Goal: Communication & Community: Participate in discussion

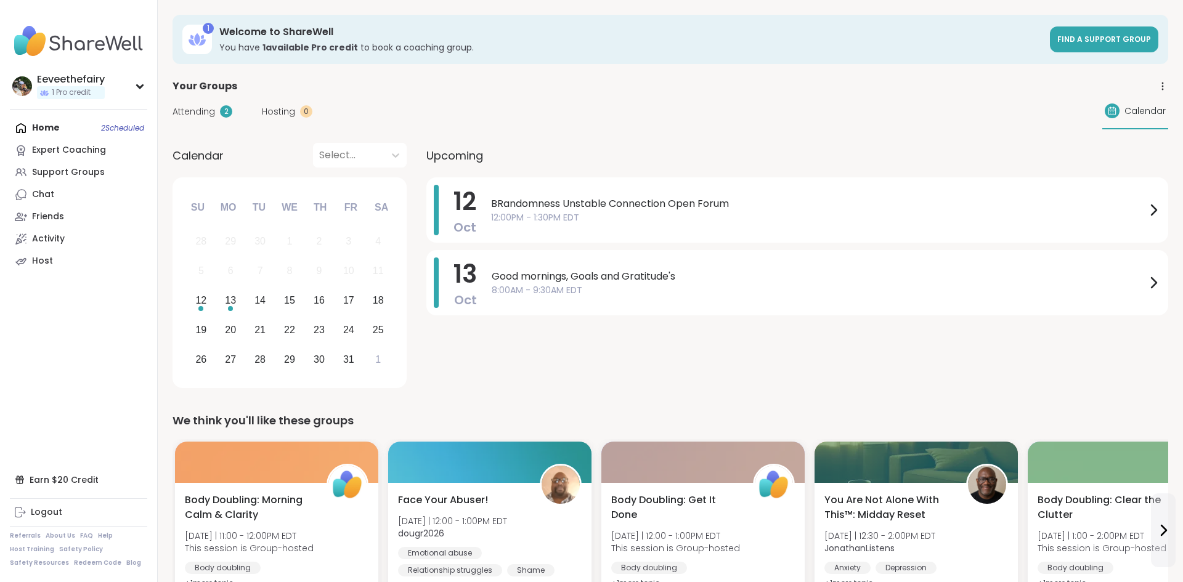
click at [834, 354] on div "12 Oct BRandomness Unstable Connection Open Forum 12:00PM - 1:30PM EDT 13 Oct G…" at bounding box center [797, 284] width 742 height 215
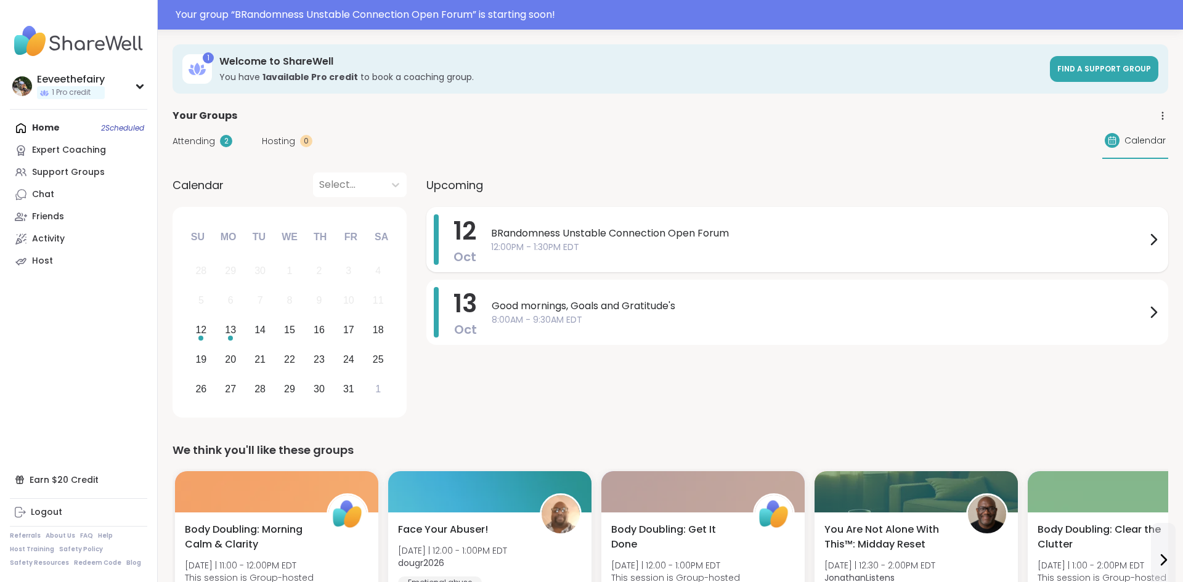
click at [607, 243] on span "12:00PM - 1:30PM EDT" at bounding box center [818, 247] width 655 height 13
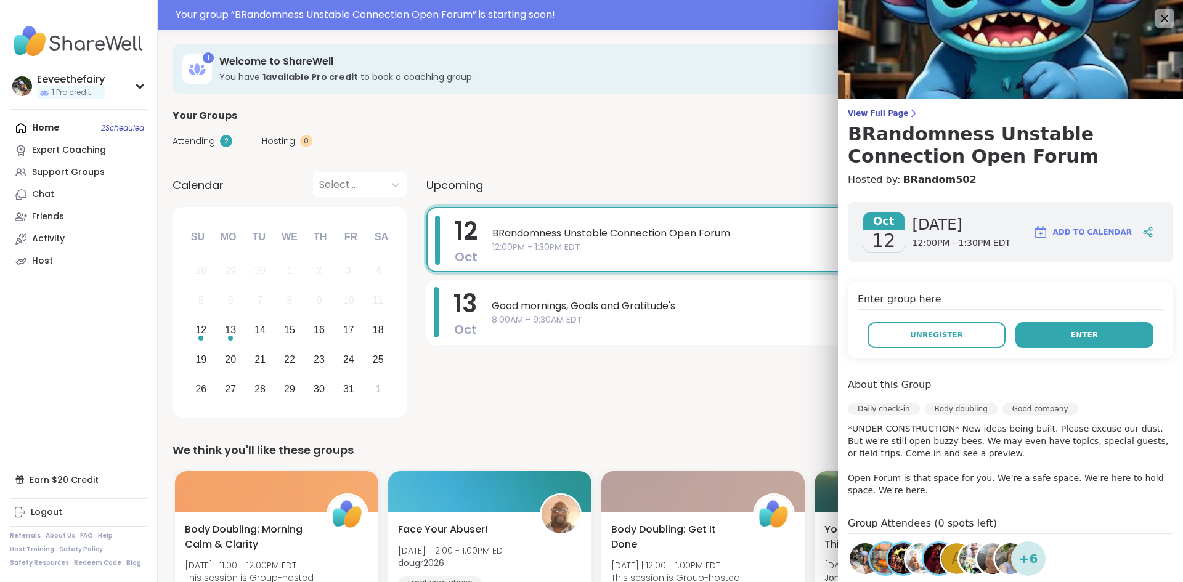
click at [1066, 340] on button "Enter" at bounding box center [1085, 335] width 138 height 26
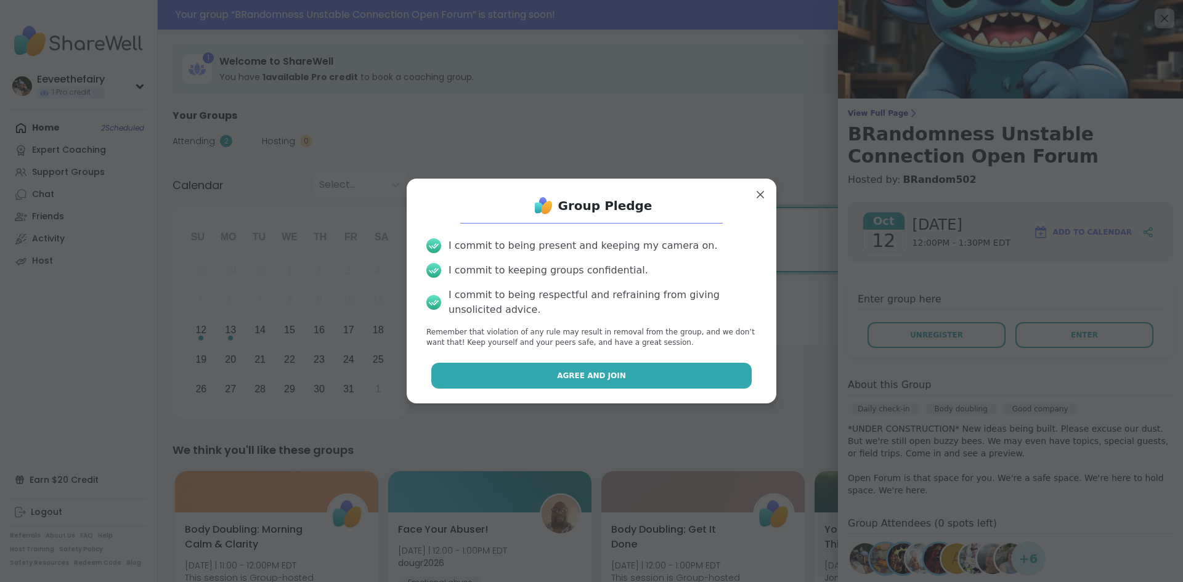
click at [703, 381] on button "Agree and Join" at bounding box center [591, 376] width 321 height 26
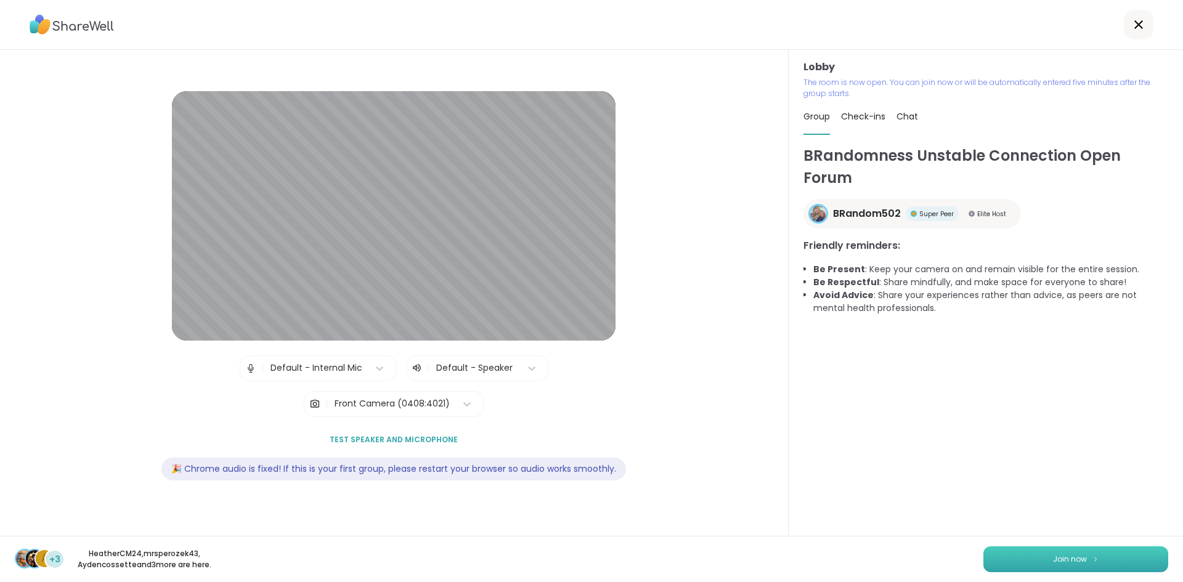
click at [1037, 564] on button "Join now" at bounding box center [1076, 560] width 185 height 26
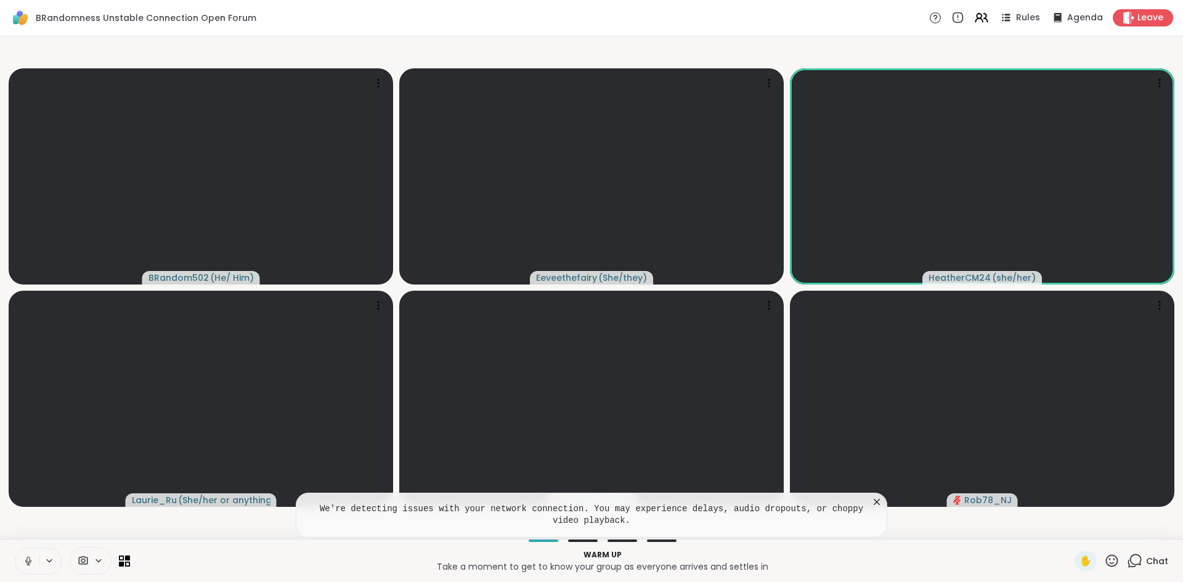
click at [1137, 563] on icon at bounding box center [1134, 560] width 15 height 15
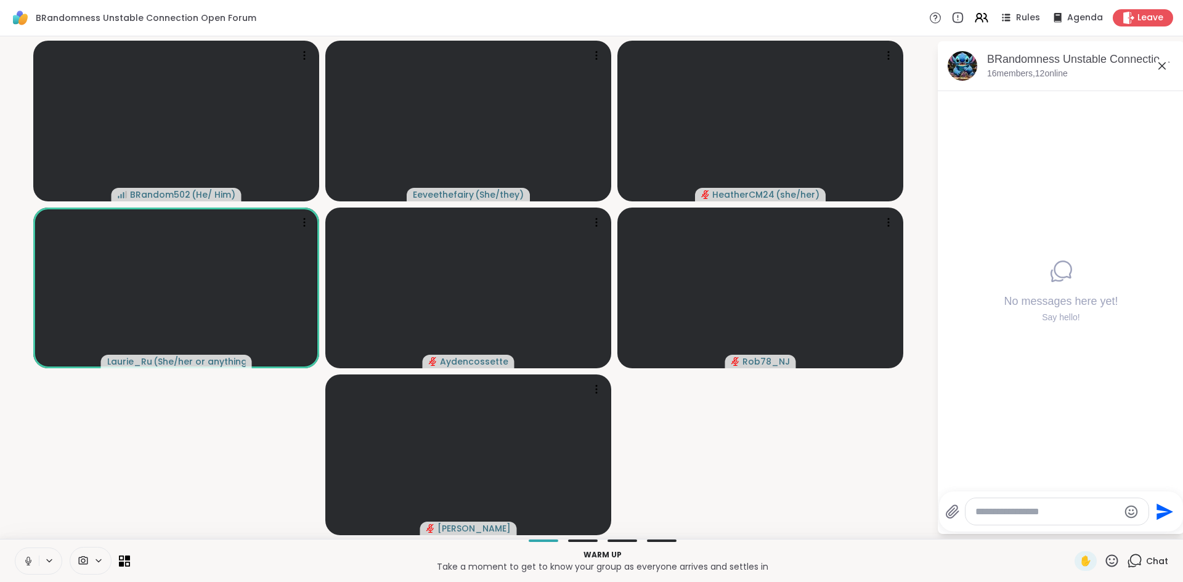
click at [23, 567] on button at bounding box center [26, 561] width 23 height 26
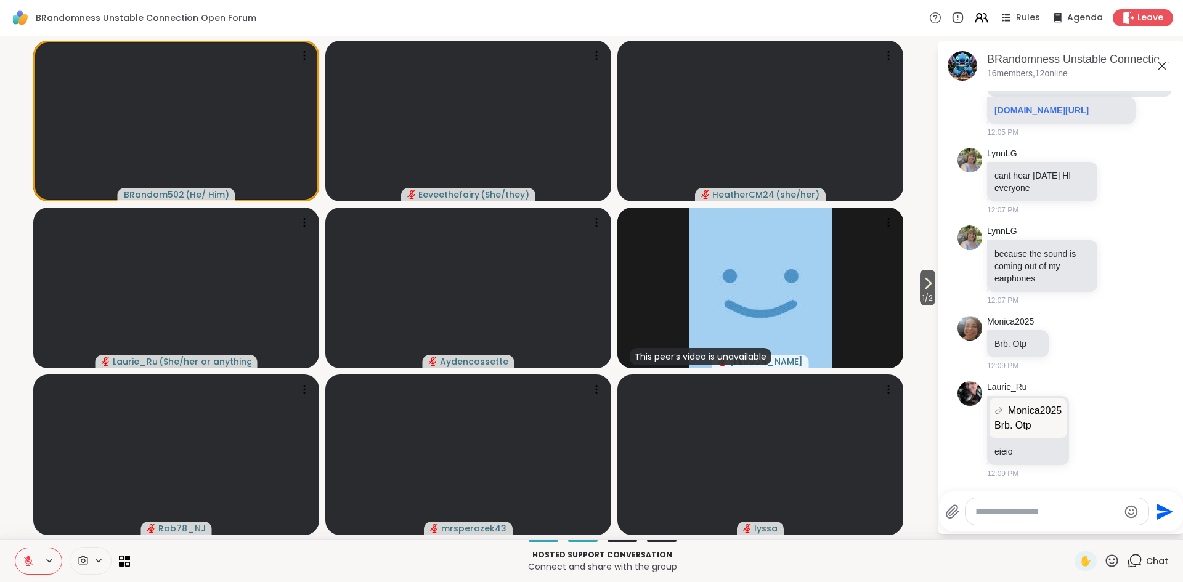
scroll to position [373, 0]
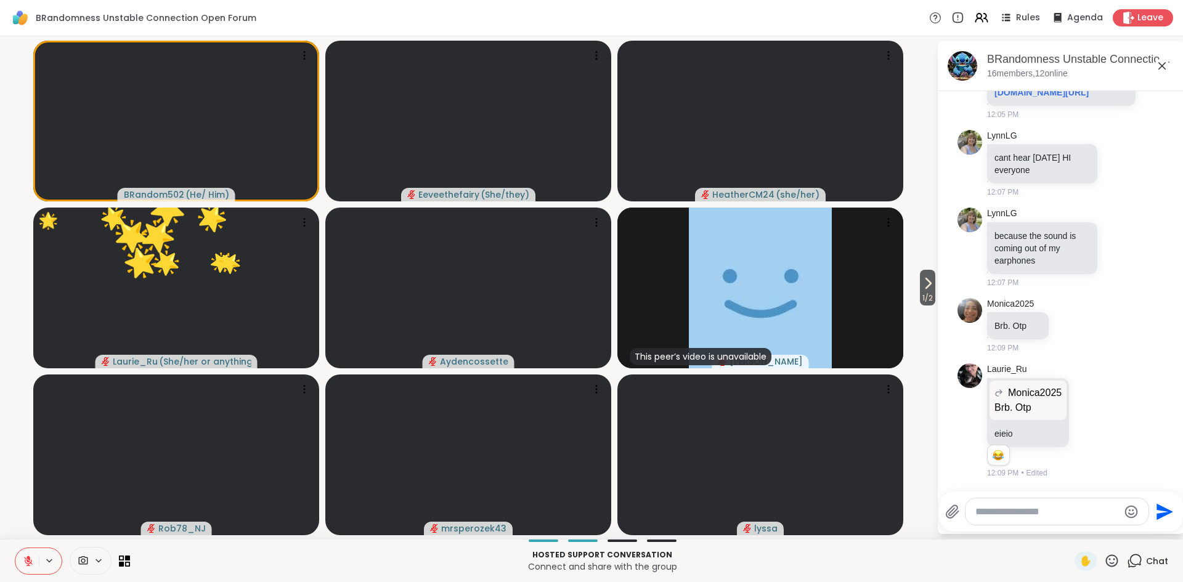
click at [1110, 561] on icon at bounding box center [1111, 560] width 15 height 15
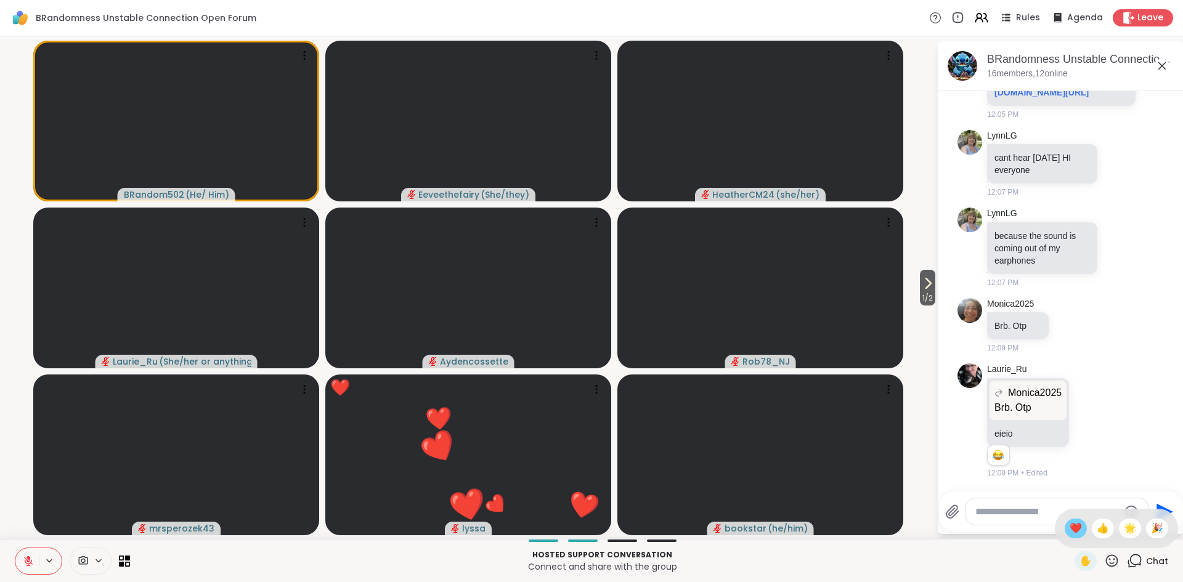
click at [1075, 534] on span "❤️" at bounding box center [1076, 528] width 12 height 15
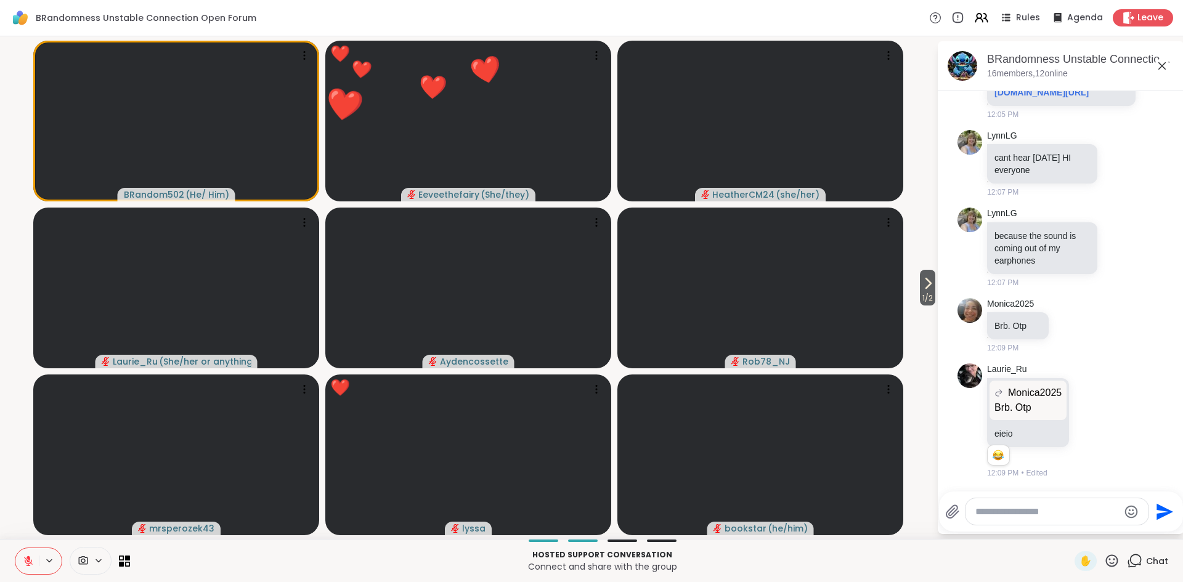
click at [1117, 566] on icon at bounding box center [1111, 560] width 15 height 15
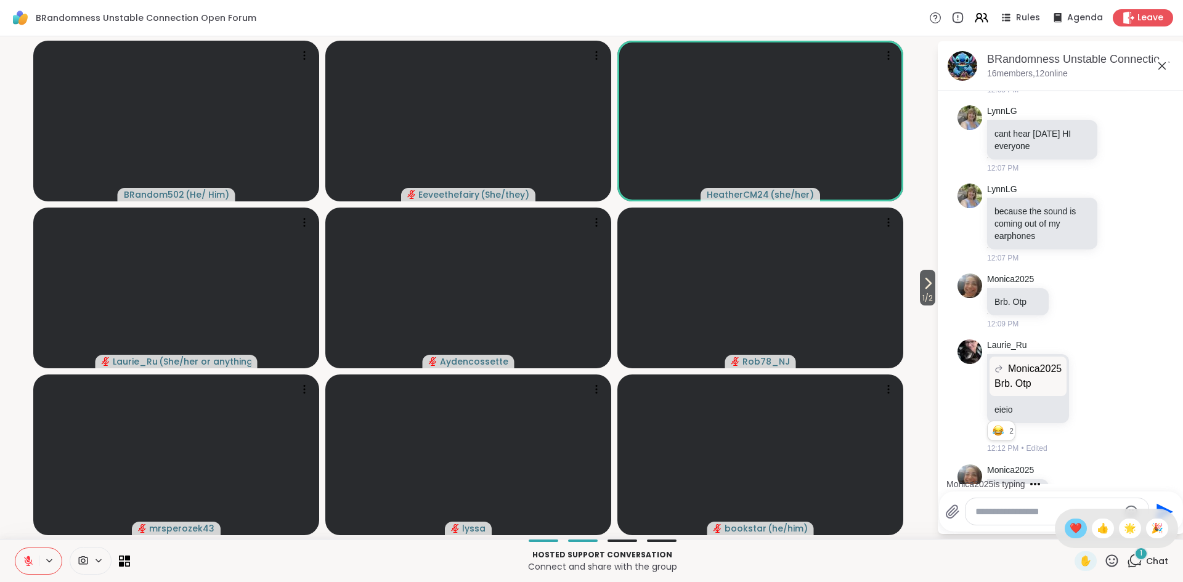
scroll to position [456, 0]
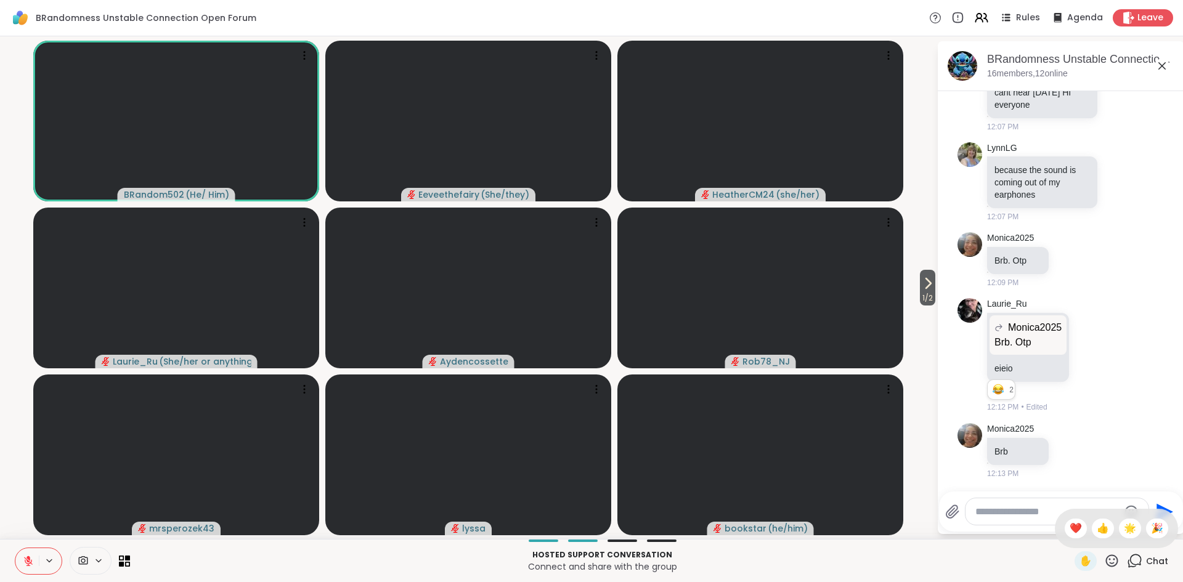
click at [30, 559] on icon at bounding box center [28, 561] width 11 height 11
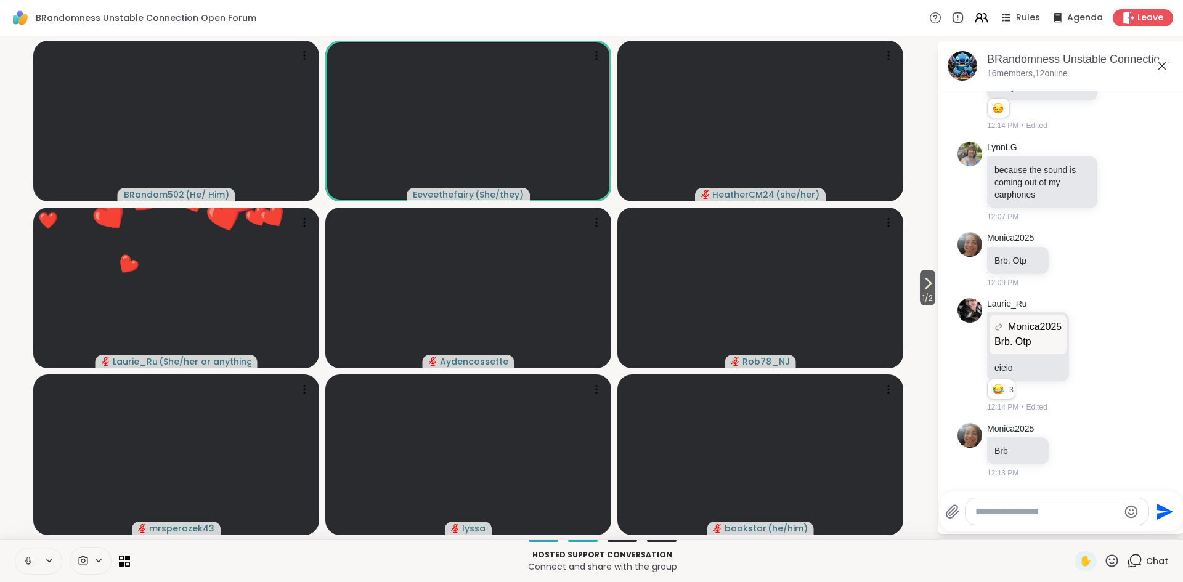
click at [28, 564] on icon at bounding box center [28, 564] width 1 height 2
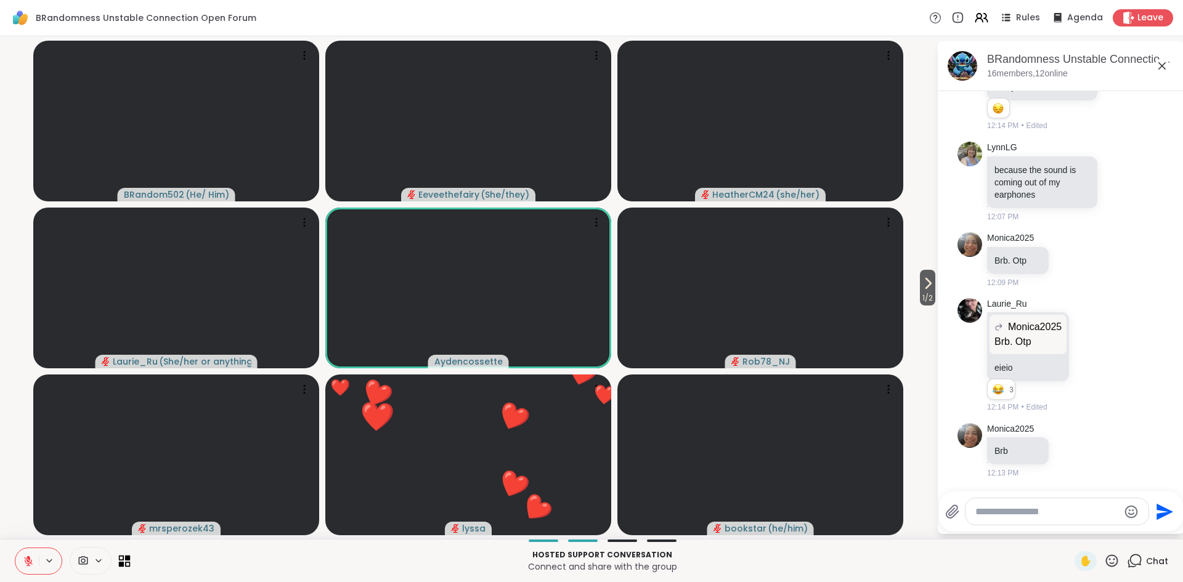
click at [124, 564] on icon at bounding box center [125, 561] width 12 height 12
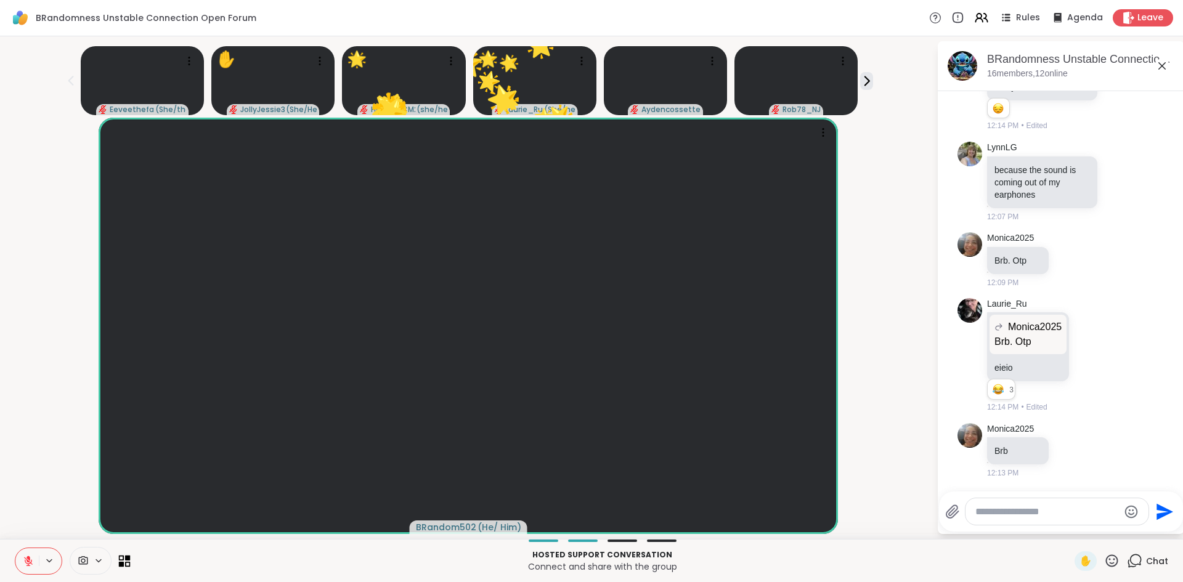
click at [124, 564] on icon at bounding box center [125, 561] width 12 height 12
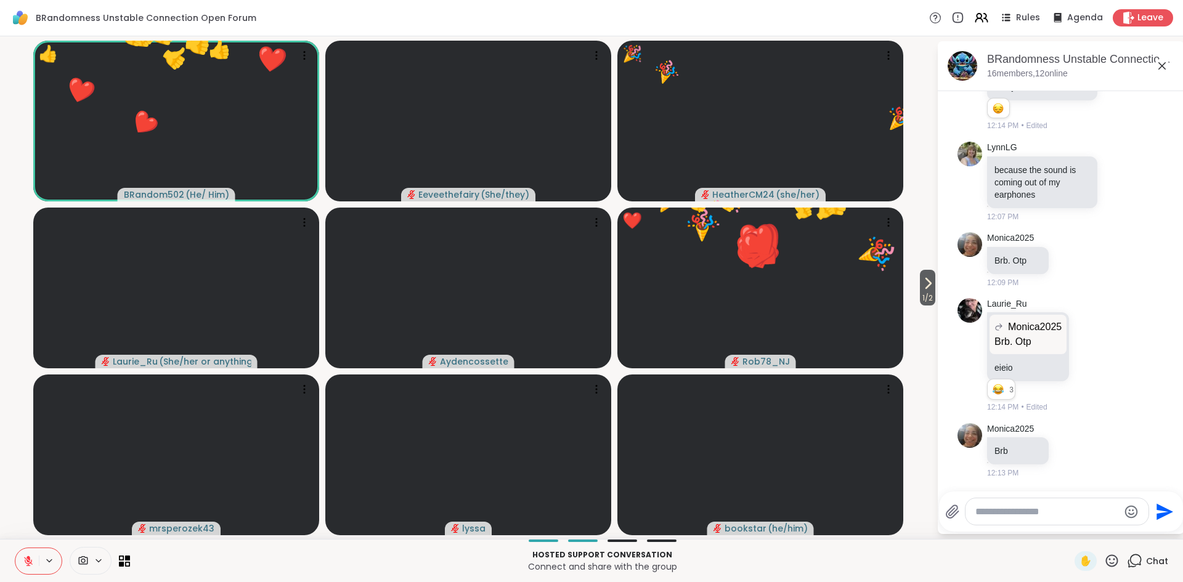
click at [1111, 560] on icon at bounding box center [1111, 560] width 15 height 15
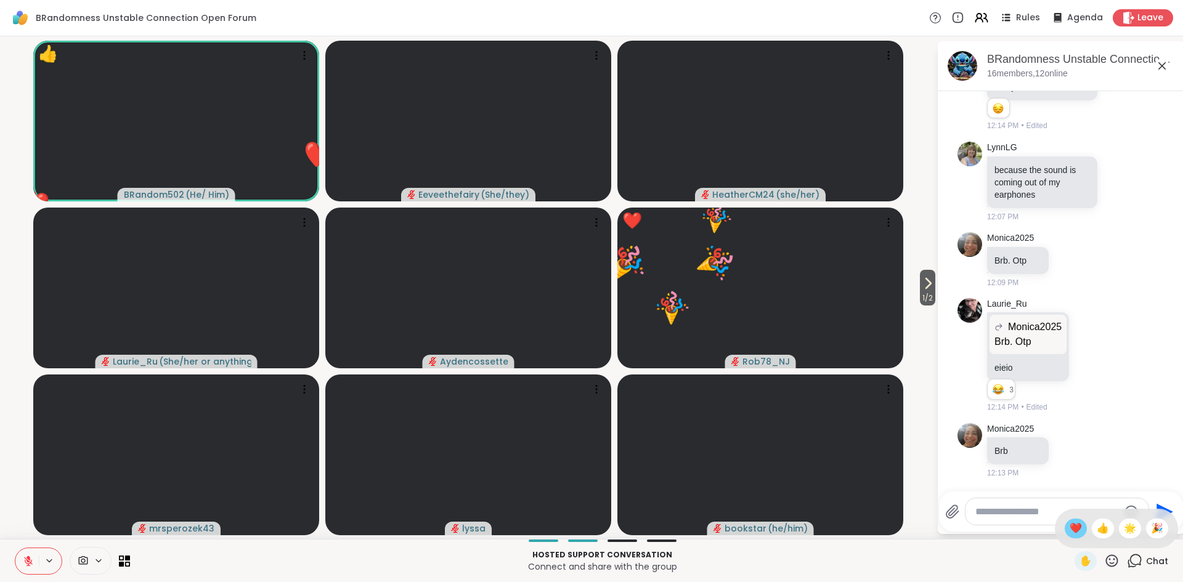
click at [1073, 529] on span "❤️" at bounding box center [1076, 528] width 12 height 15
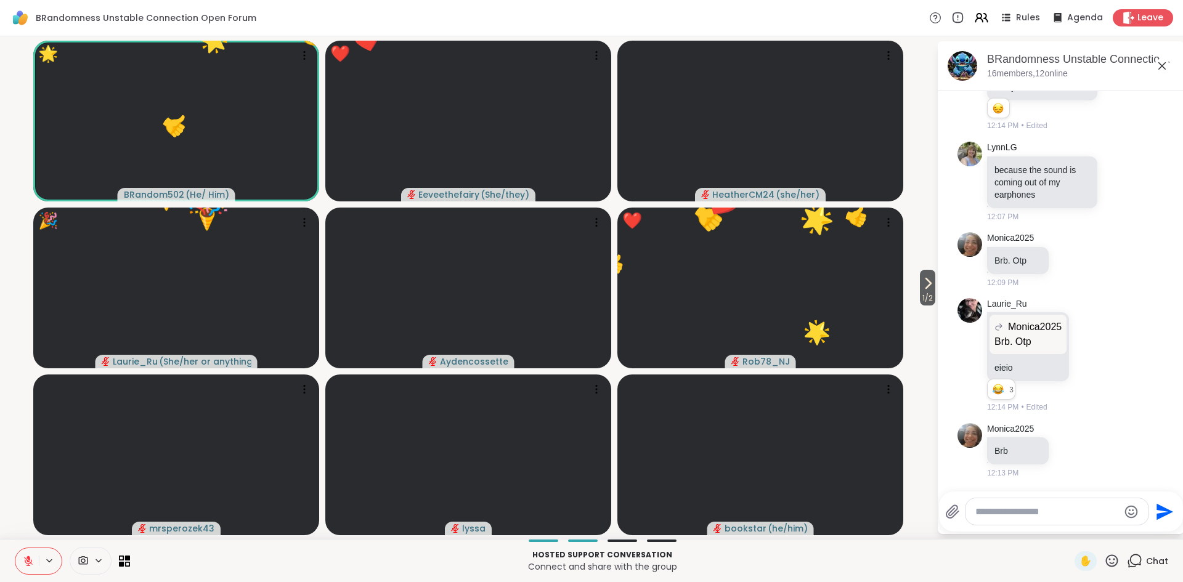
click at [1114, 563] on icon at bounding box center [1112, 561] width 12 height 12
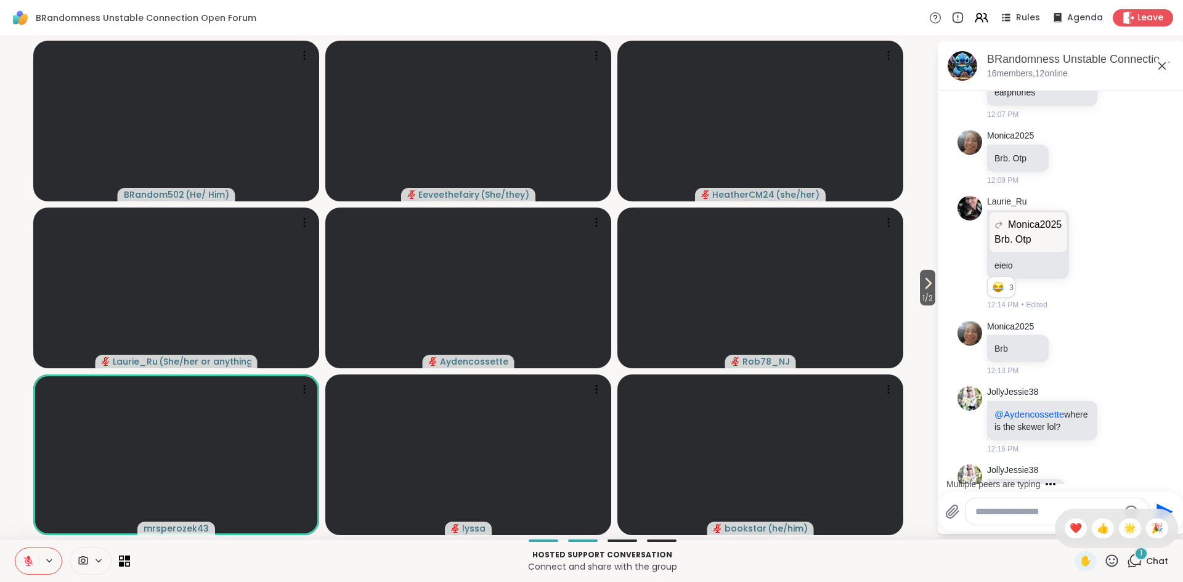
scroll to position [618, 0]
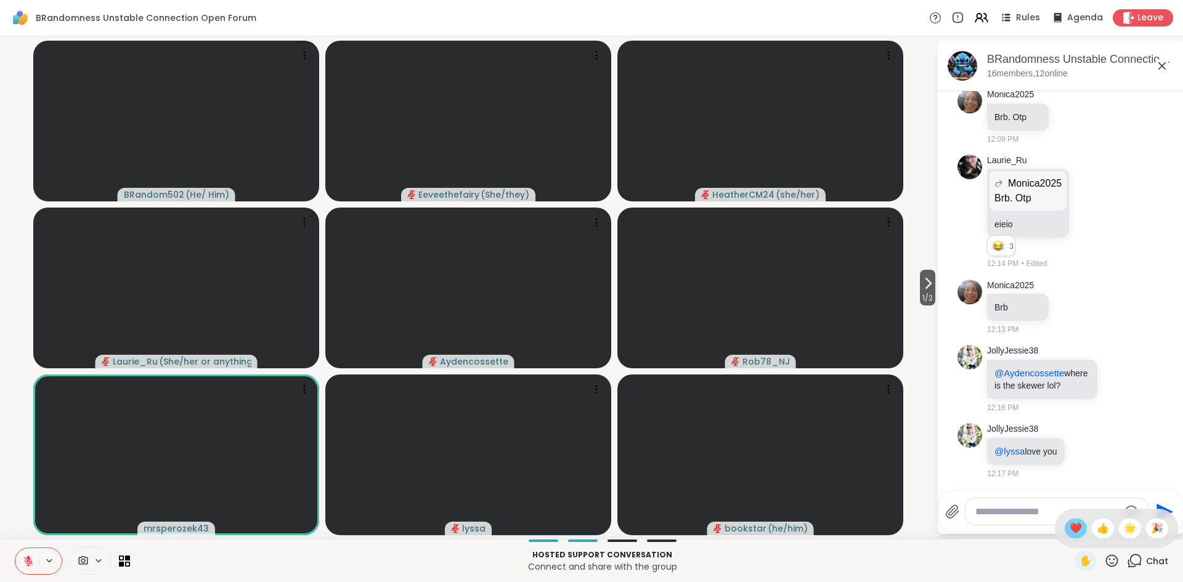
click at [1074, 536] on div "❤️" at bounding box center [1076, 529] width 22 height 20
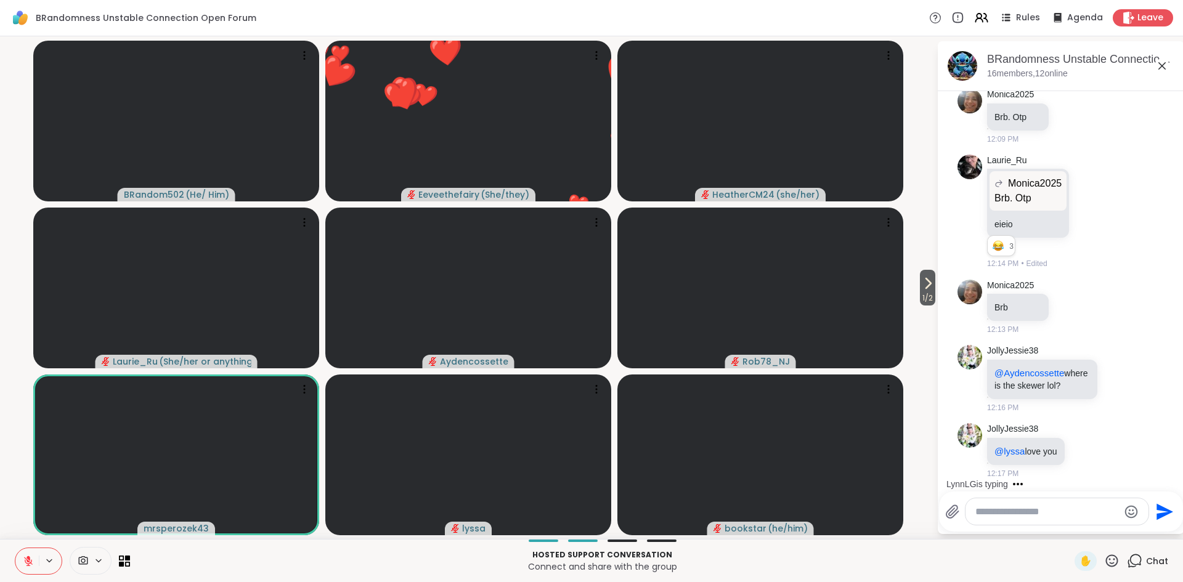
click at [1117, 563] on icon at bounding box center [1111, 560] width 15 height 15
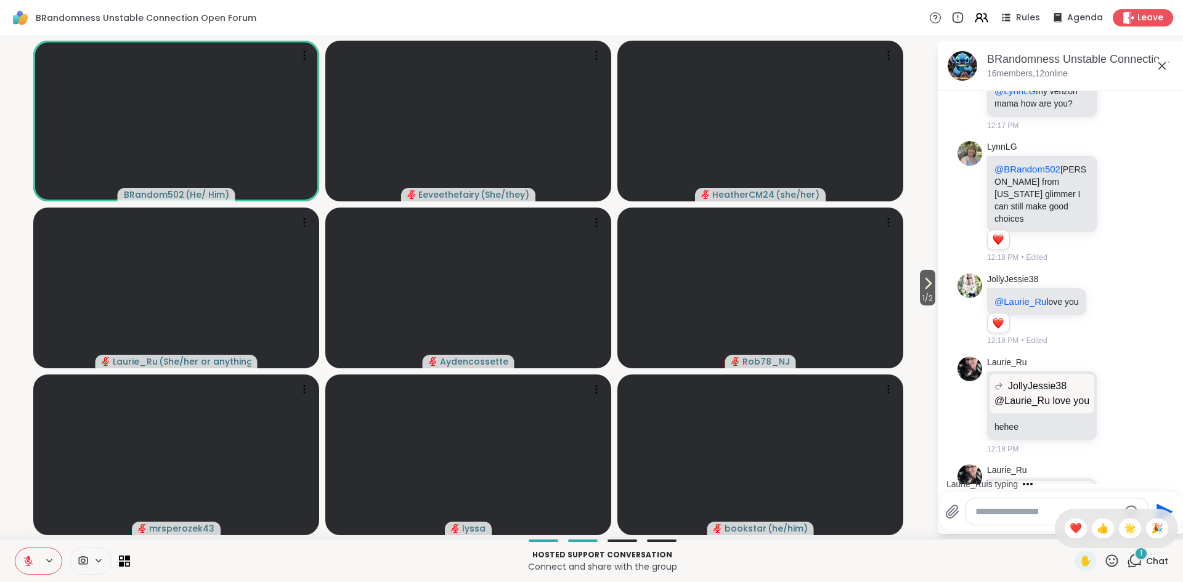
scroll to position [1417, 0]
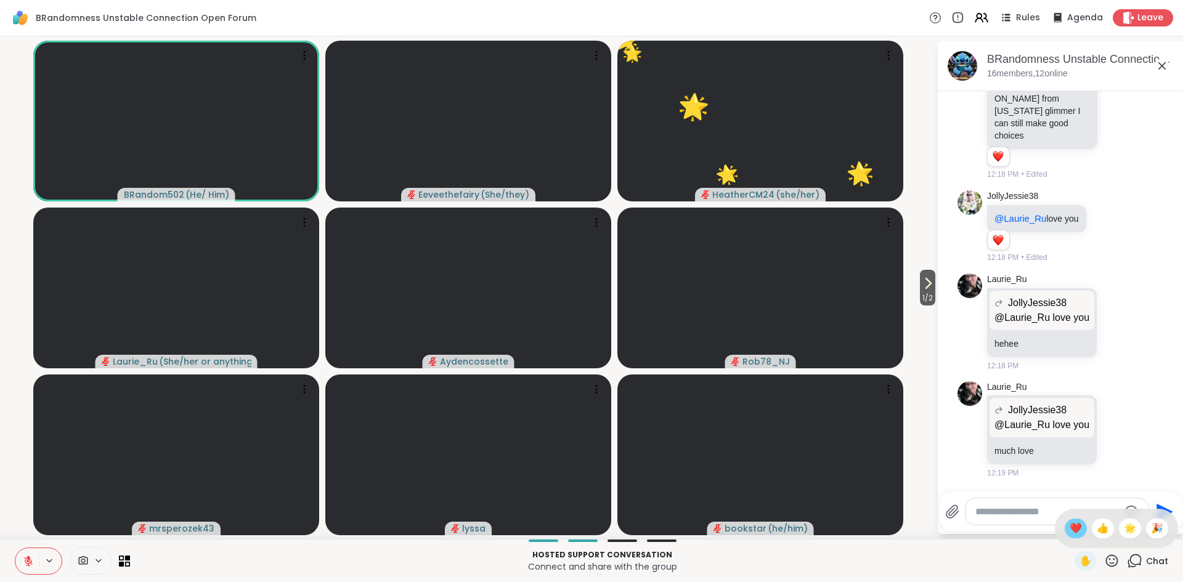
click at [1077, 531] on span "❤️" at bounding box center [1076, 528] width 12 height 15
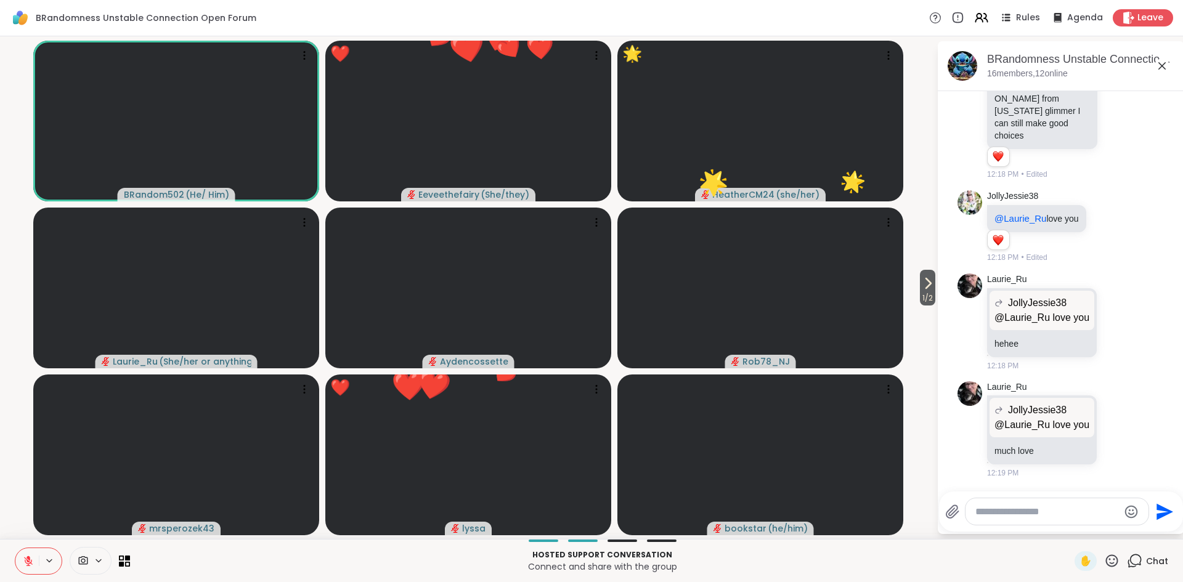
click at [1110, 560] on icon at bounding box center [1112, 561] width 12 height 12
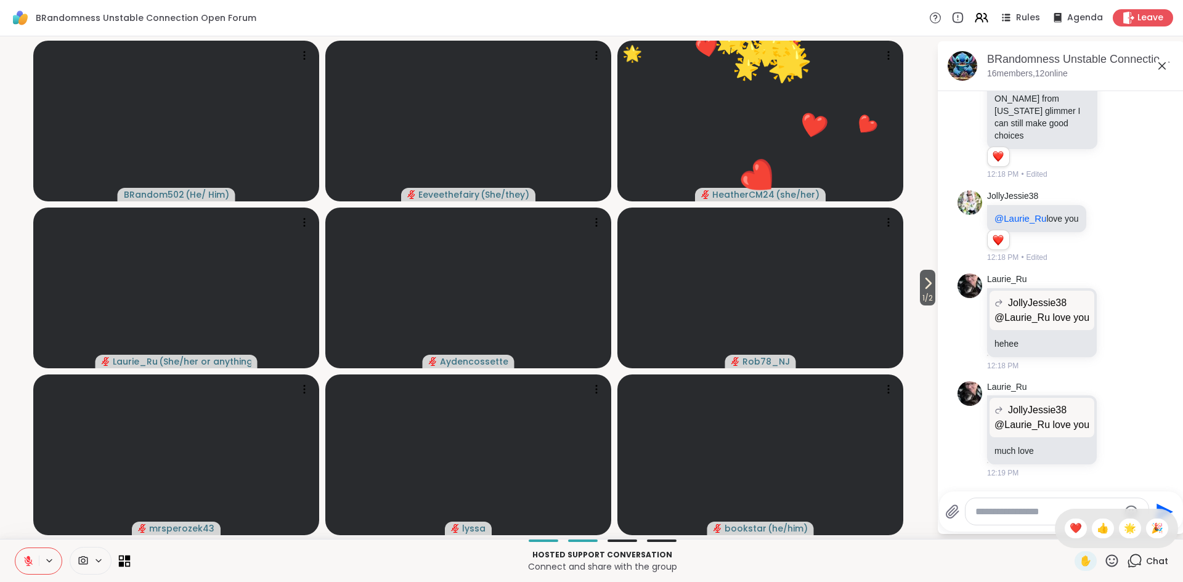
click at [124, 558] on icon at bounding box center [125, 561] width 12 height 12
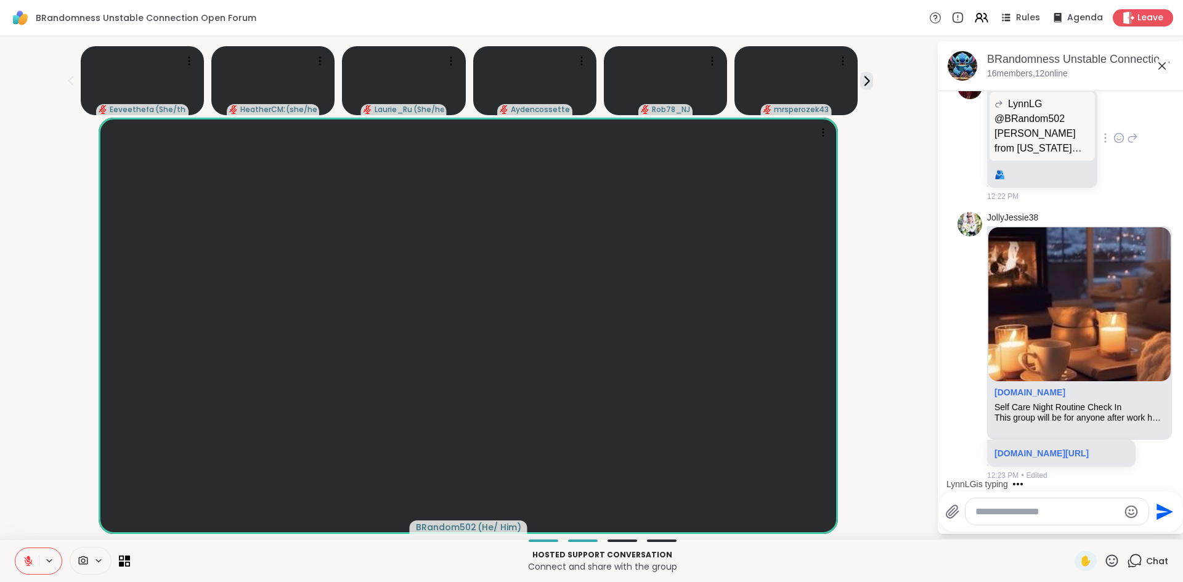
scroll to position [2044, 0]
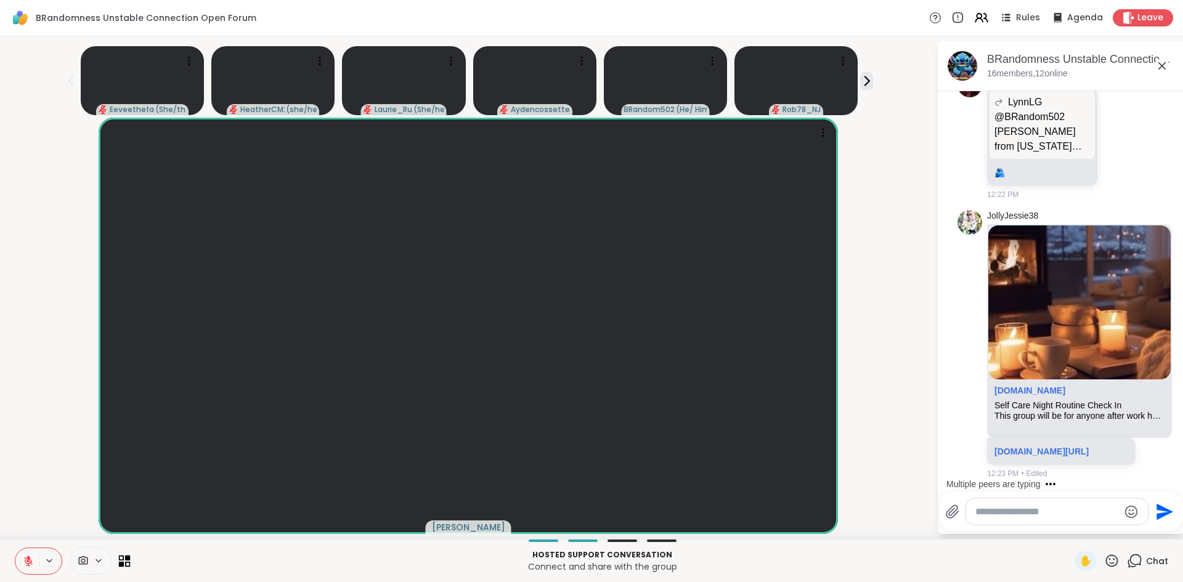
click at [121, 566] on icon at bounding box center [122, 564] width 6 height 6
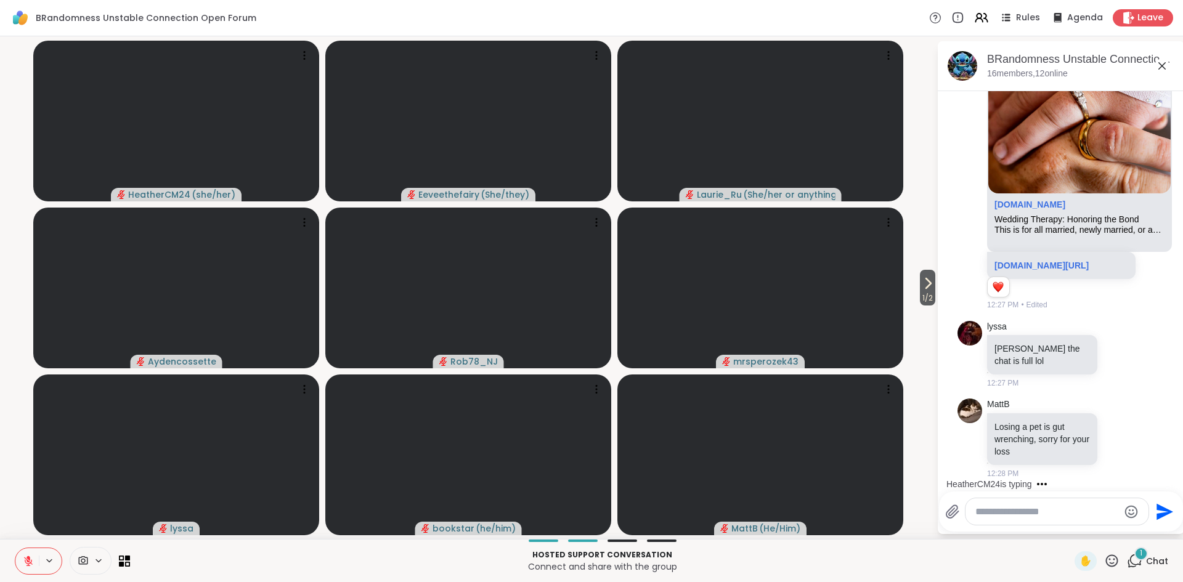
scroll to position [3456, 0]
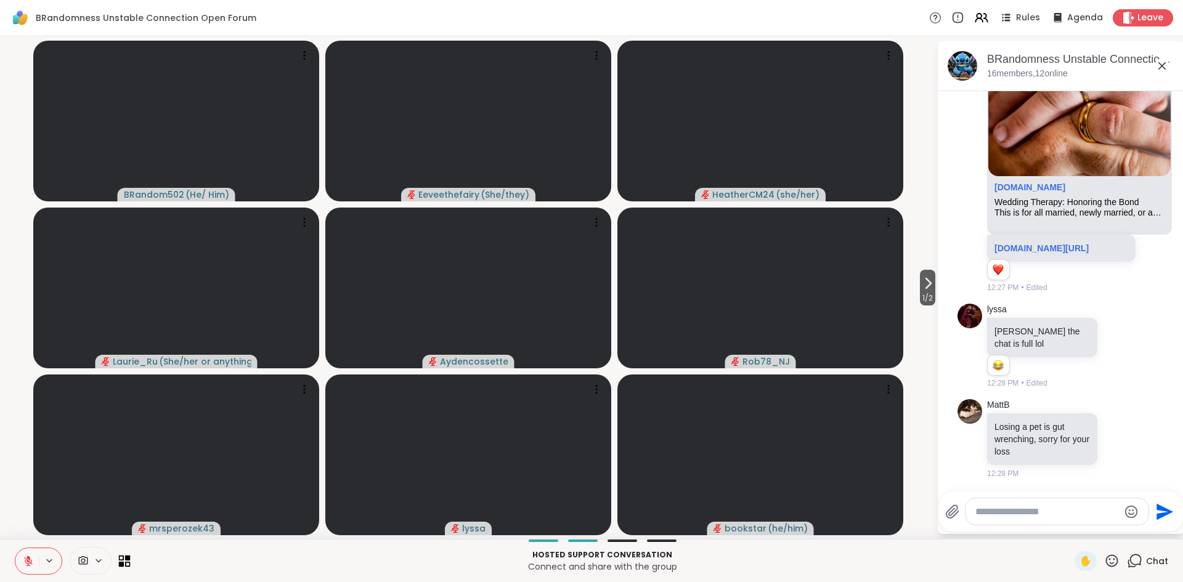
click at [119, 560] on icon at bounding box center [122, 558] width 6 height 6
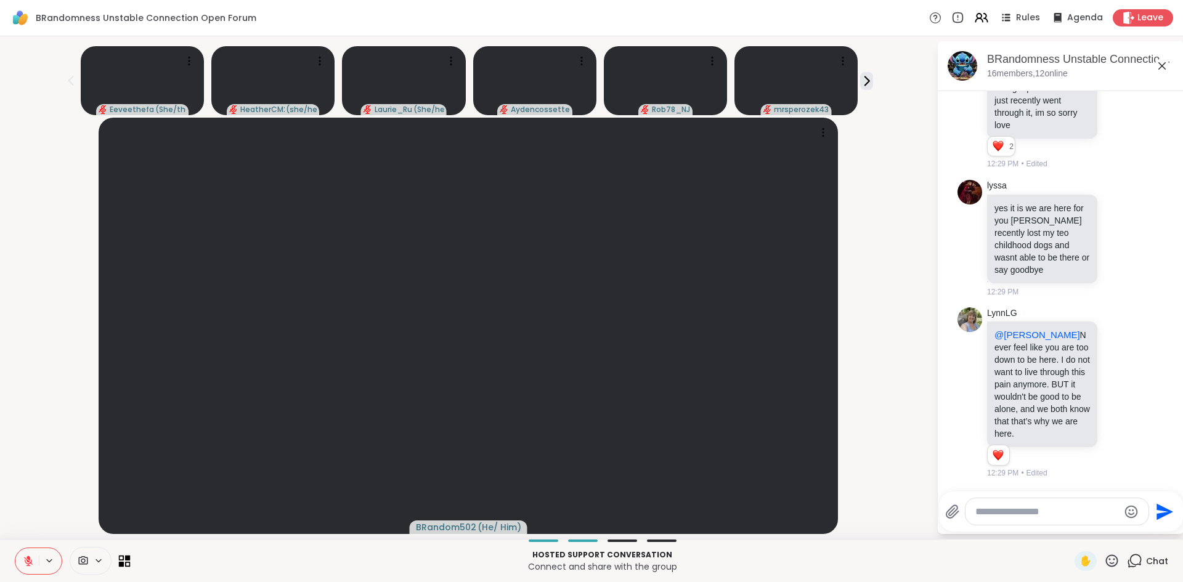
scroll to position [4035, 0]
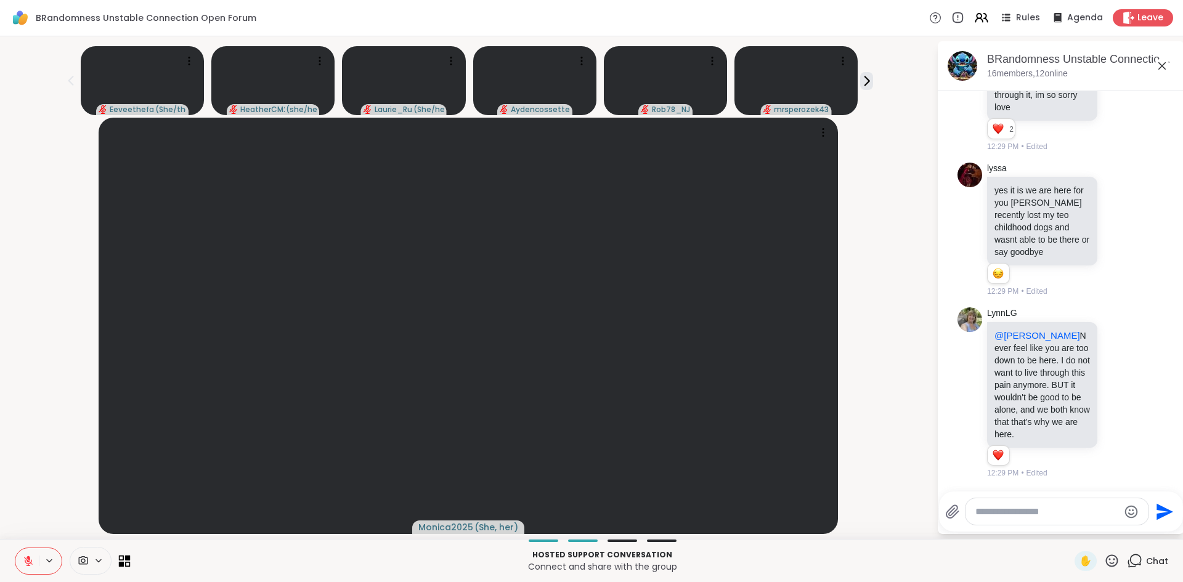
click at [126, 560] on icon at bounding box center [128, 558] width 6 height 6
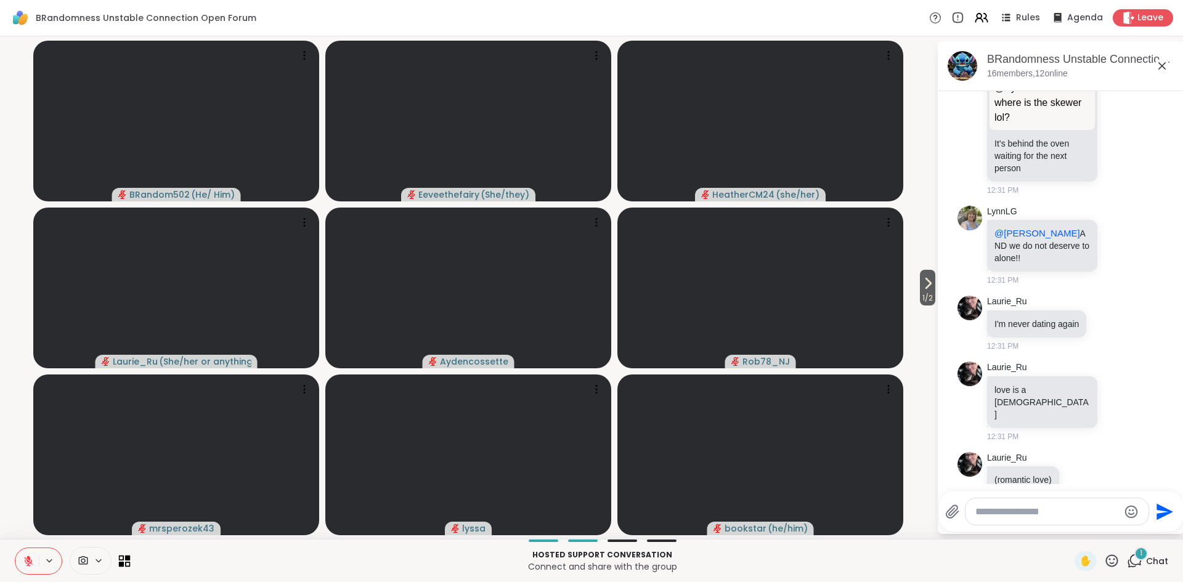
scroll to position [4669, 0]
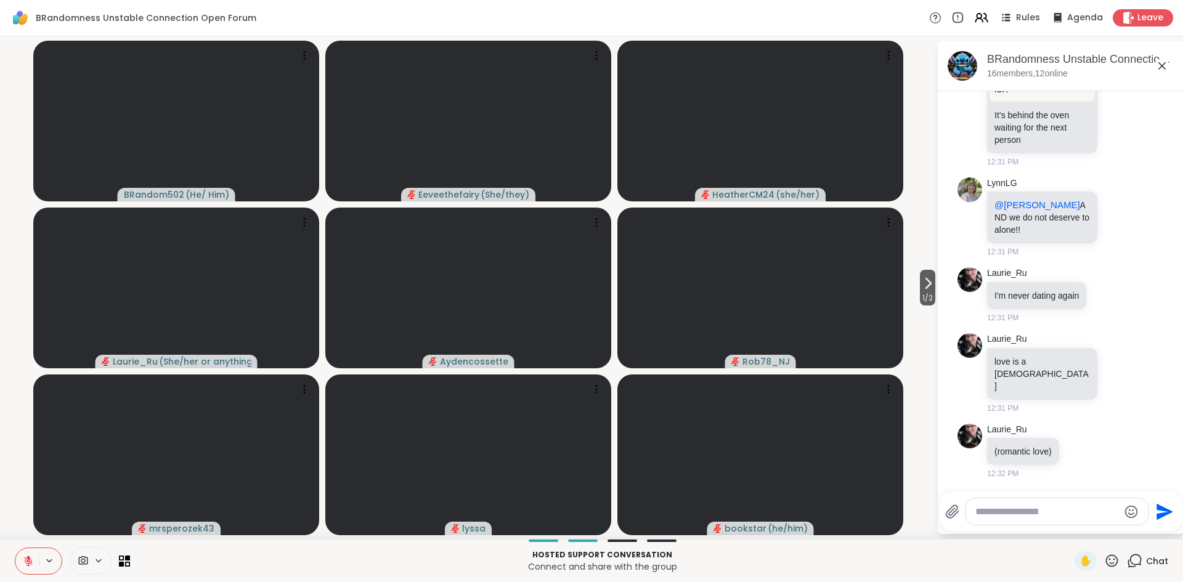
click at [1008, 514] on textarea "Type your message" at bounding box center [1048, 512] width 144 height 12
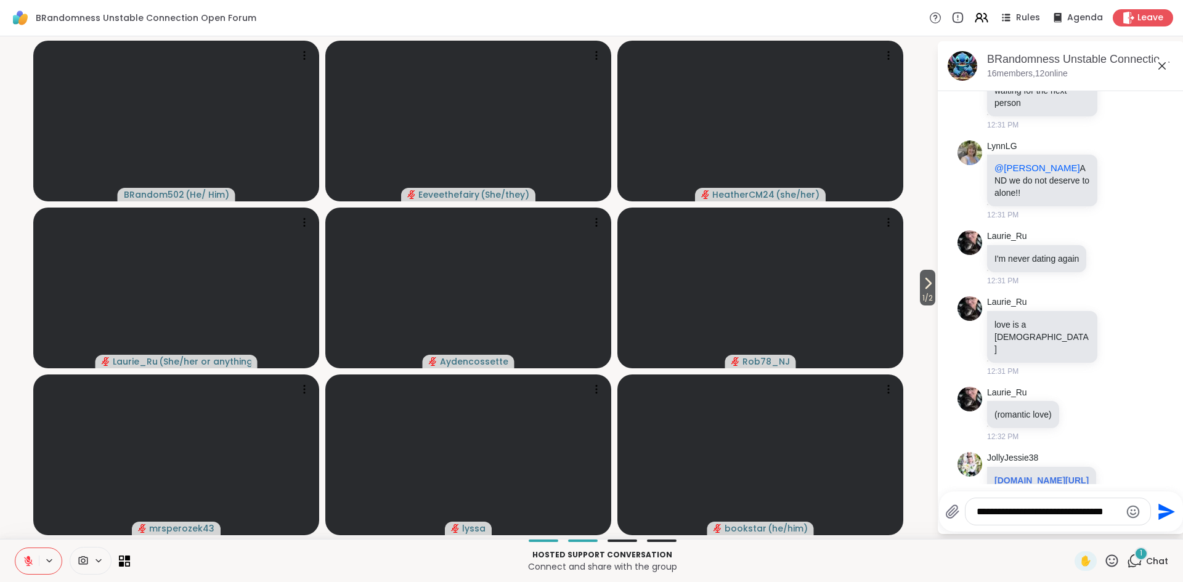
scroll to position [4760, 0]
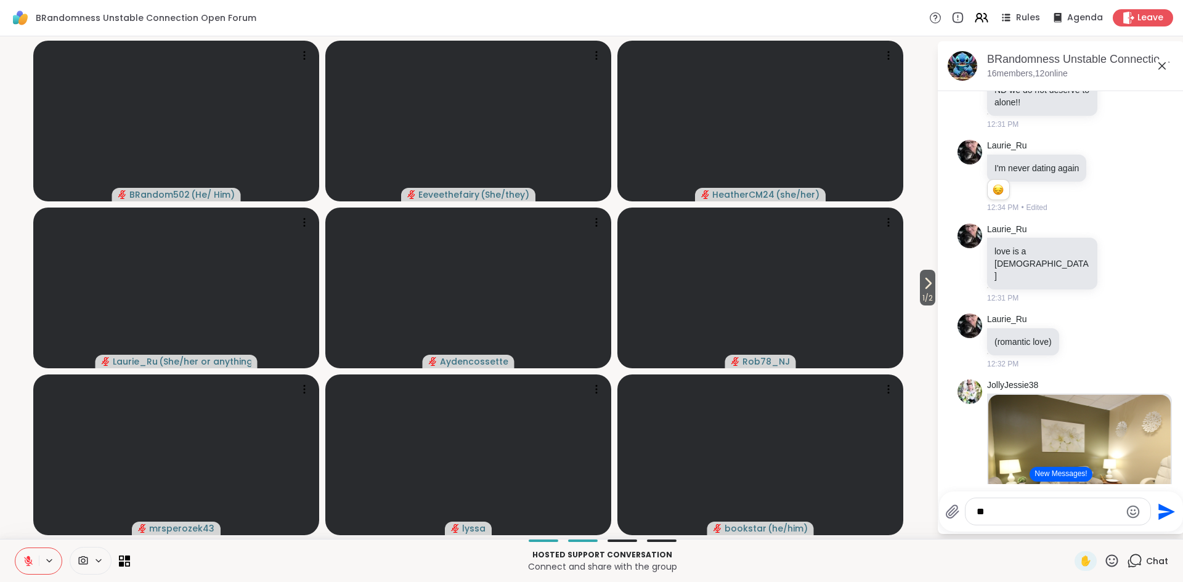
type textarea "*"
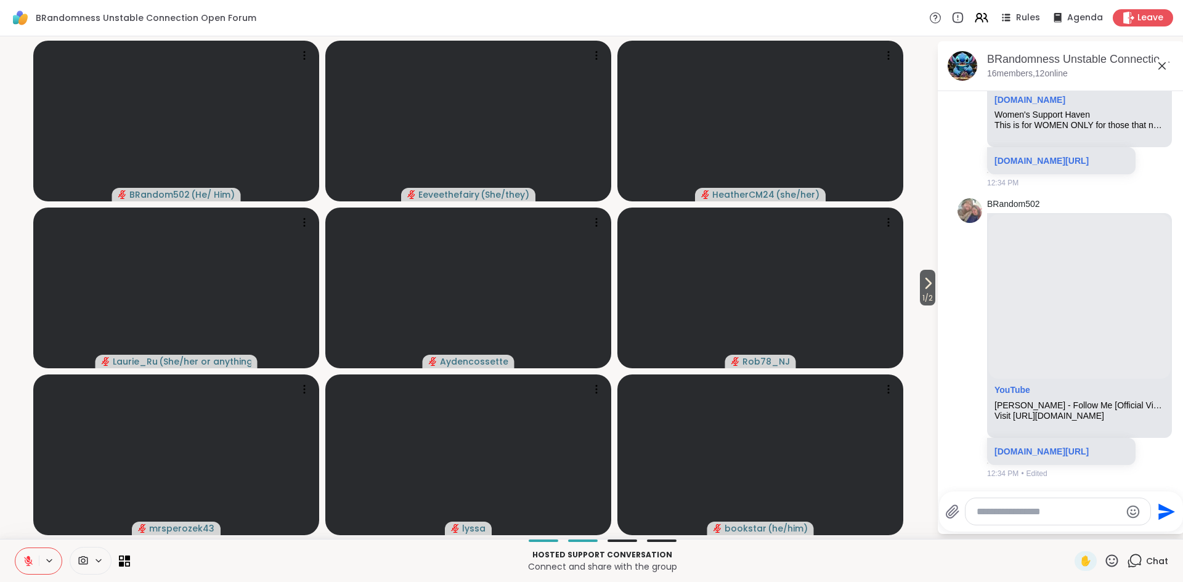
scroll to position [5312, 0]
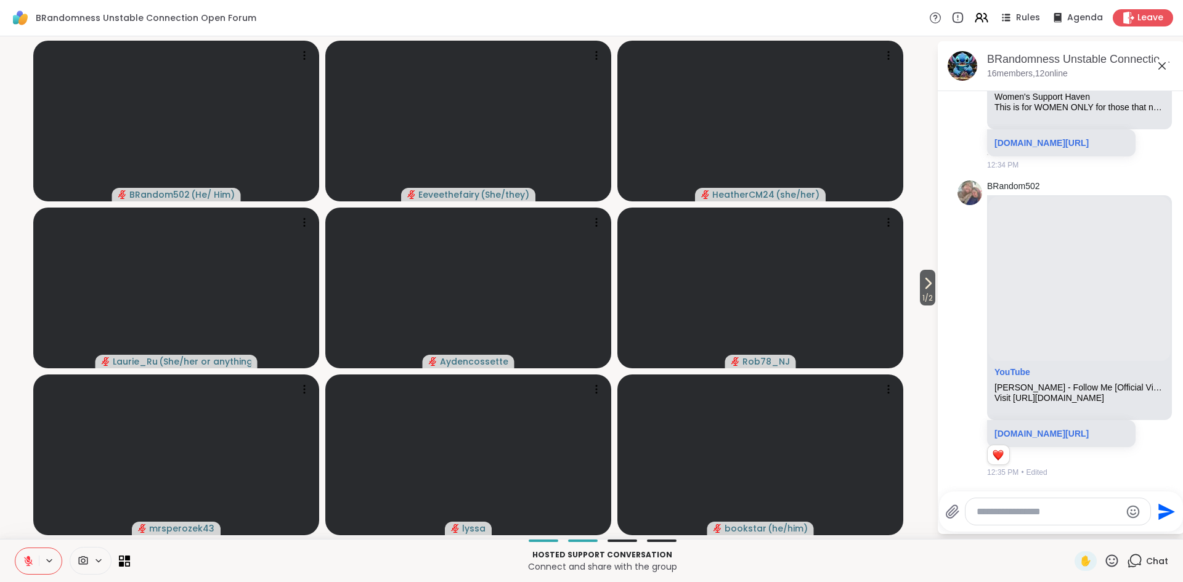
click at [1025, 512] on textarea "Type your message" at bounding box center [1049, 512] width 144 height 12
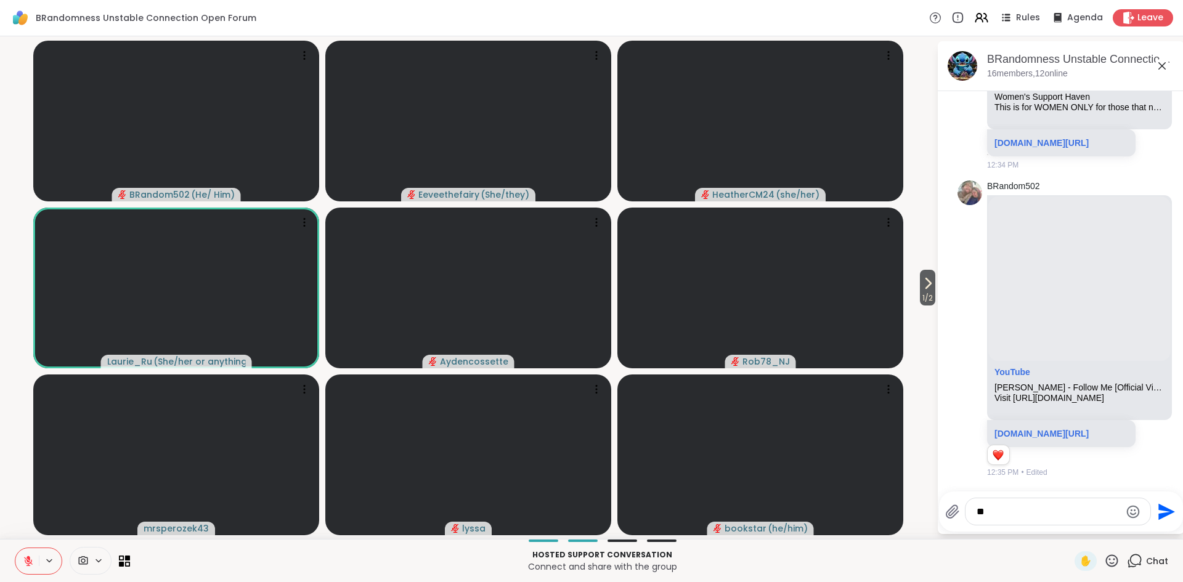
type textarea "*"
click at [25, 563] on icon at bounding box center [28, 561] width 11 height 11
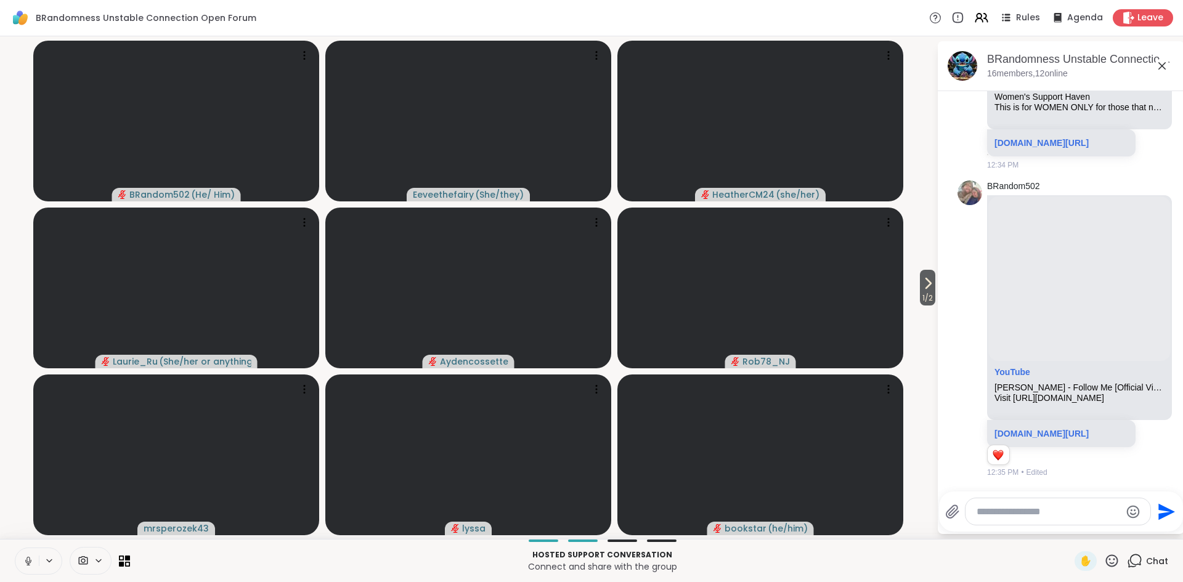
click at [25, 563] on icon at bounding box center [28, 561] width 11 height 11
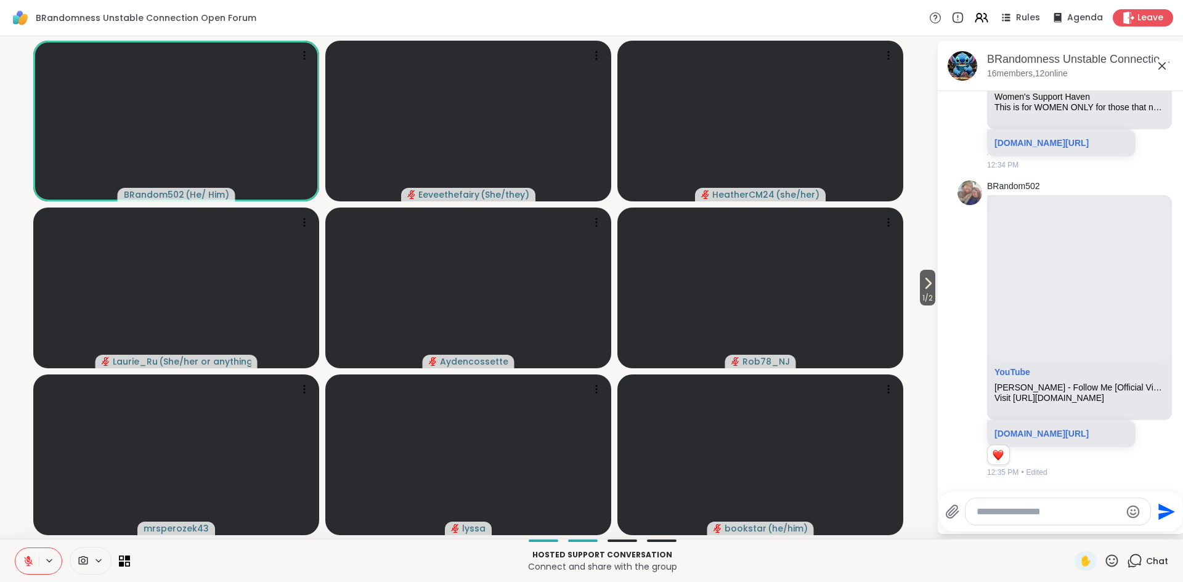
click at [30, 563] on icon at bounding box center [28, 561] width 11 height 11
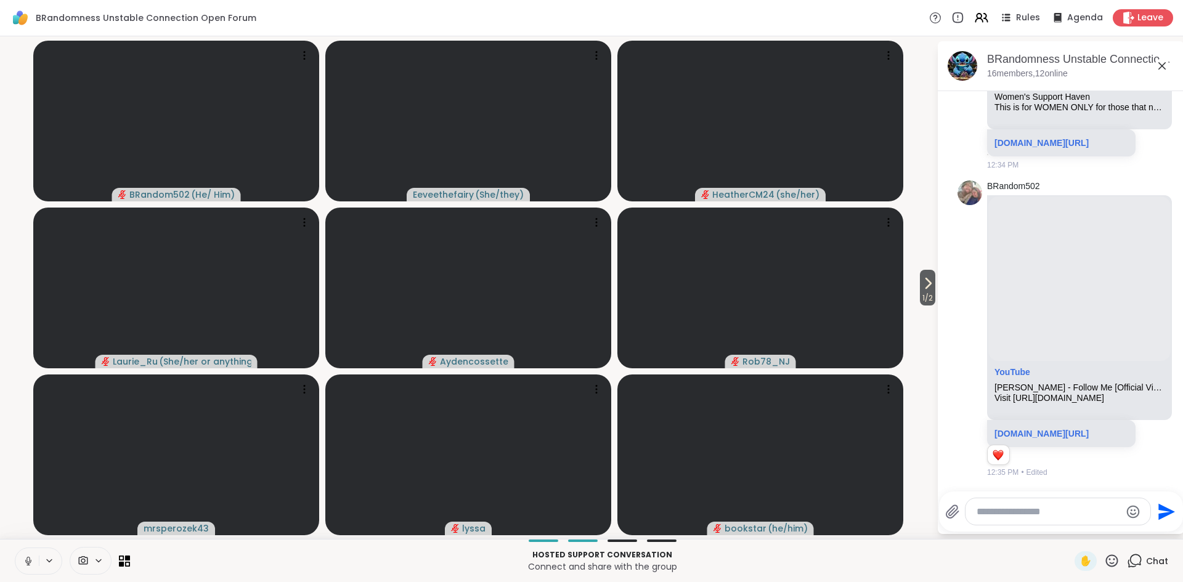
click at [30, 563] on icon at bounding box center [28, 561] width 11 height 11
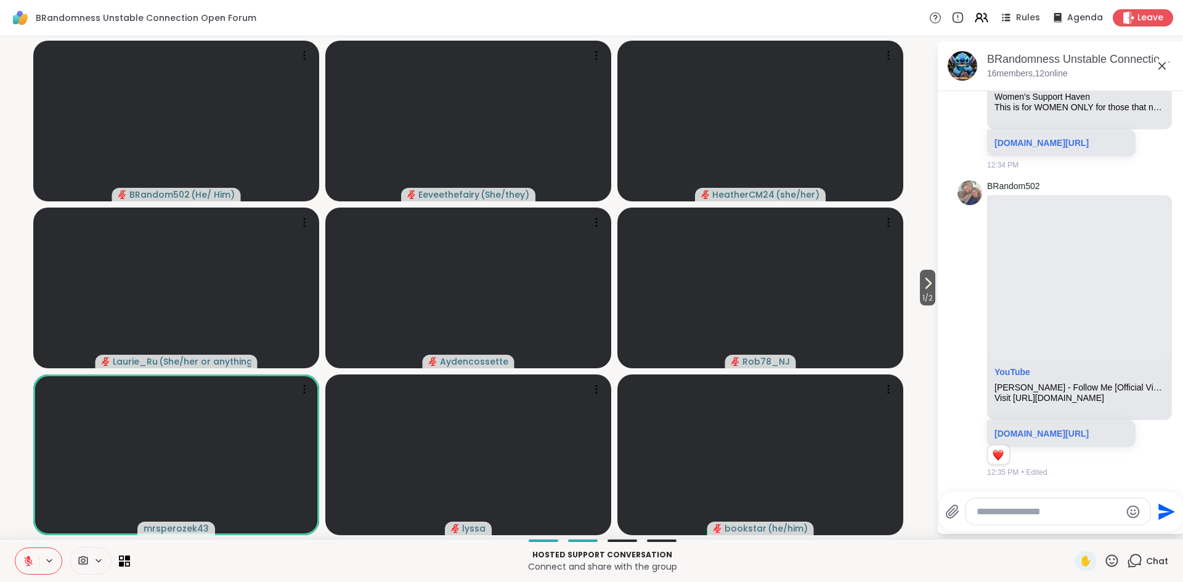
click at [30, 563] on icon at bounding box center [28, 561] width 11 height 11
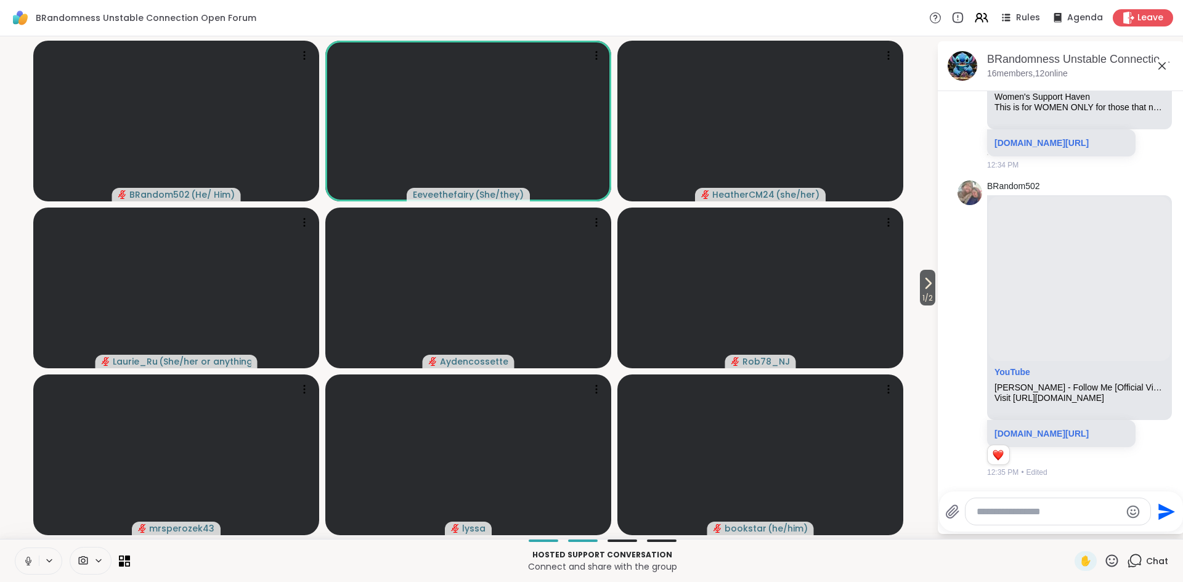
click at [30, 563] on icon at bounding box center [28, 561] width 11 height 11
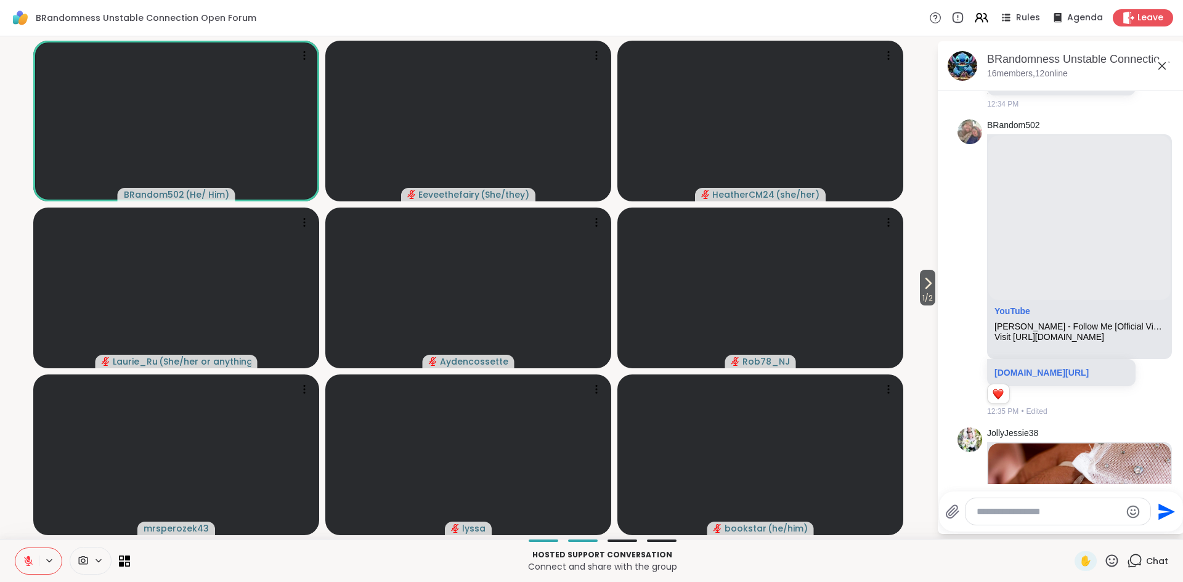
scroll to position [5665, 0]
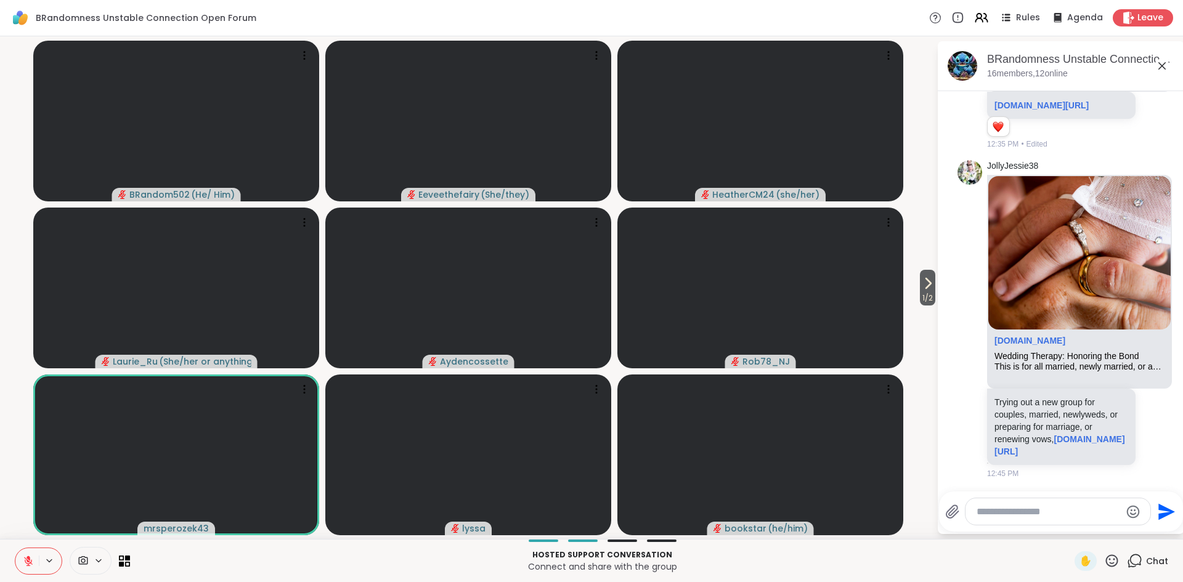
click at [29, 561] on icon at bounding box center [28, 561] width 9 height 9
click at [29, 561] on icon at bounding box center [28, 561] width 11 height 11
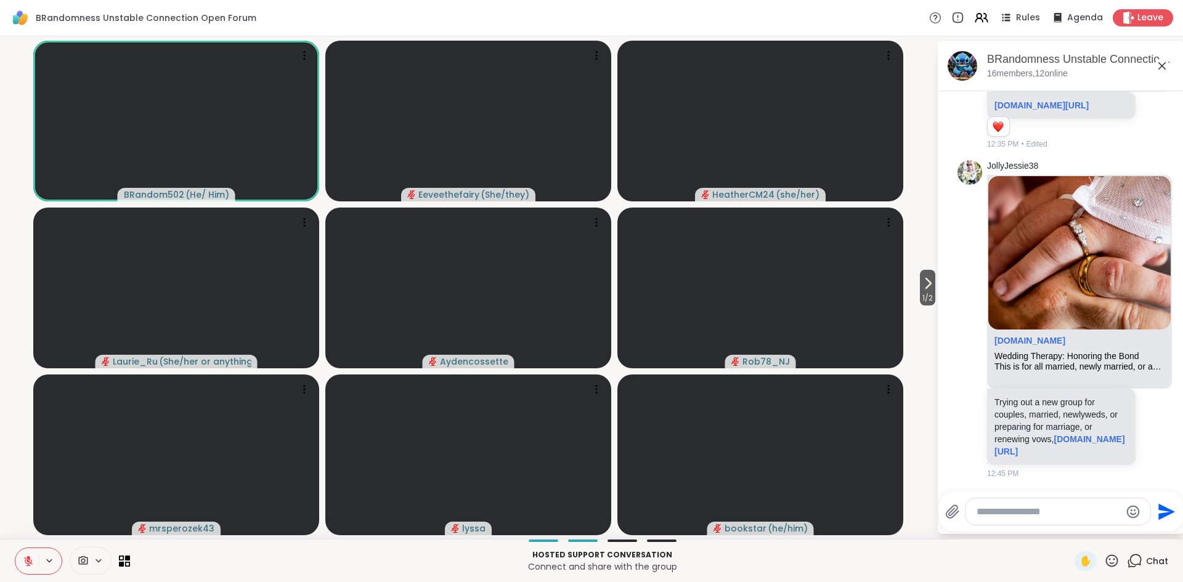
click at [29, 561] on icon at bounding box center [28, 561] width 9 height 9
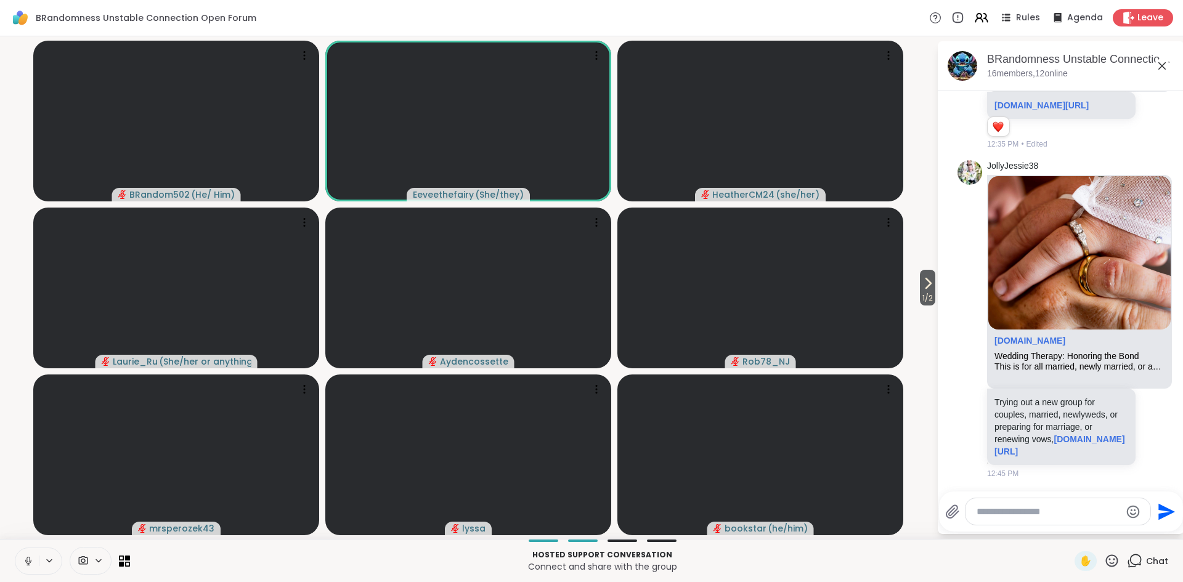
click at [29, 561] on icon at bounding box center [28, 561] width 11 height 11
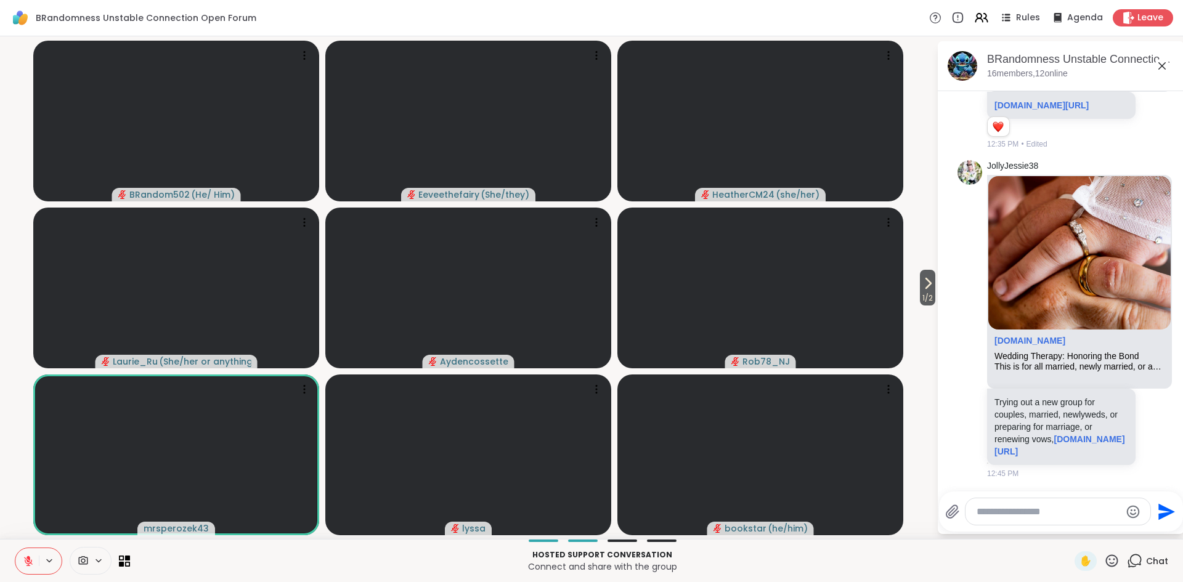
click at [1011, 510] on textarea "Type your message" at bounding box center [1049, 512] width 144 height 12
type textarea "***"
click at [1115, 563] on icon at bounding box center [1112, 561] width 12 height 12
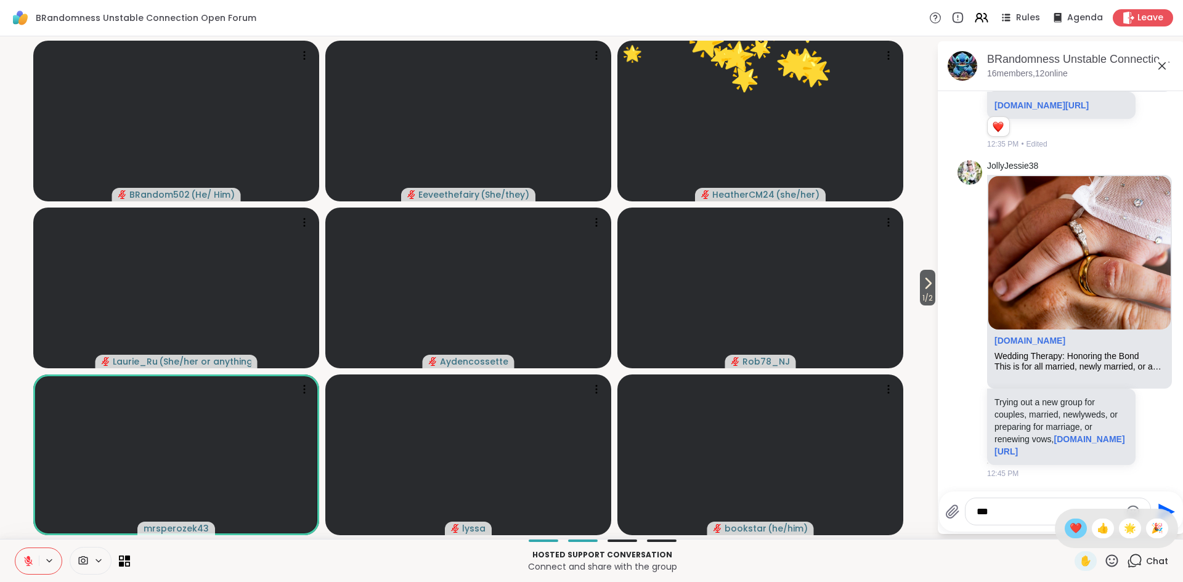
click at [1079, 526] on span "❤️" at bounding box center [1076, 528] width 12 height 15
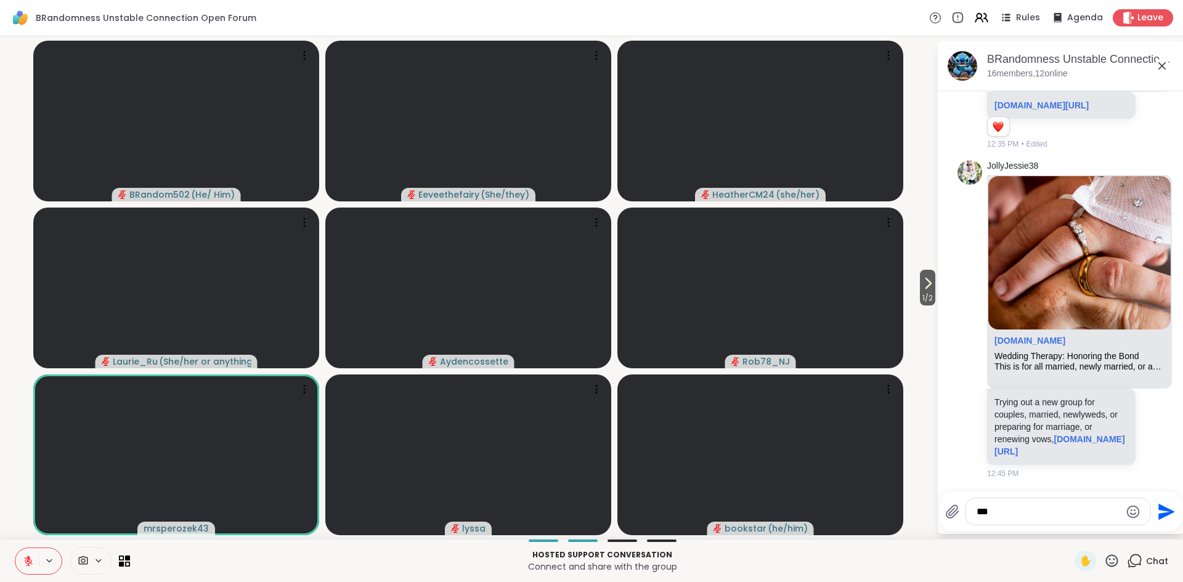
click at [1159, 519] on icon "Send" at bounding box center [1166, 512] width 20 height 20
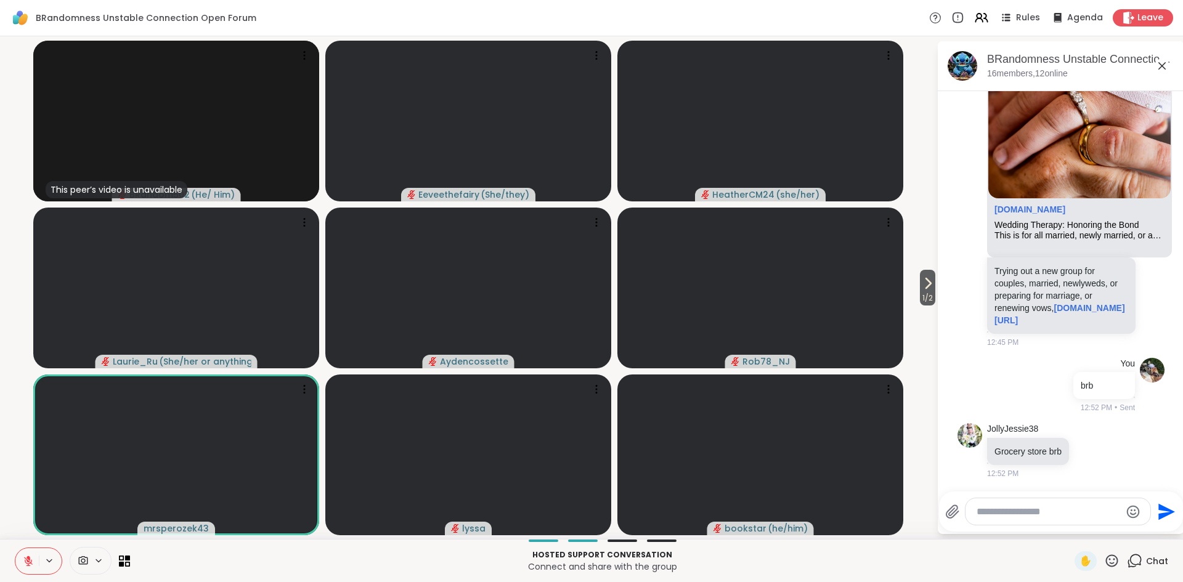
scroll to position [5899, 0]
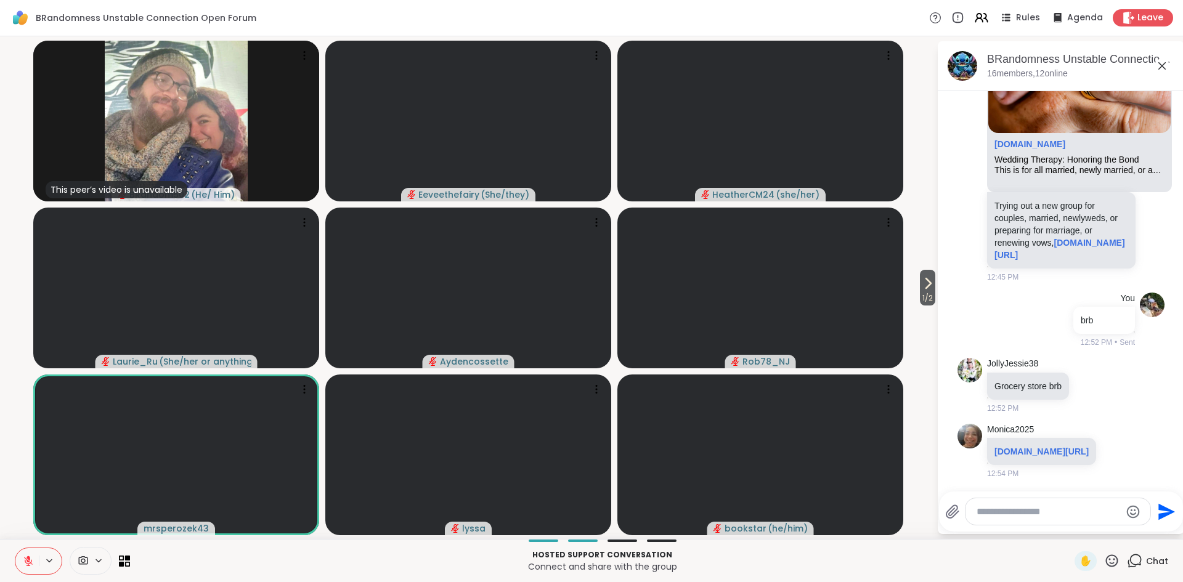
click at [22, 558] on button at bounding box center [26, 561] width 23 height 26
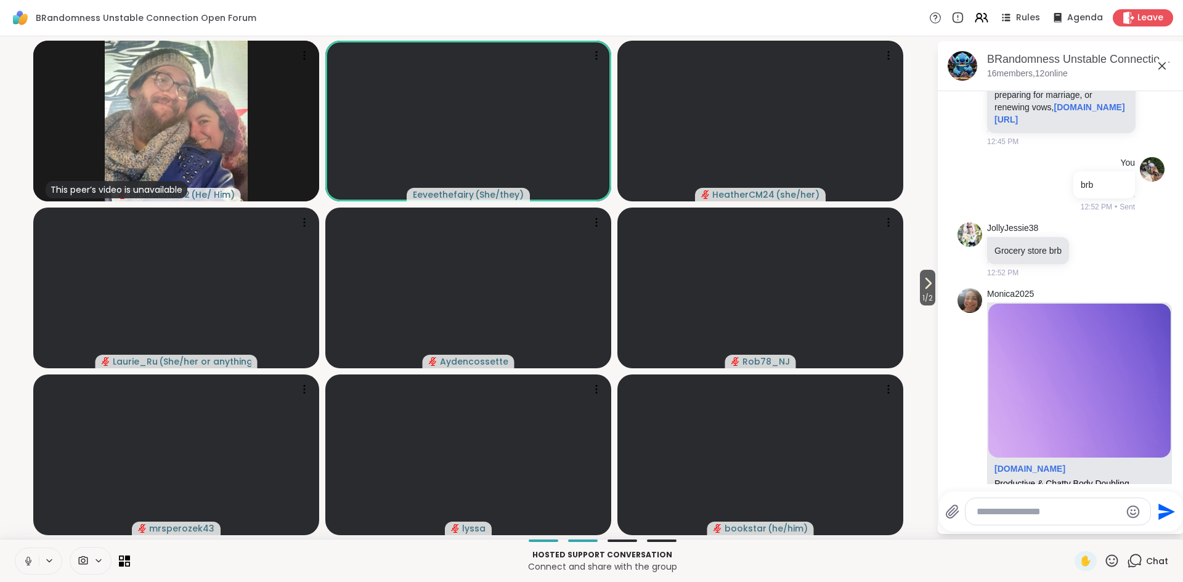
click at [25, 565] on icon at bounding box center [28, 561] width 11 height 11
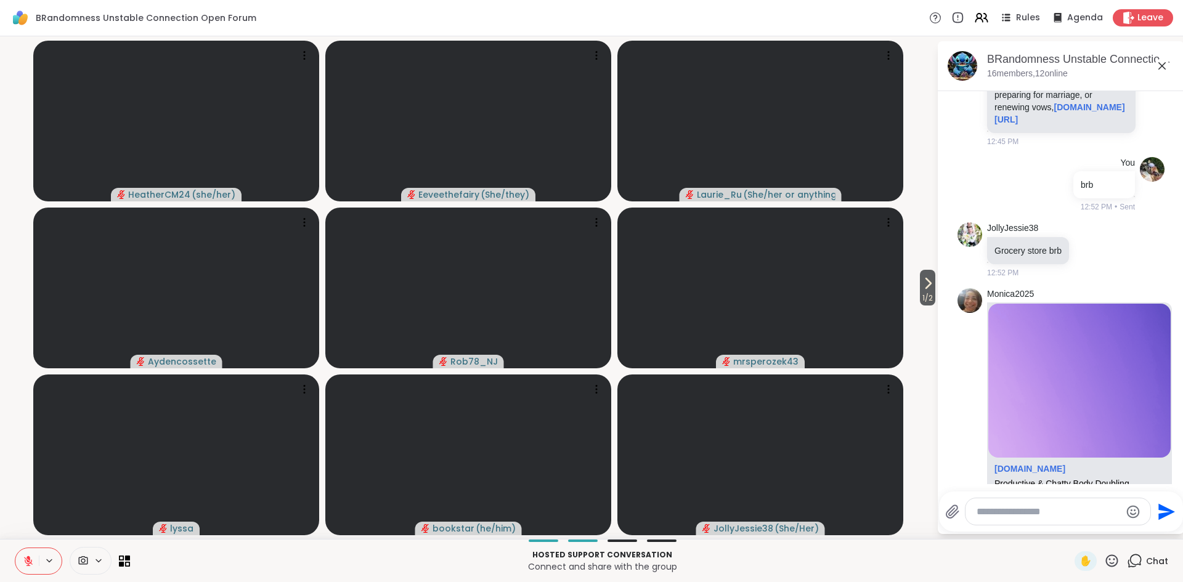
click at [31, 560] on icon at bounding box center [28, 561] width 9 height 9
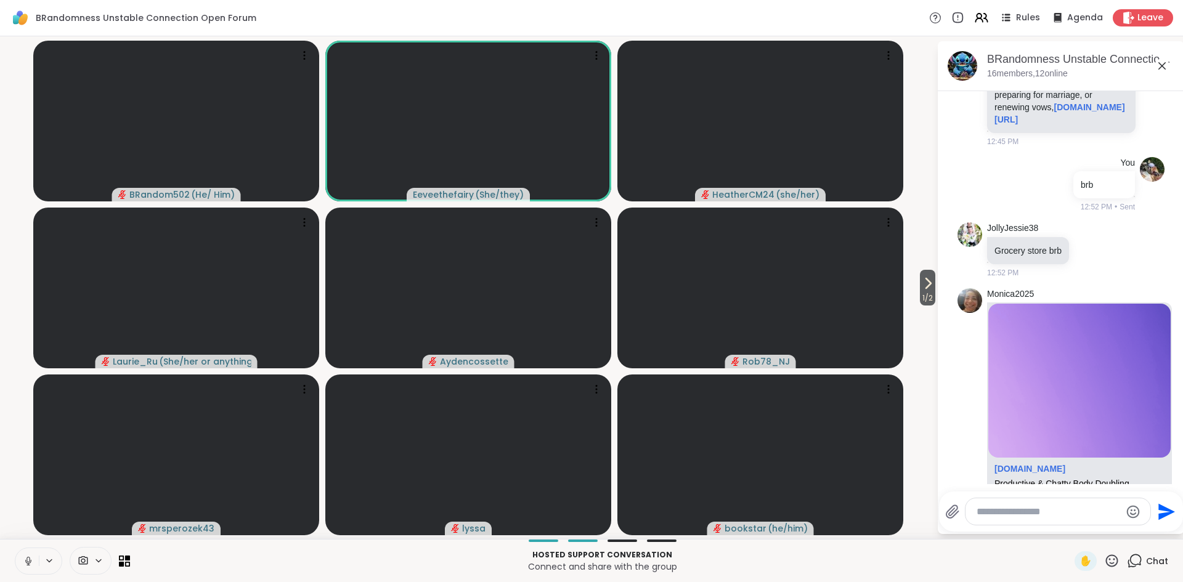
click at [31, 560] on icon at bounding box center [28, 561] width 11 height 11
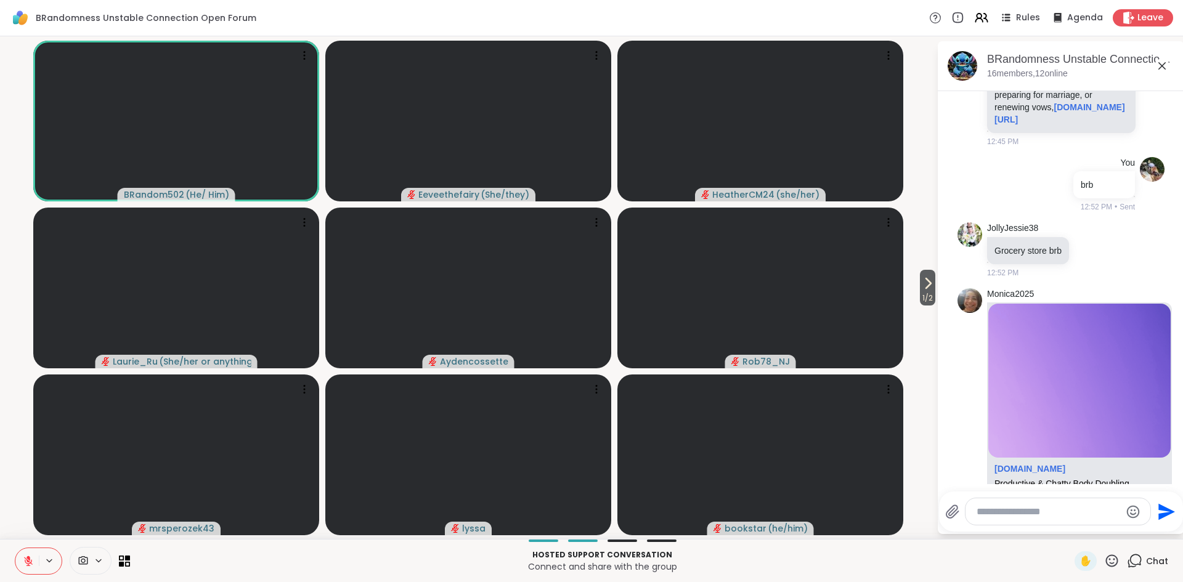
click at [31, 560] on icon at bounding box center [28, 561] width 9 height 9
click at [123, 565] on icon at bounding box center [122, 564] width 6 height 6
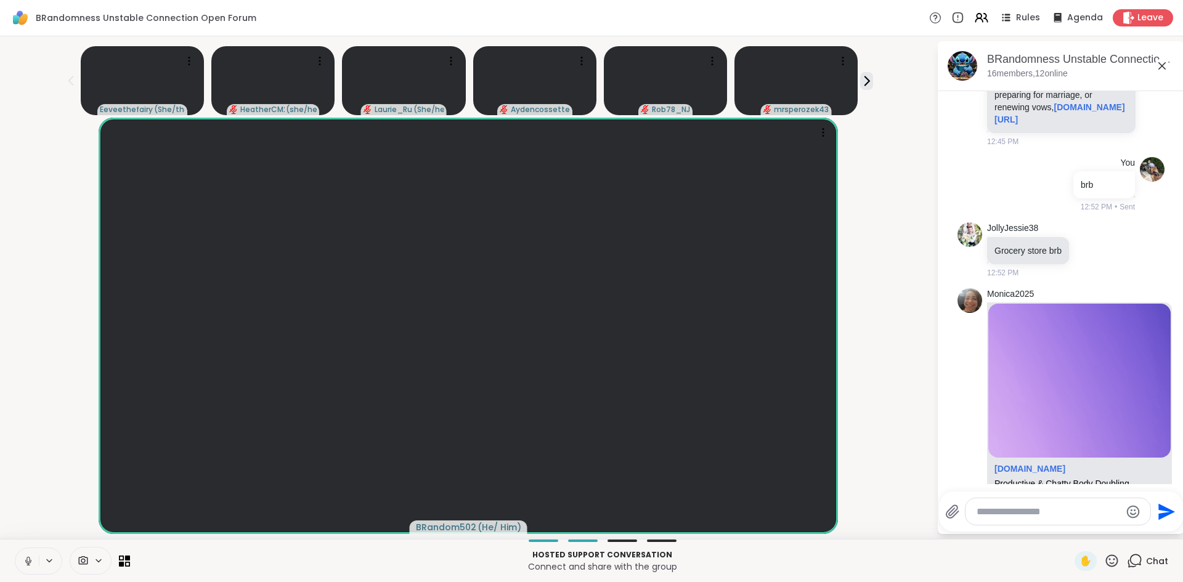
click at [32, 560] on icon at bounding box center [28, 561] width 11 height 11
click at [25, 563] on icon at bounding box center [28, 561] width 11 height 11
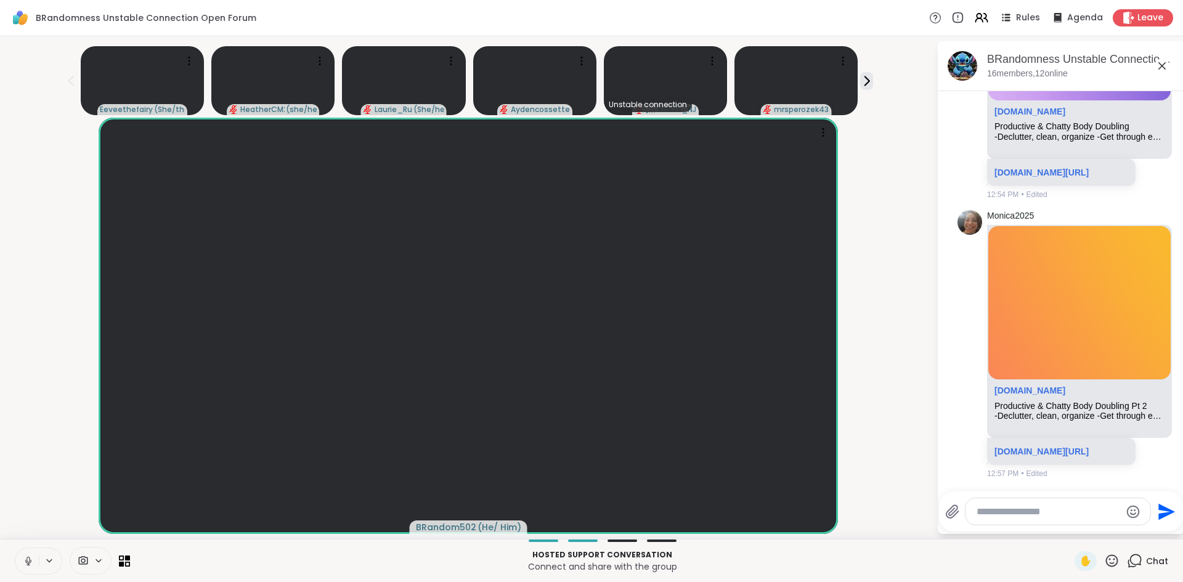
click at [30, 561] on icon at bounding box center [28, 560] width 3 height 6
click at [30, 561] on icon at bounding box center [28, 561] width 11 height 11
click at [122, 556] on icon at bounding box center [122, 558] width 6 height 6
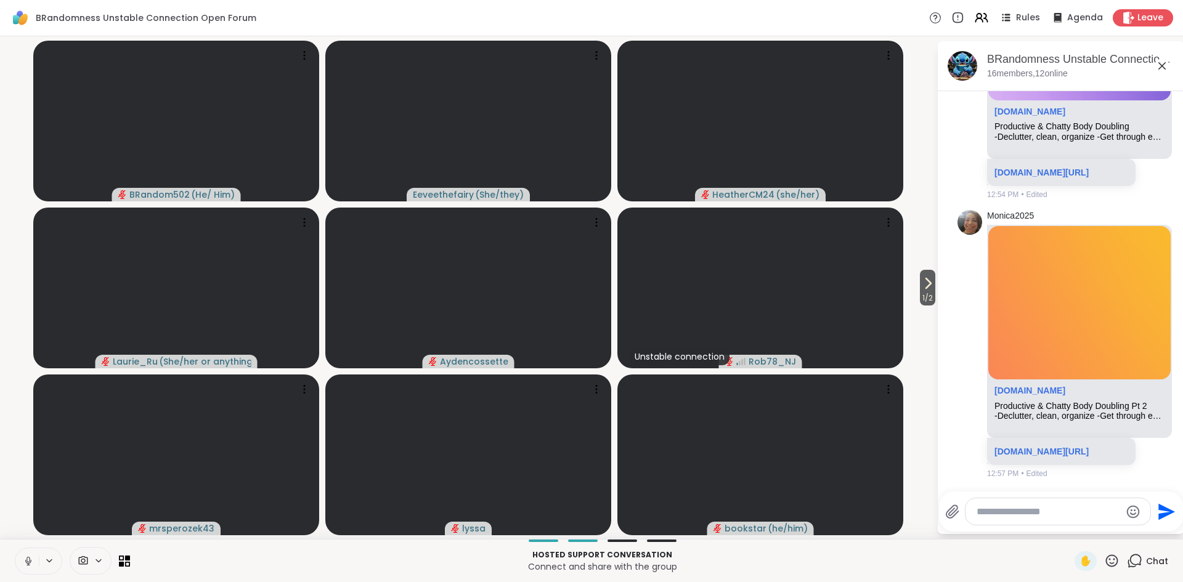
click at [29, 565] on icon at bounding box center [28, 561] width 11 height 11
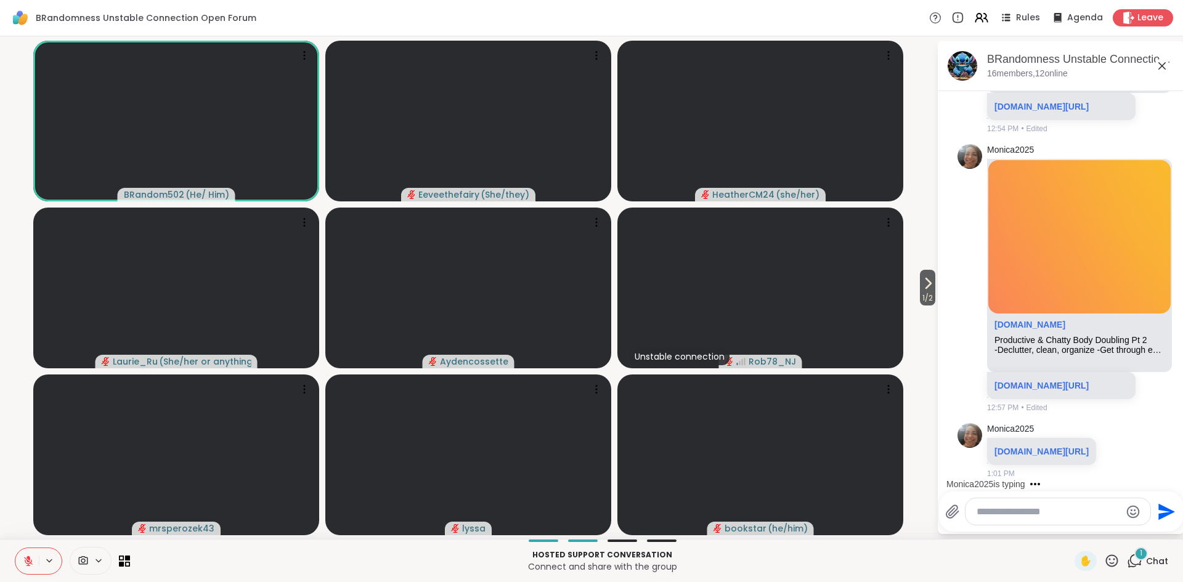
scroll to position [6507, 0]
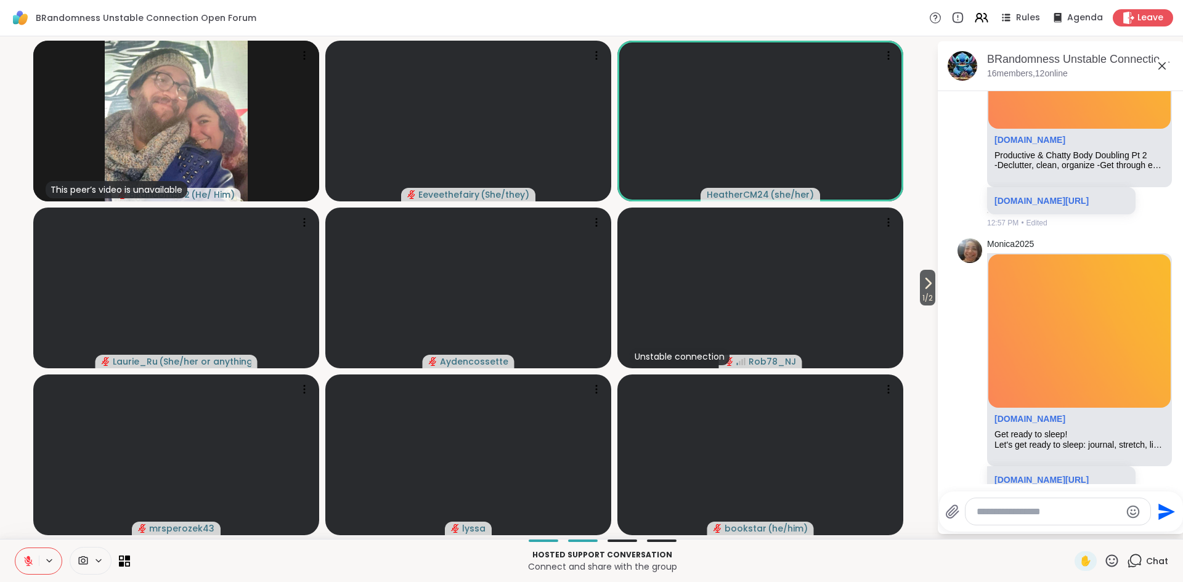
click at [29, 565] on icon at bounding box center [28, 561] width 11 height 11
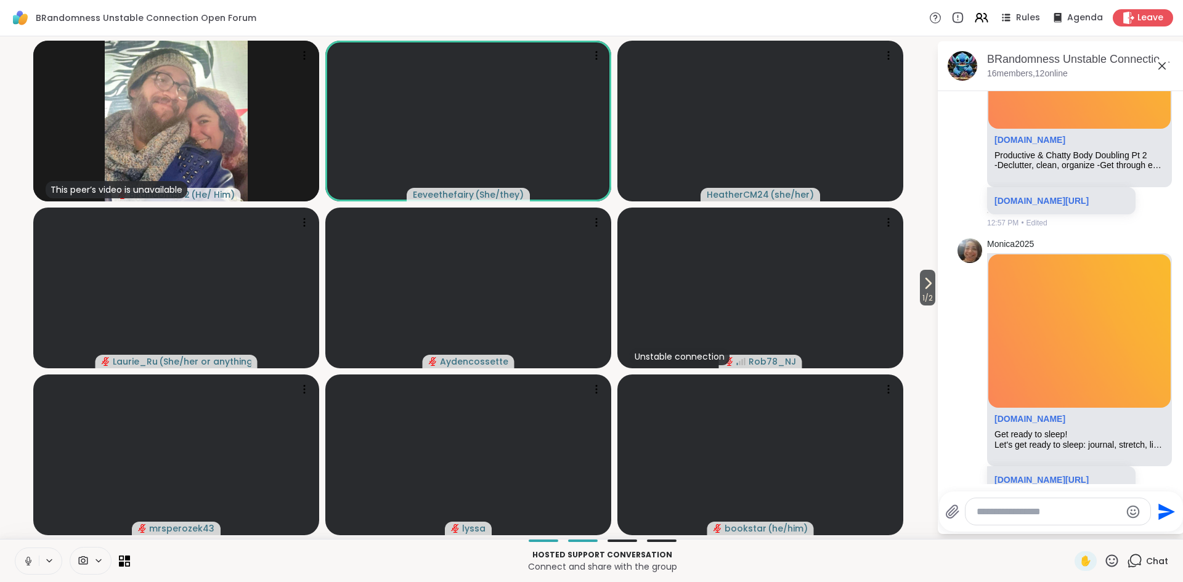
click at [29, 565] on icon at bounding box center [28, 561] width 11 height 11
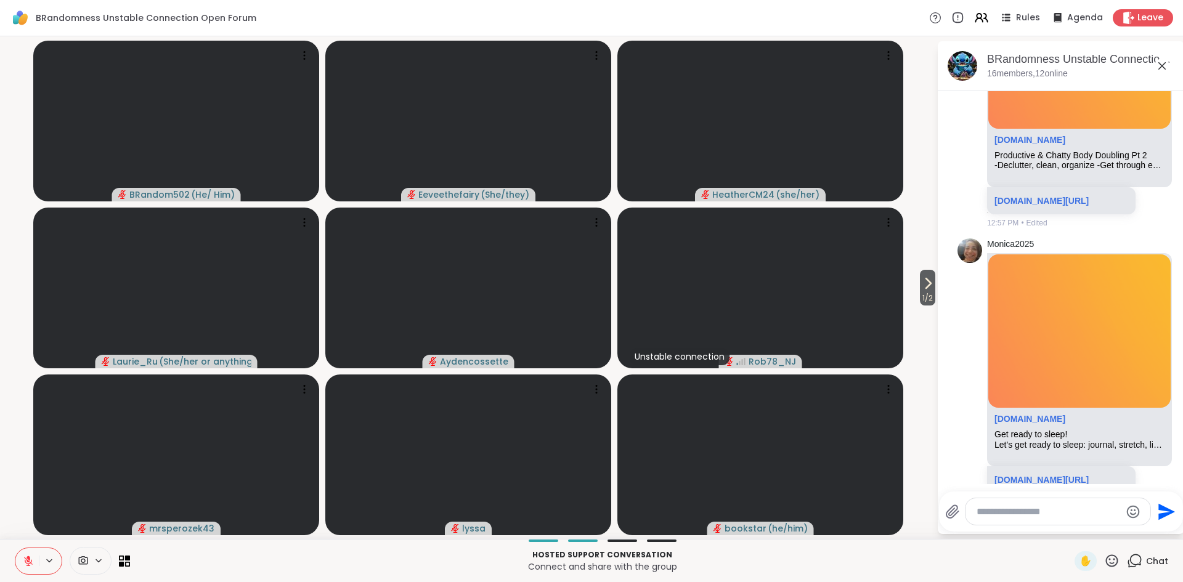
click at [29, 565] on icon at bounding box center [28, 561] width 11 height 11
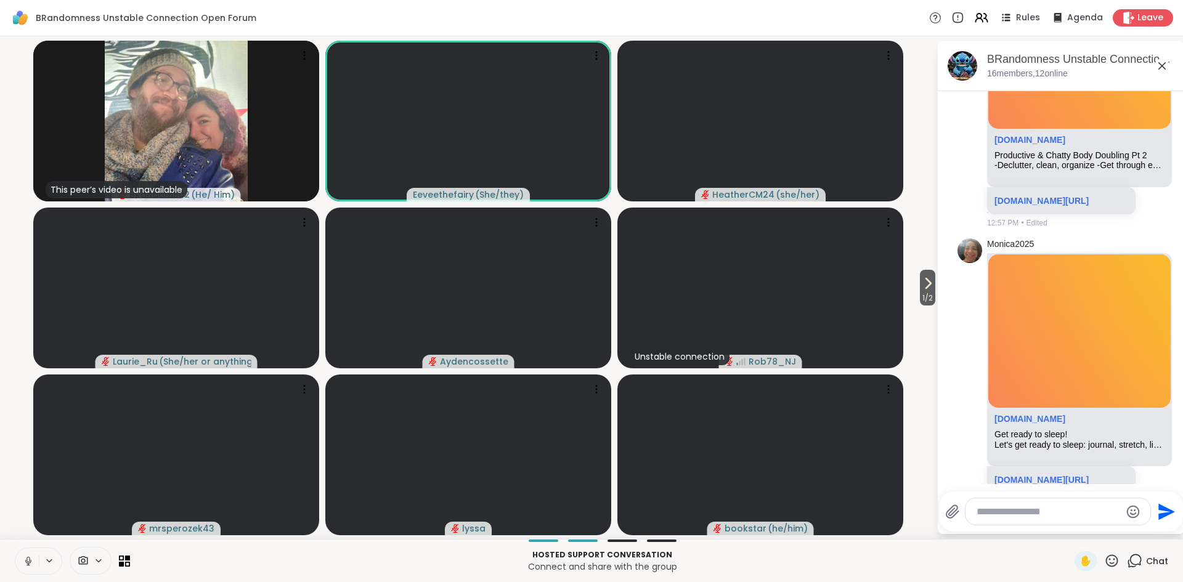
click at [29, 565] on icon at bounding box center [28, 561] width 11 height 11
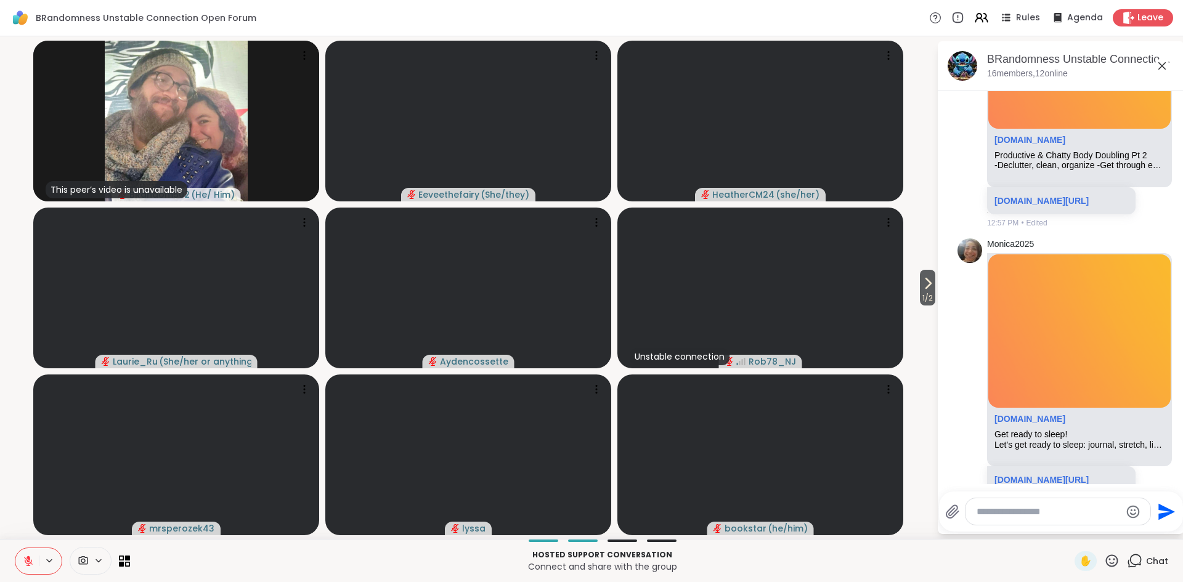
click at [29, 565] on icon at bounding box center [28, 561] width 11 height 11
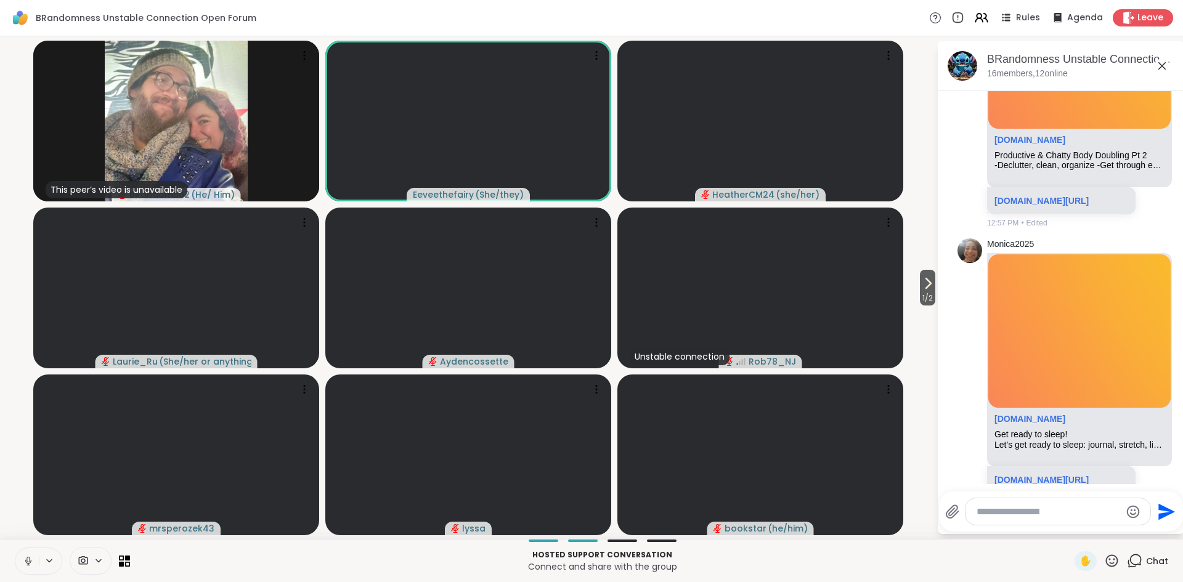
click at [29, 565] on icon at bounding box center [28, 561] width 11 height 11
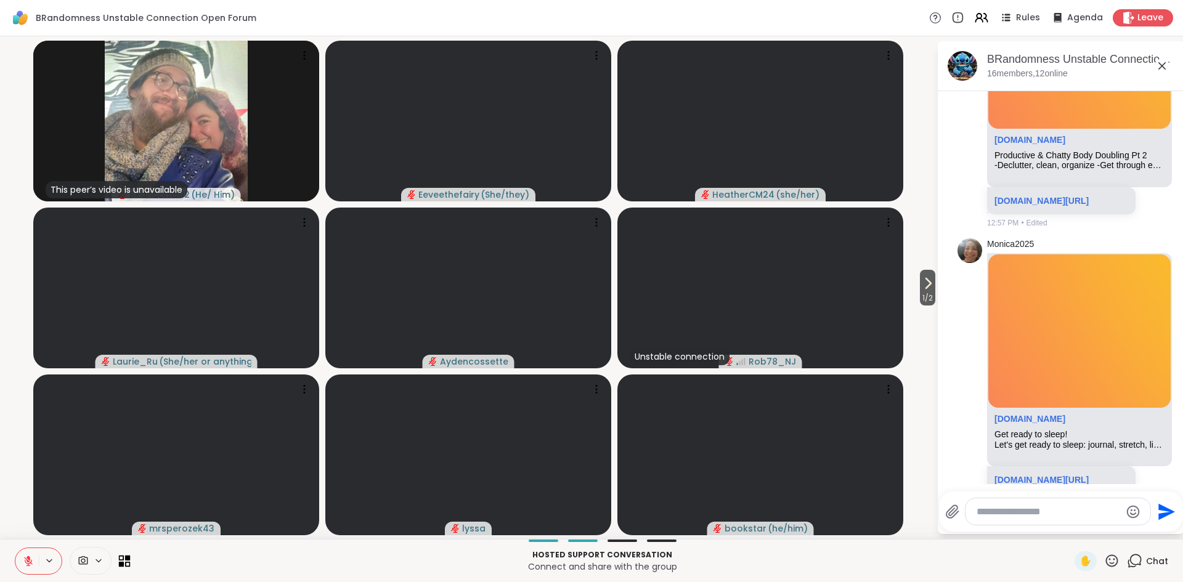
click at [129, 561] on icon at bounding box center [125, 561] width 12 height 12
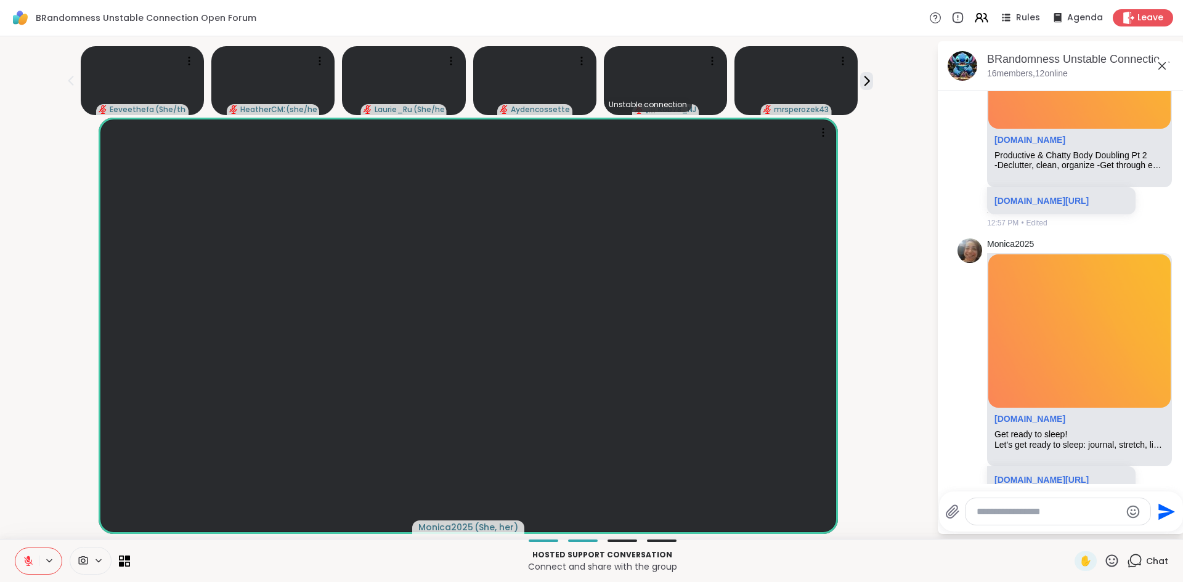
click at [28, 565] on icon at bounding box center [28, 561] width 9 height 9
click at [31, 563] on icon at bounding box center [28, 561] width 11 height 11
click at [31, 563] on icon at bounding box center [28, 561] width 9 height 9
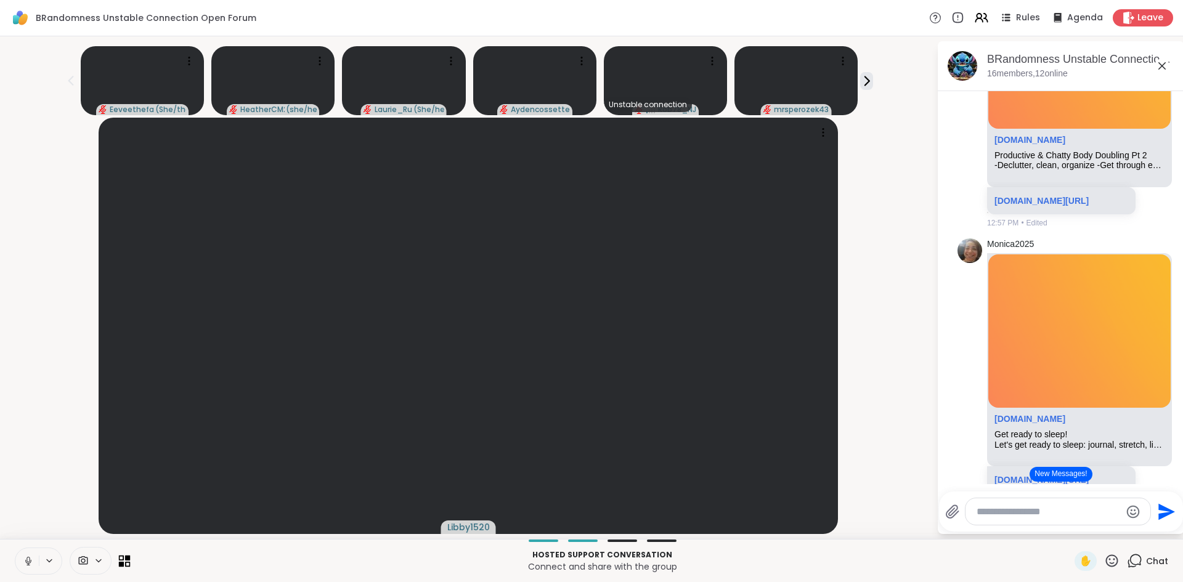
click at [123, 558] on icon at bounding box center [122, 558] width 6 height 6
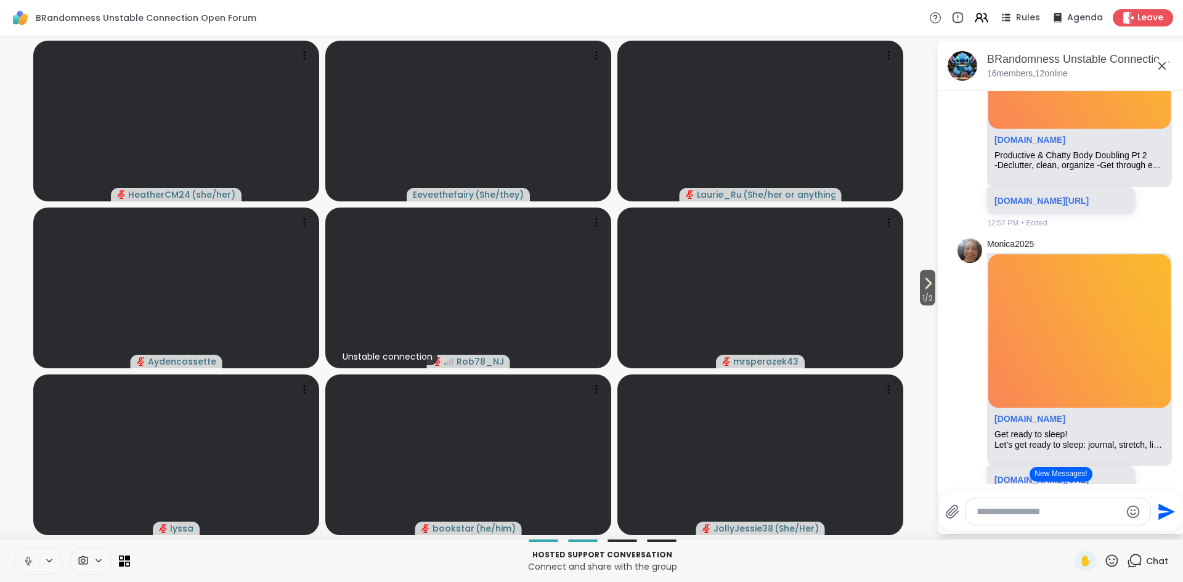
click at [33, 563] on icon at bounding box center [28, 561] width 11 height 11
click at [127, 563] on icon at bounding box center [128, 564] width 6 height 6
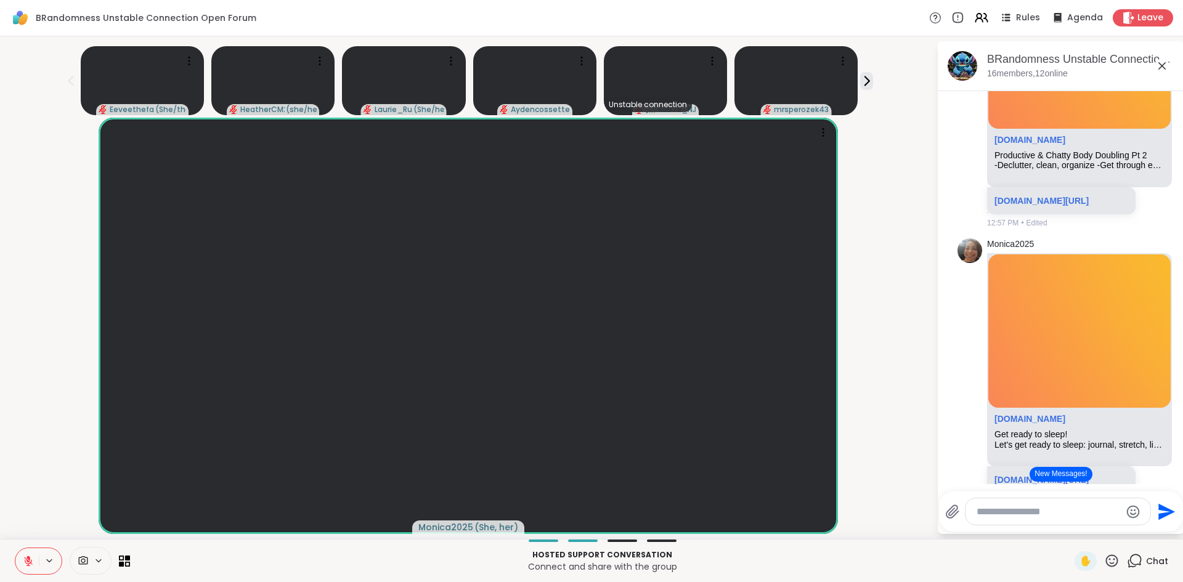
click at [28, 555] on button at bounding box center [26, 561] width 23 height 26
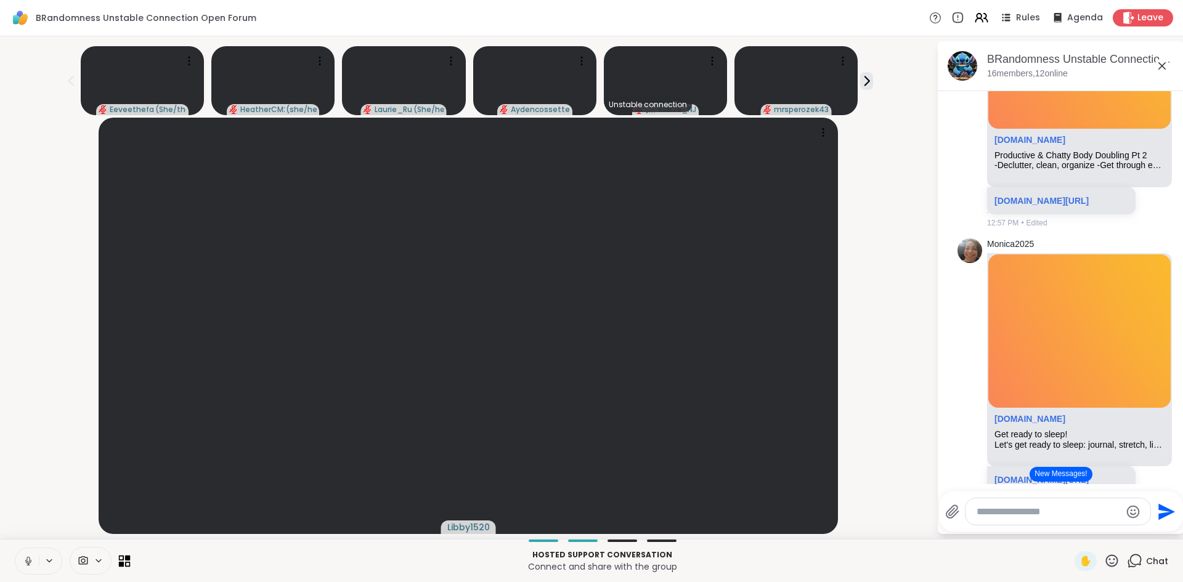
click at [120, 557] on icon at bounding box center [125, 561] width 12 height 12
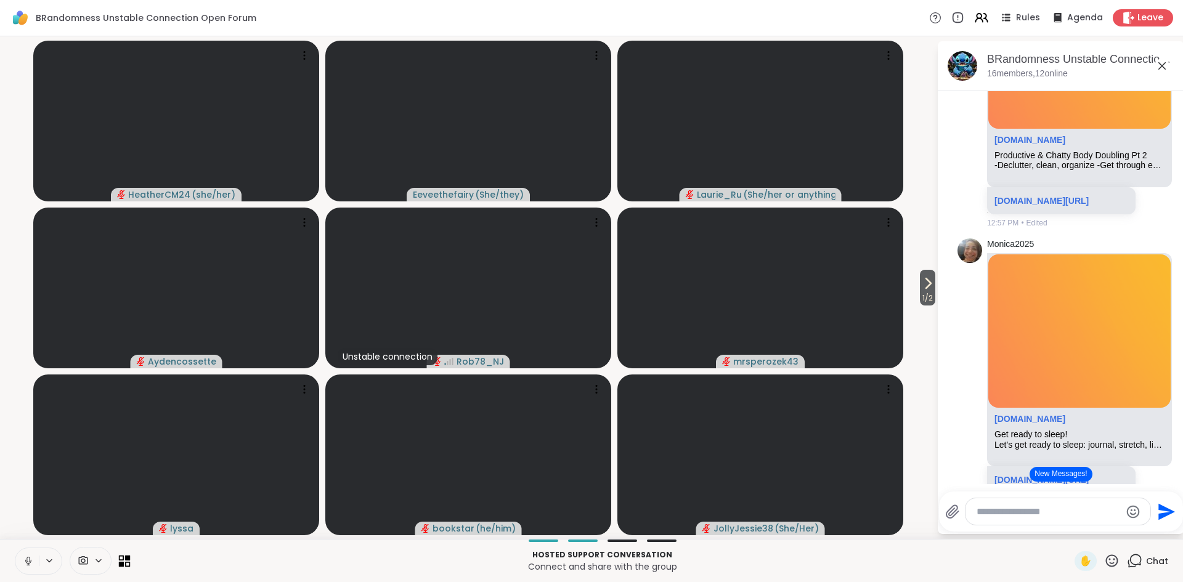
click at [124, 562] on icon at bounding box center [125, 561] width 12 height 12
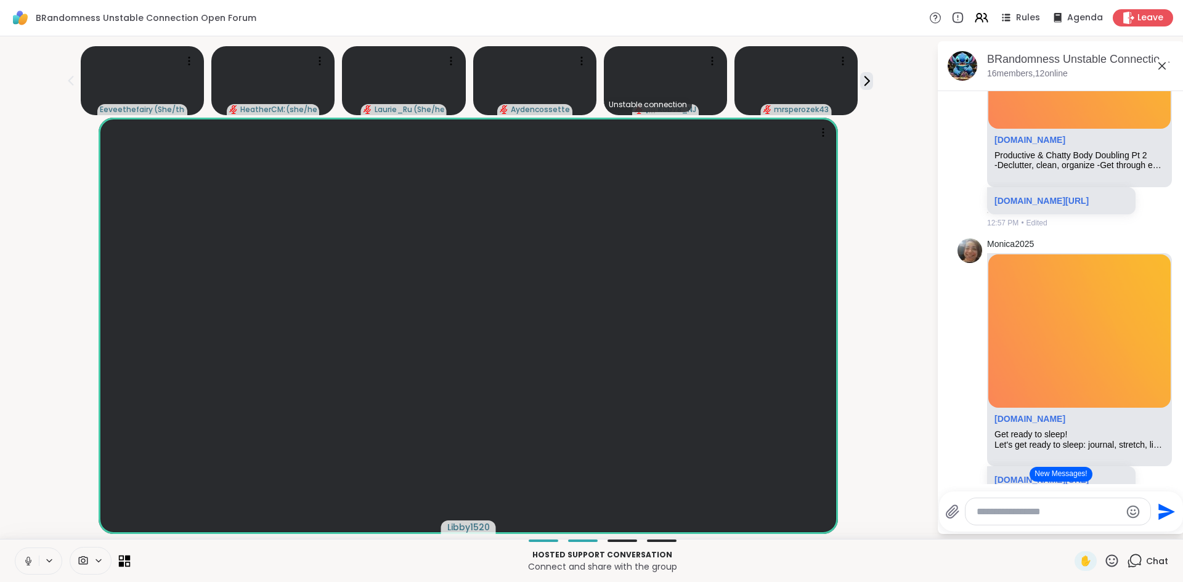
click at [126, 561] on icon at bounding box center [125, 561] width 12 height 12
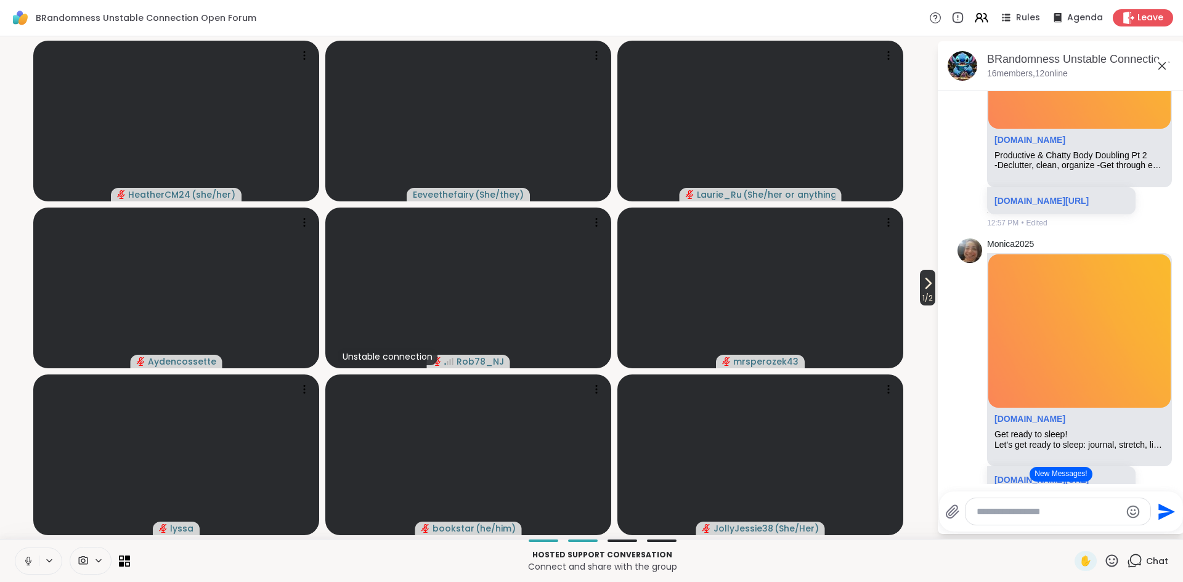
click at [923, 296] on span "1 / 2" at bounding box center [927, 298] width 15 height 15
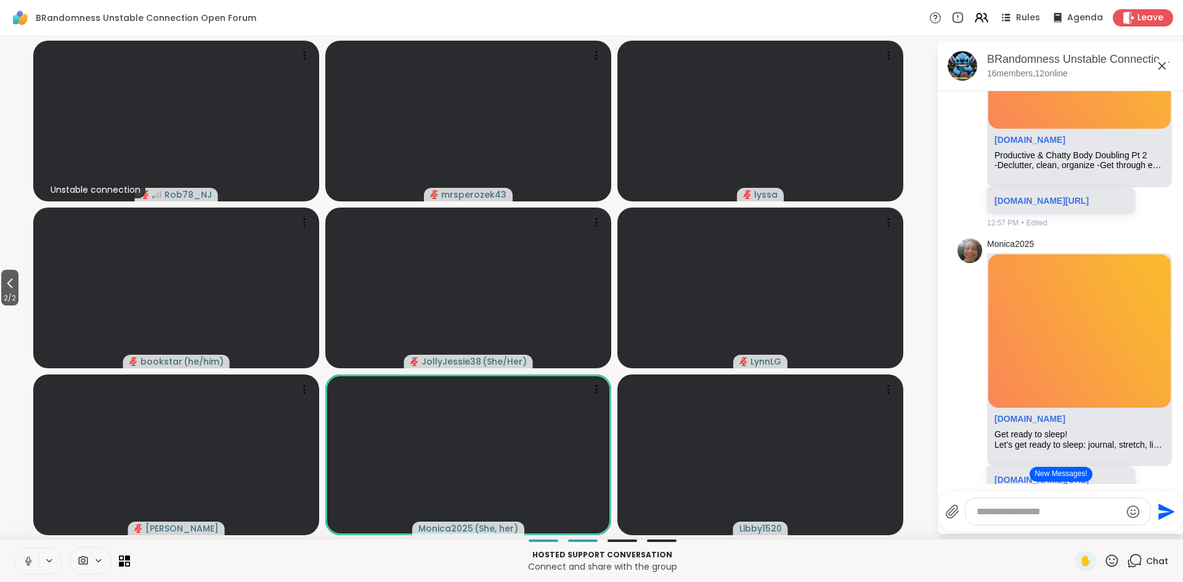
click at [30, 565] on icon at bounding box center [28, 561] width 11 height 11
click at [6, 288] on icon at bounding box center [9, 283] width 15 height 15
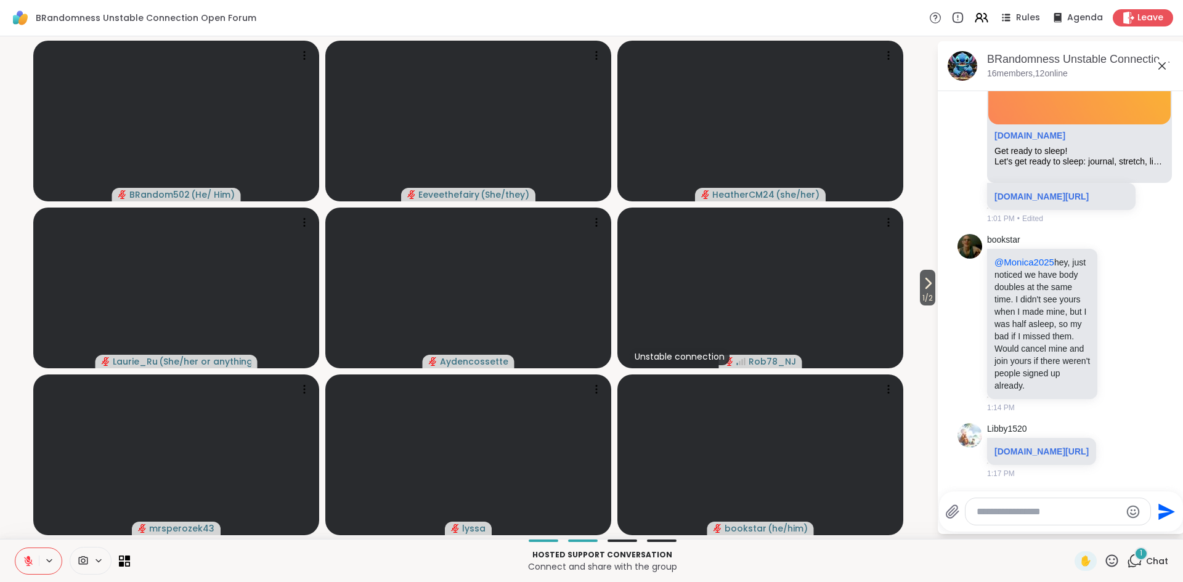
scroll to position [6963, 0]
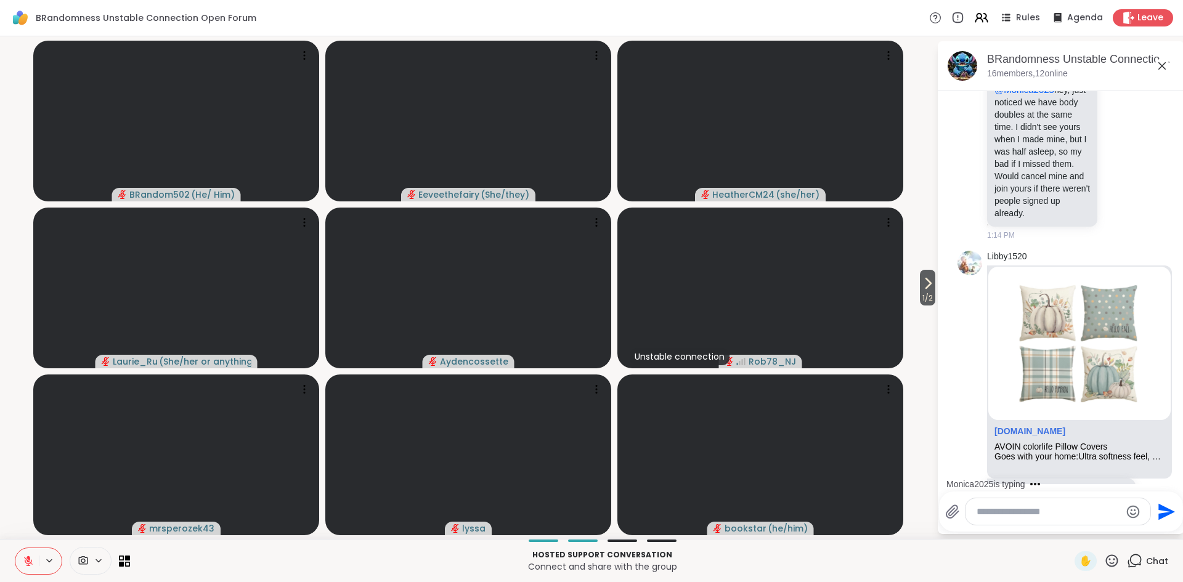
click at [30, 563] on icon at bounding box center [28, 561] width 11 height 11
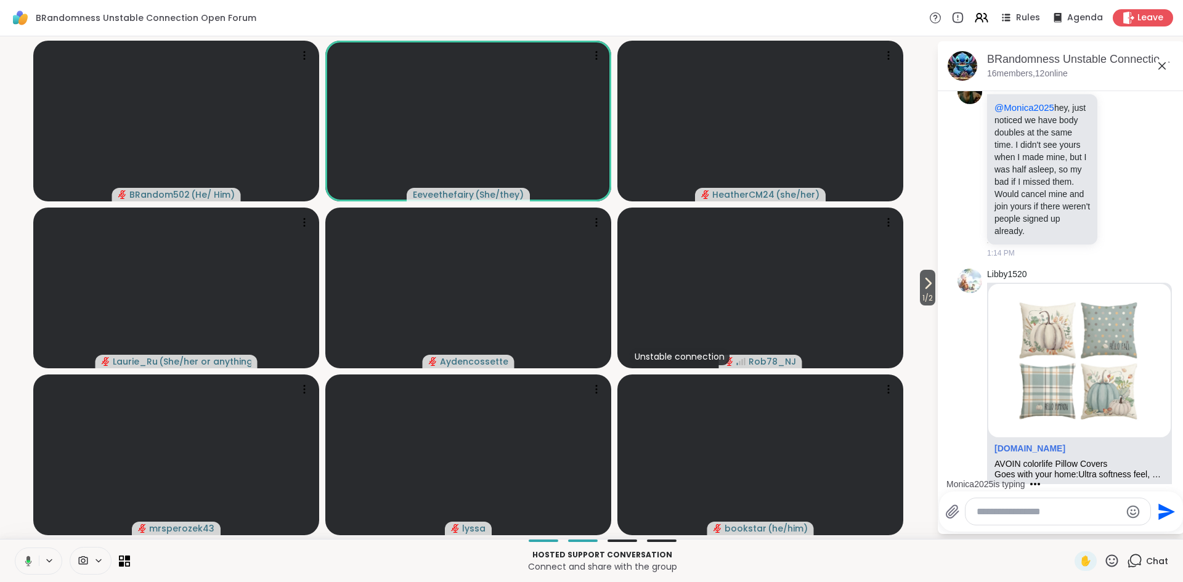
scroll to position [6980, 0]
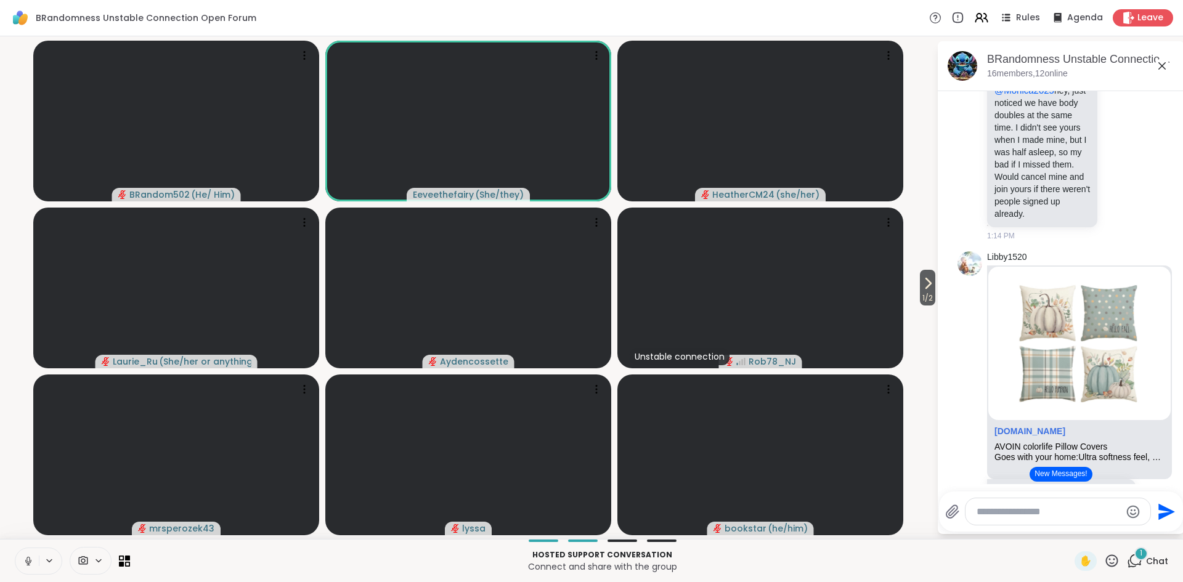
click at [27, 566] on icon at bounding box center [28, 561] width 11 height 11
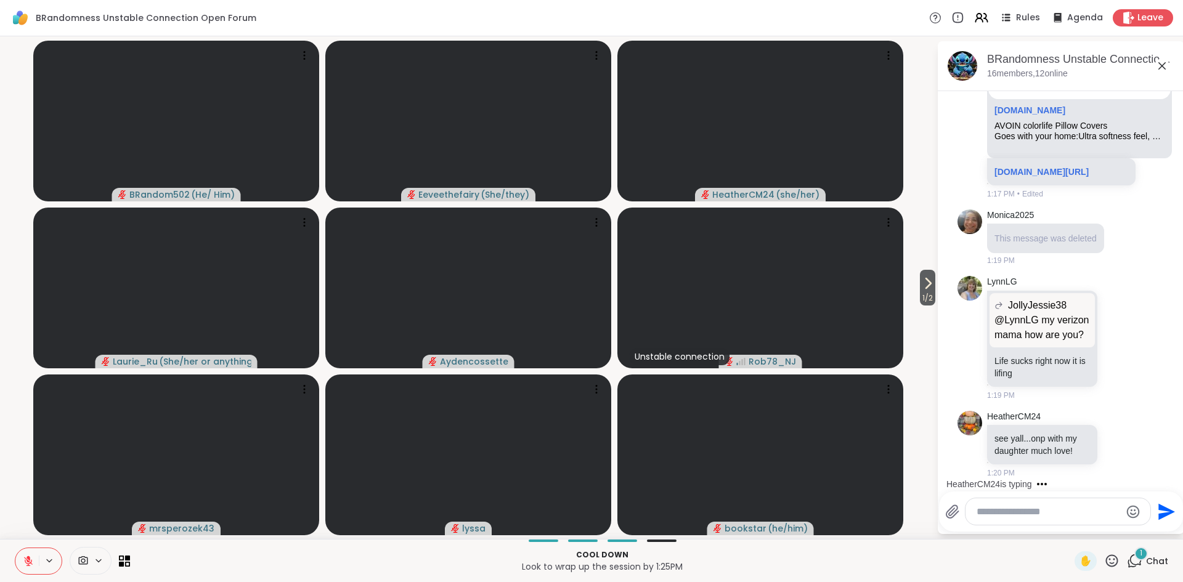
scroll to position [7474, 0]
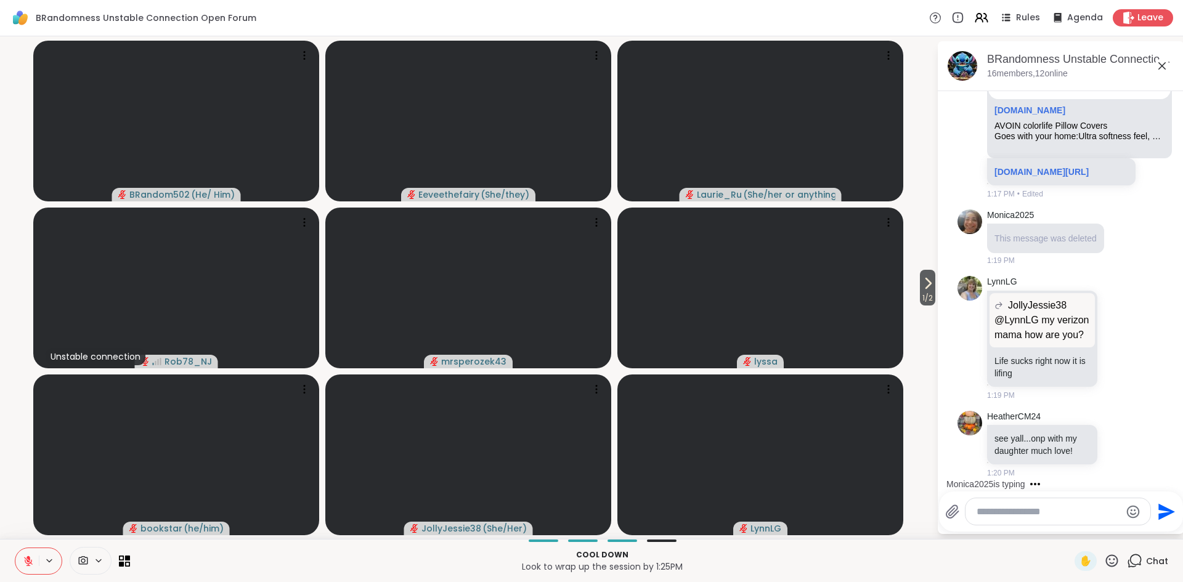
click at [299, 561] on p "Look to wrap up the session by 1:25PM" at bounding box center [602, 567] width 930 height 12
click at [31, 563] on icon at bounding box center [28, 561] width 11 height 11
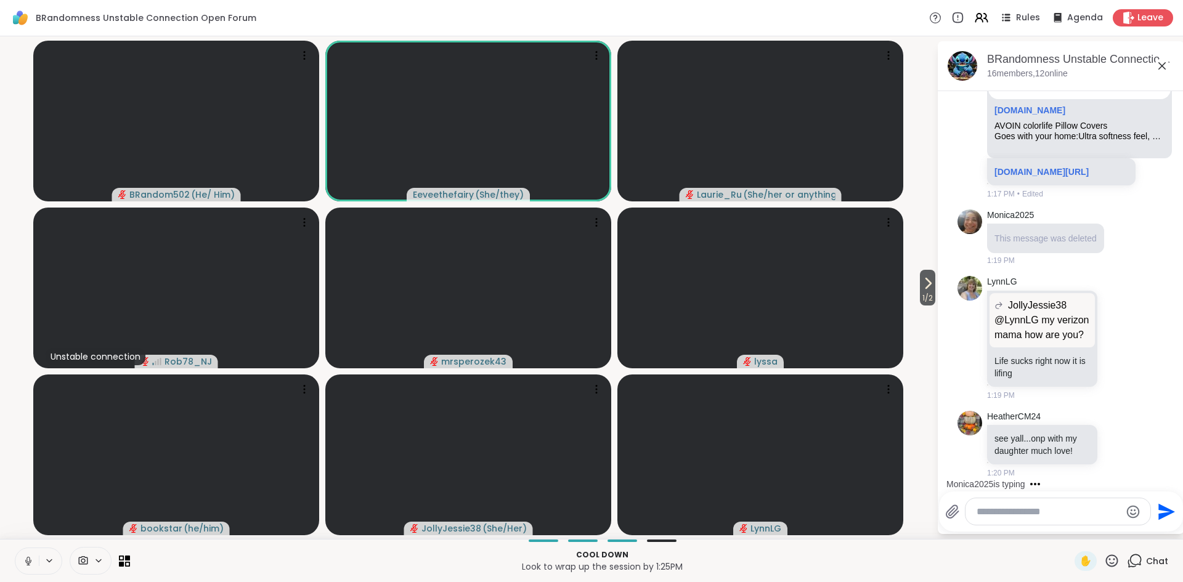
click at [25, 563] on icon at bounding box center [28, 561] width 11 height 11
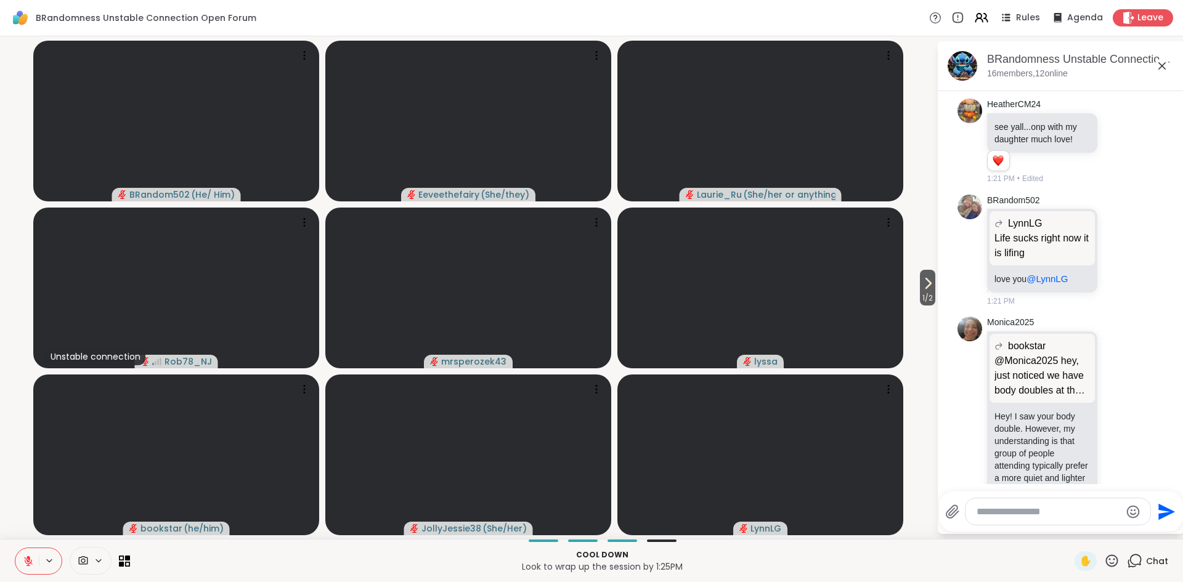
scroll to position [7990, 0]
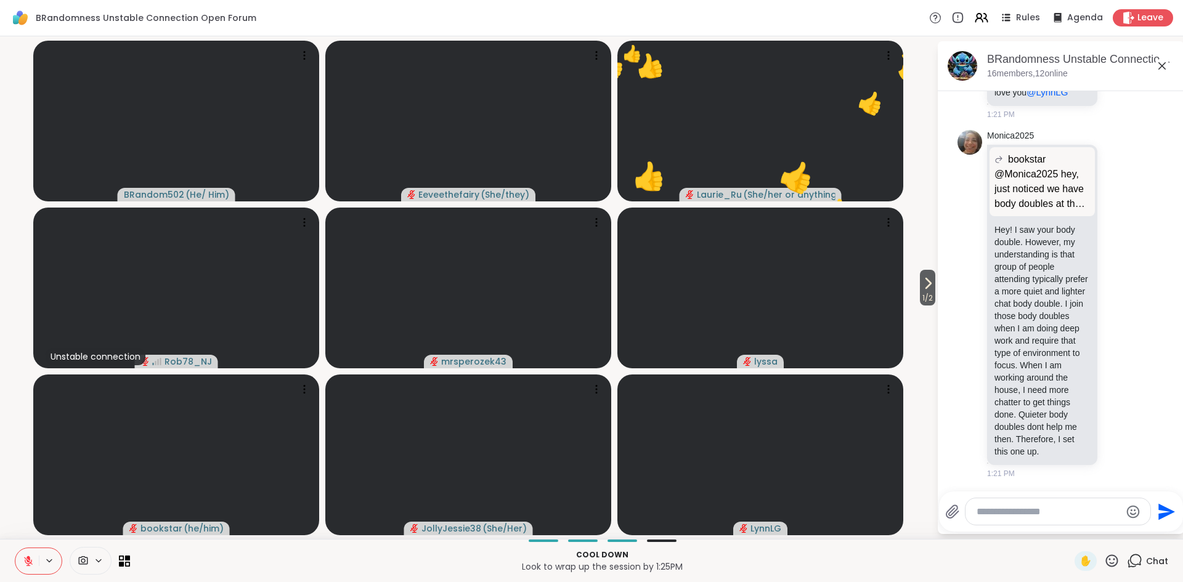
click at [27, 557] on icon at bounding box center [29, 558] width 4 height 5
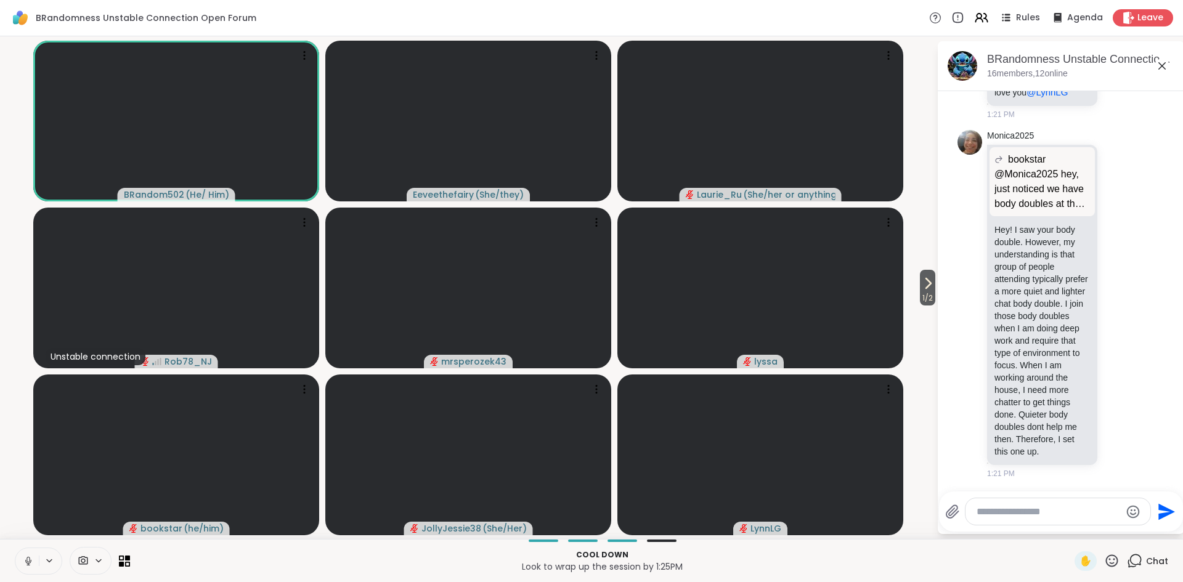
click at [27, 557] on icon at bounding box center [28, 560] width 3 height 6
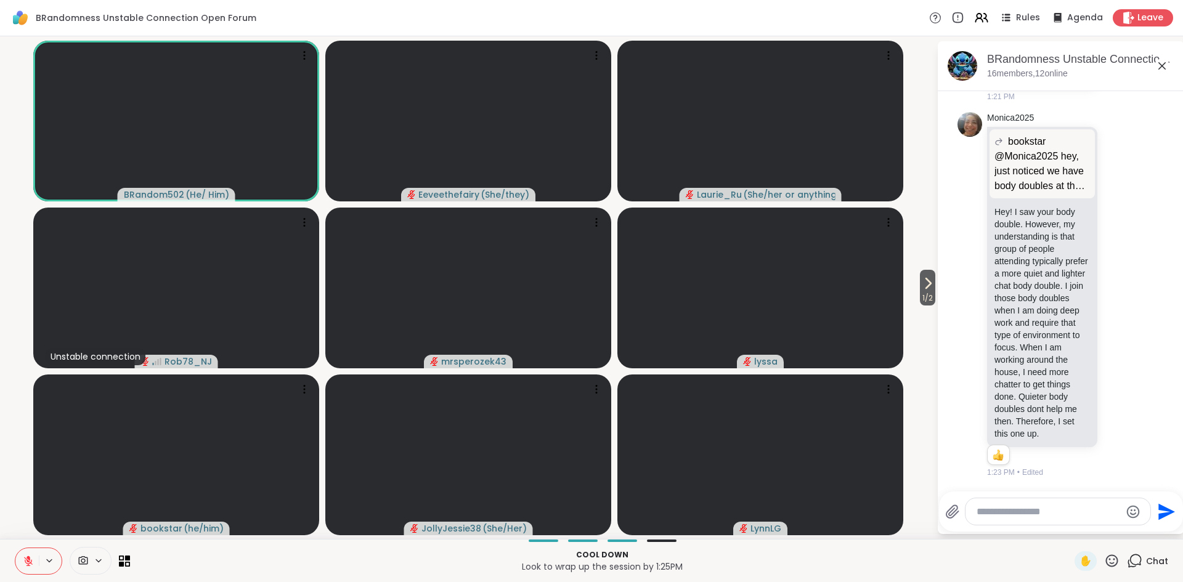
scroll to position [8008, 0]
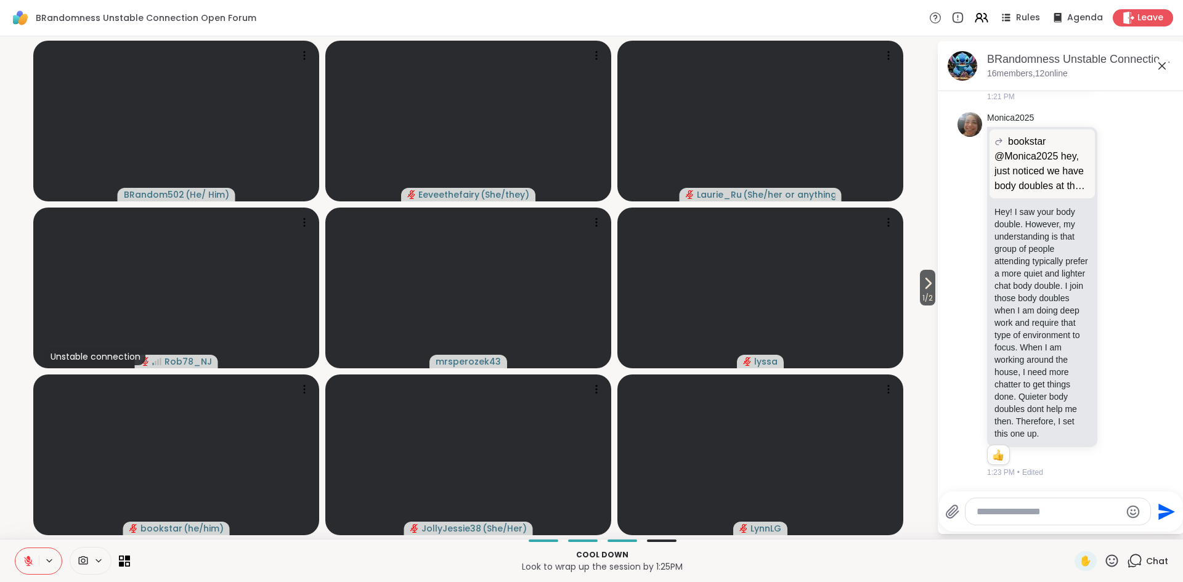
click at [27, 557] on icon at bounding box center [29, 558] width 4 height 5
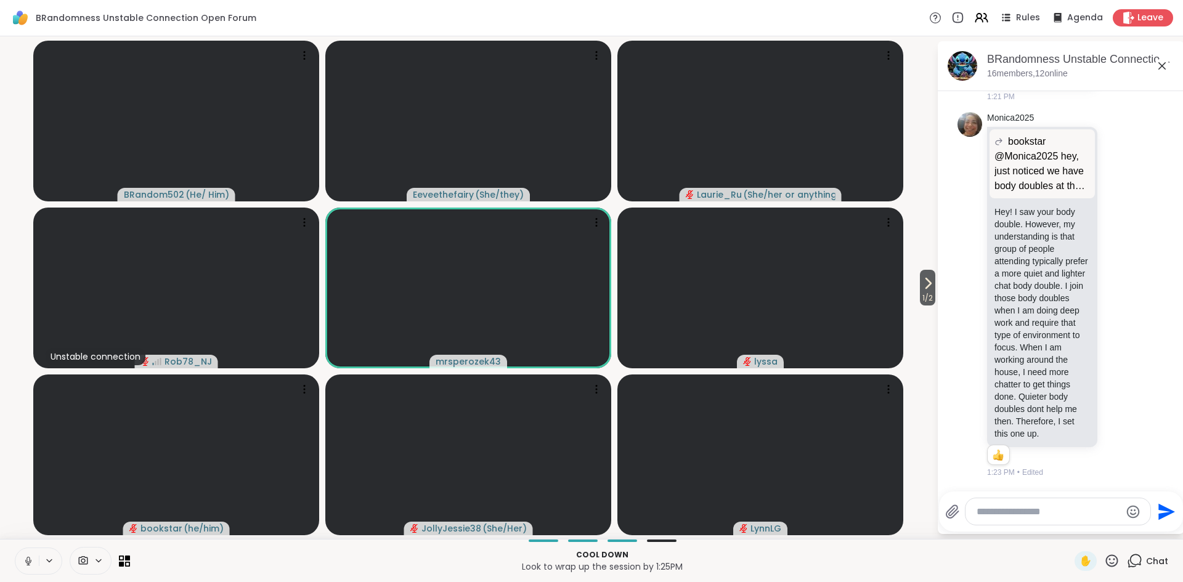
click at [31, 563] on icon at bounding box center [28, 561] width 11 height 11
click at [29, 563] on icon at bounding box center [28, 561] width 9 height 9
click at [29, 563] on icon at bounding box center [28, 561] width 11 height 11
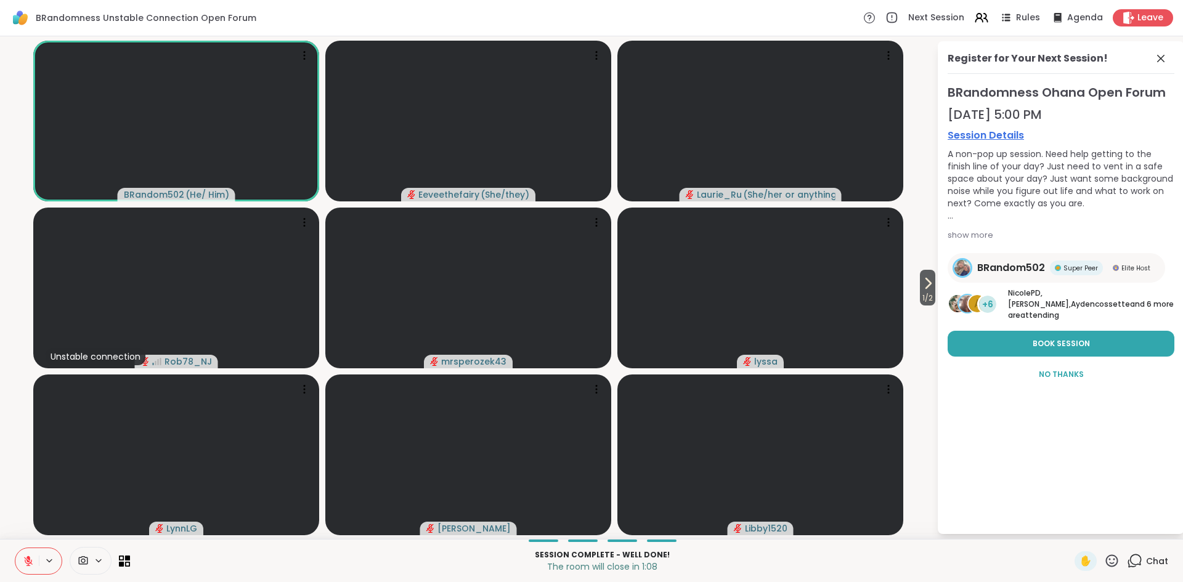
click at [32, 558] on icon at bounding box center [28, 561] width 11 height 11
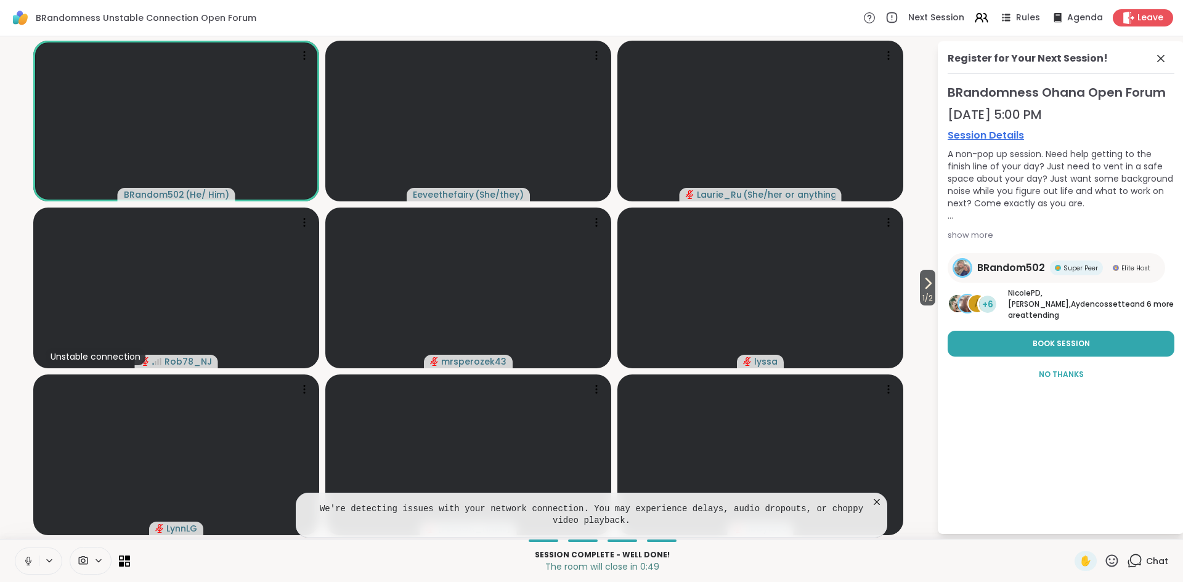
click at [32, 558] on icon at bounding box center [28, 561] width 11 height 11
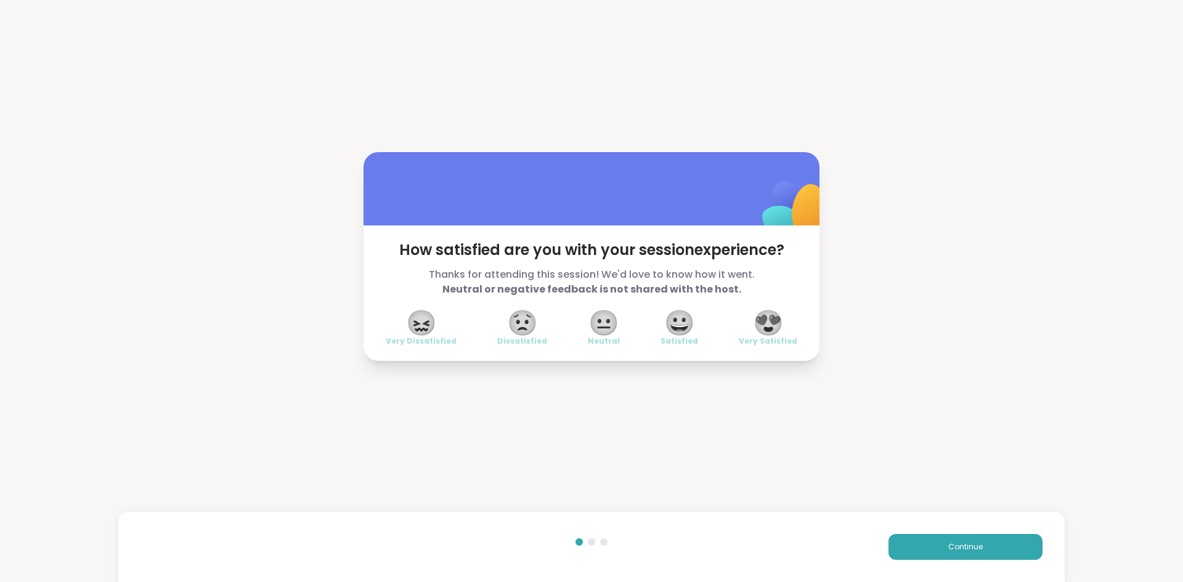
click at [776, 325] on span "😍" at bounding box center [768, 323] width 31 height 22
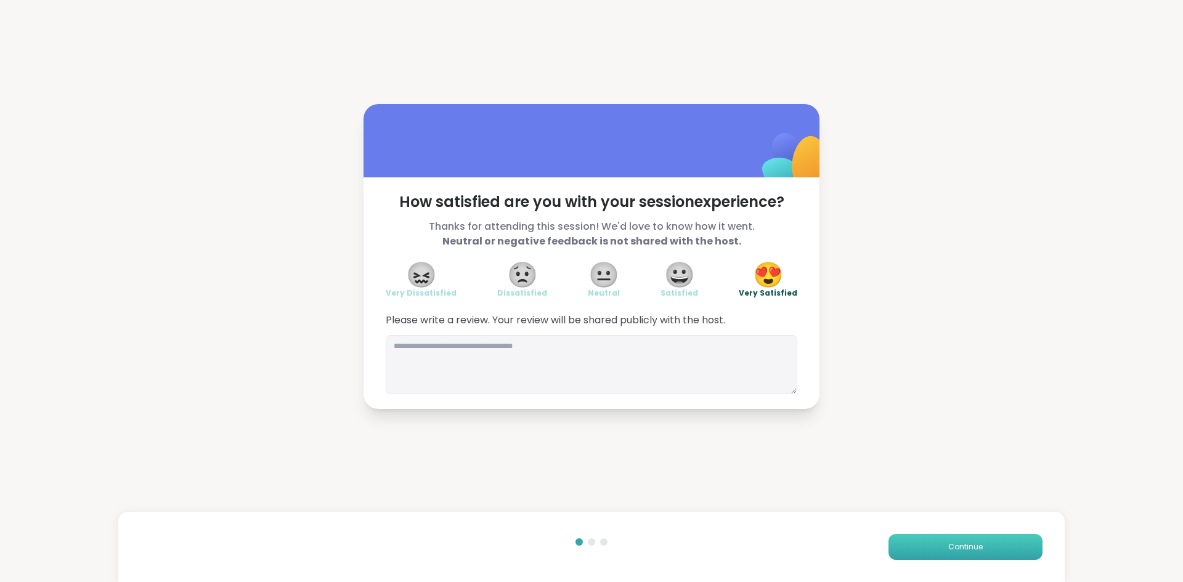
click at [944, 555] on button "Continue" at bounding box center [966, 547] width 154 height 26
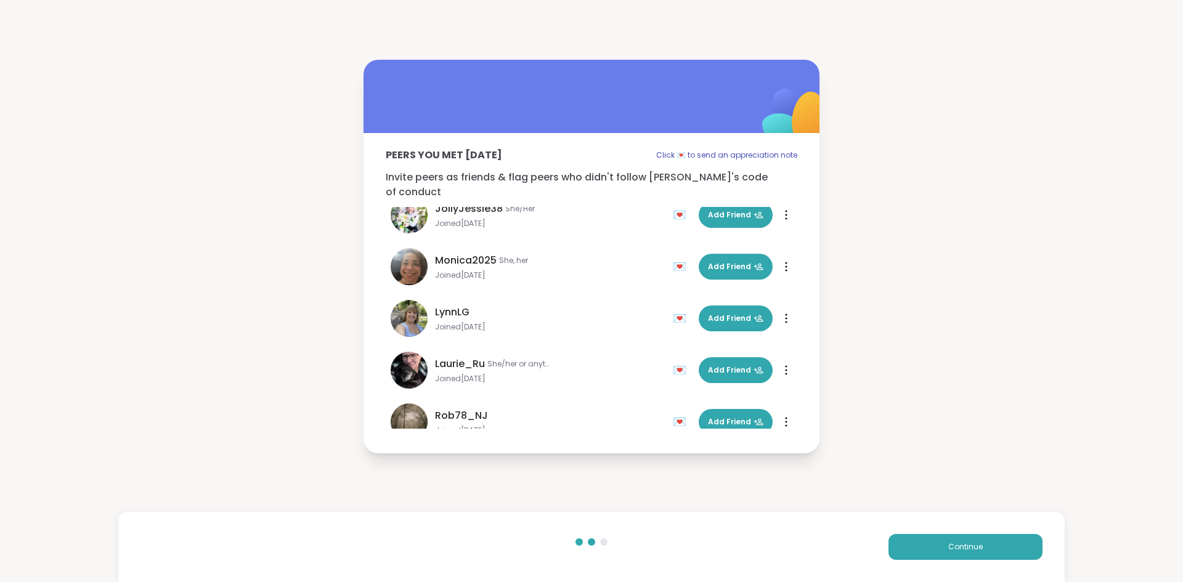
scroll to position [276, 0]
click at [731, 265] on span "Add Friend" at bounding box center [735, 267] width 55 height 11
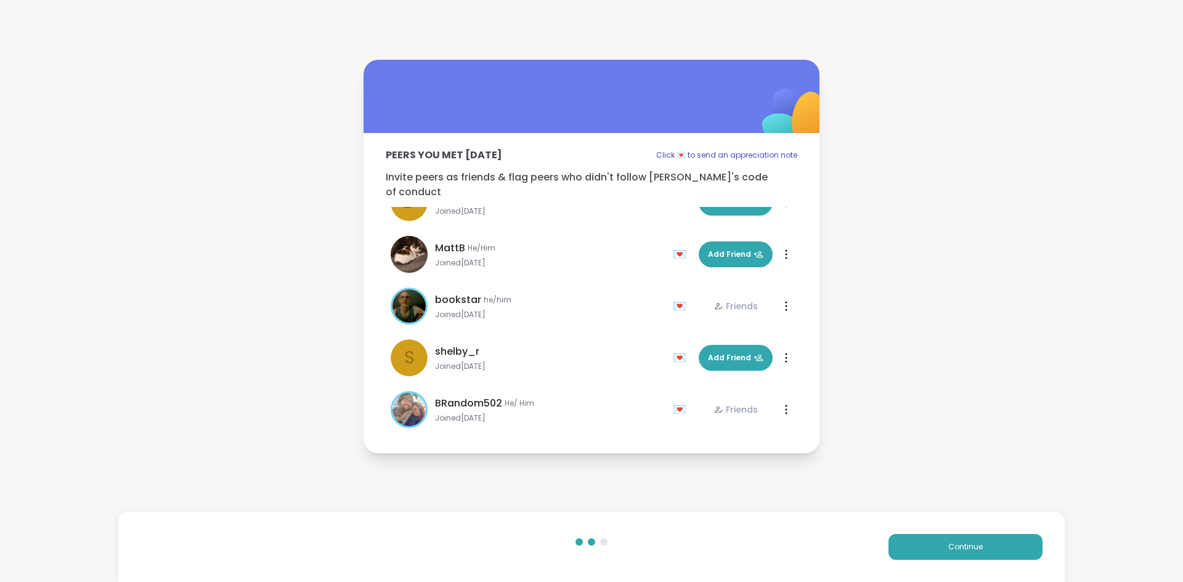
scroll to position [555, 0]
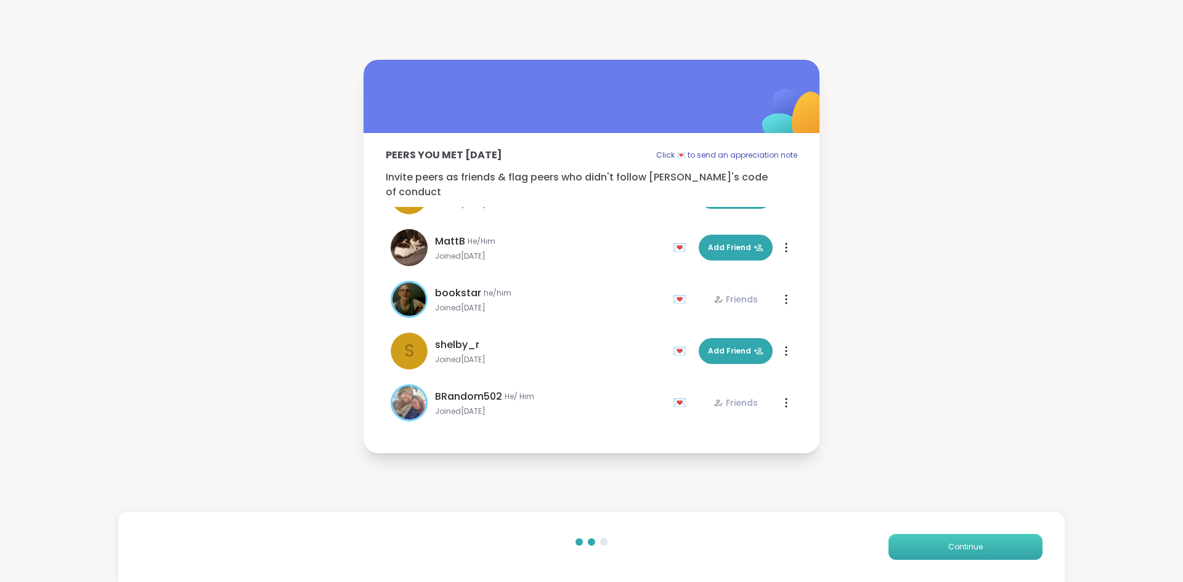
click at [975, 555] on button "Continue" at bounding box center [966, 547] width 154 height 26
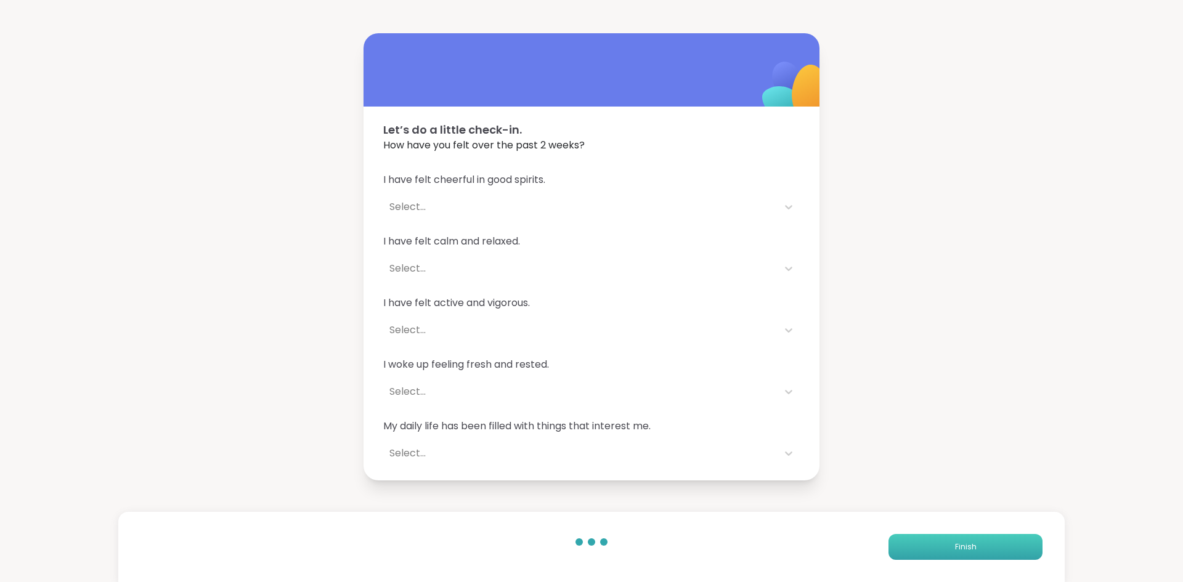
click at [972, 550] on span "Finish" at bounding box center [966, 547] width 22 height 11
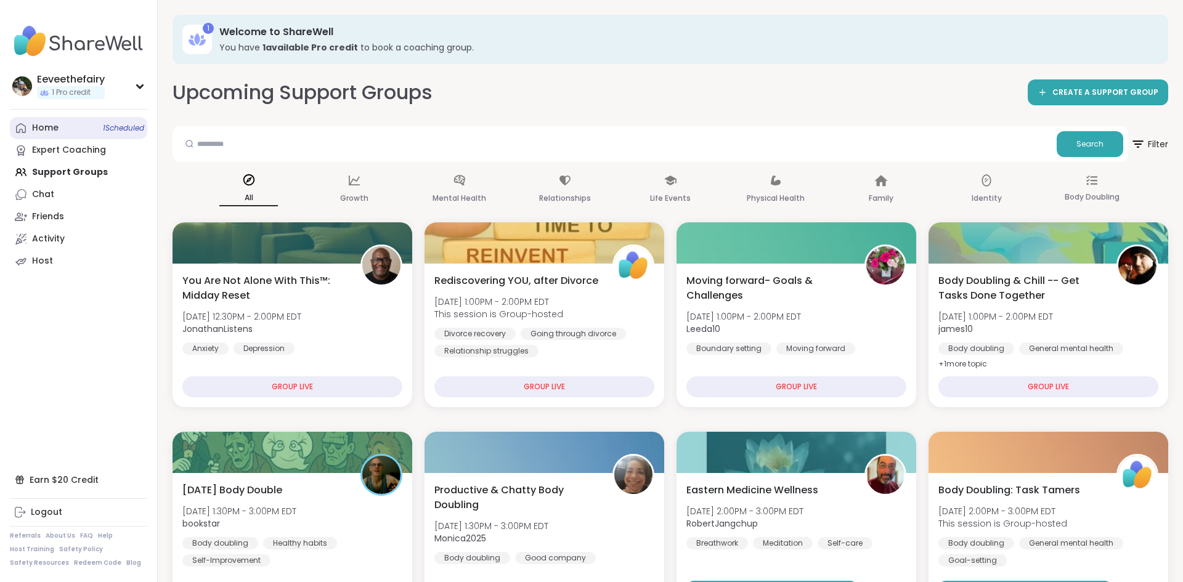
click at [128, 129] on span "1 Scheduled" at bounding box center [123, 128] width 41 height 10
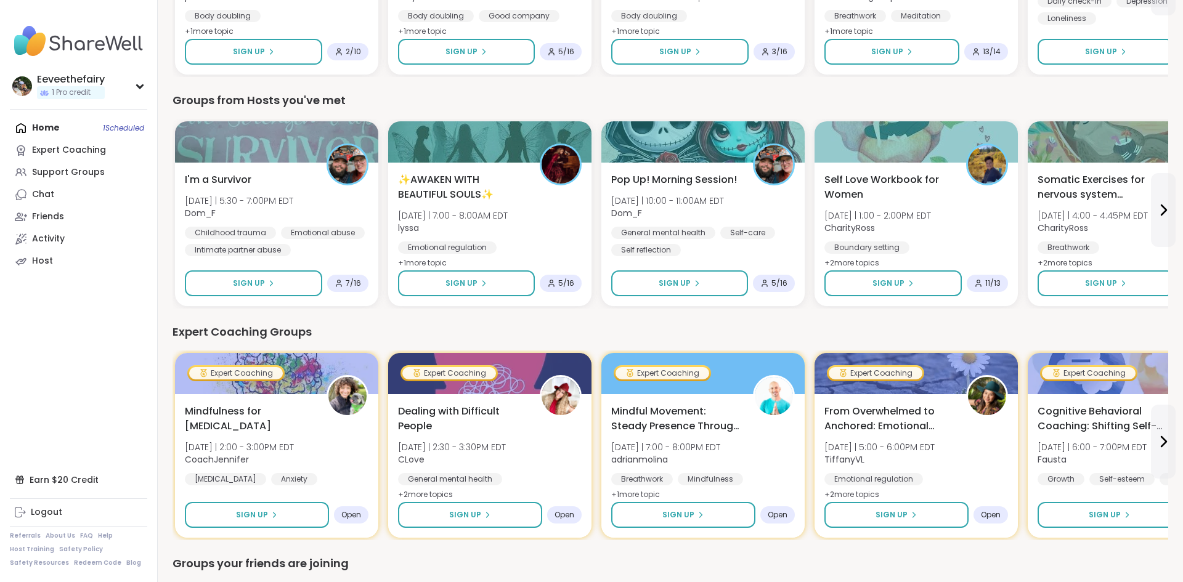
scroll to position [553, 0]
click at [891, 178] on span "Self Love Workbook for Women" at bounding box center [888, 186] width 131 height 30
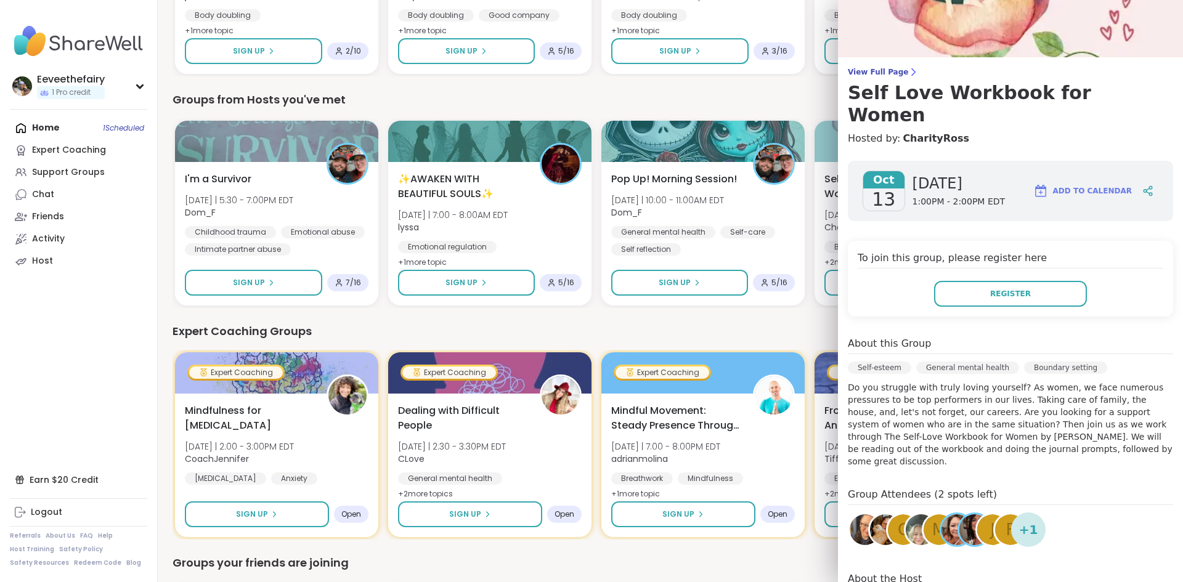
scroll to position [0, 0]
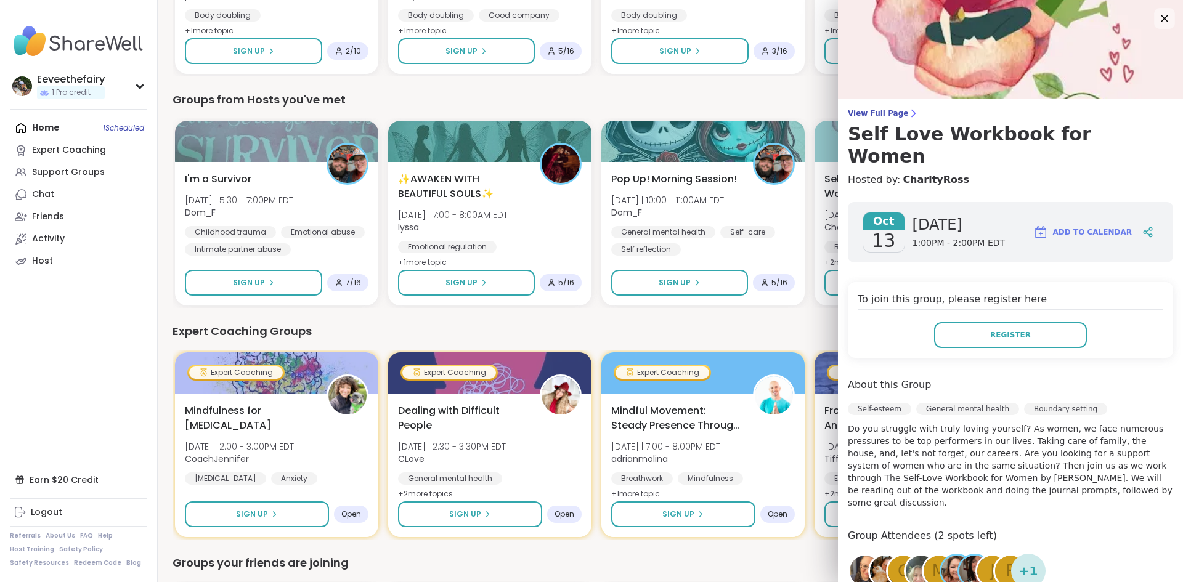
click at [1164, 22] on icon at bounding box center [1164, 17] width 15 height 15
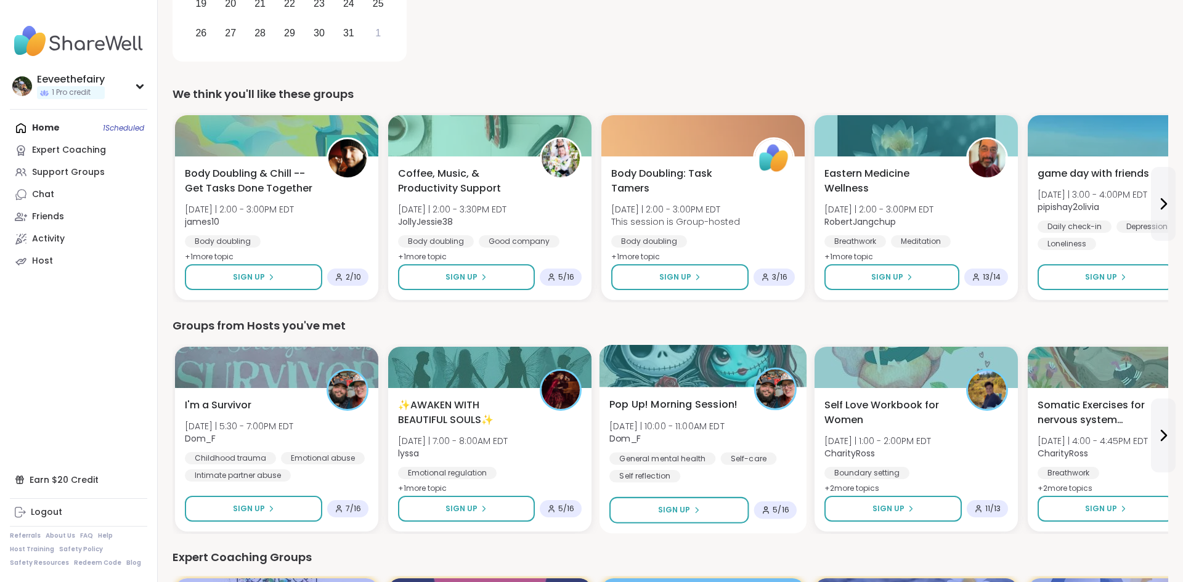
scroll to position [229, 0]
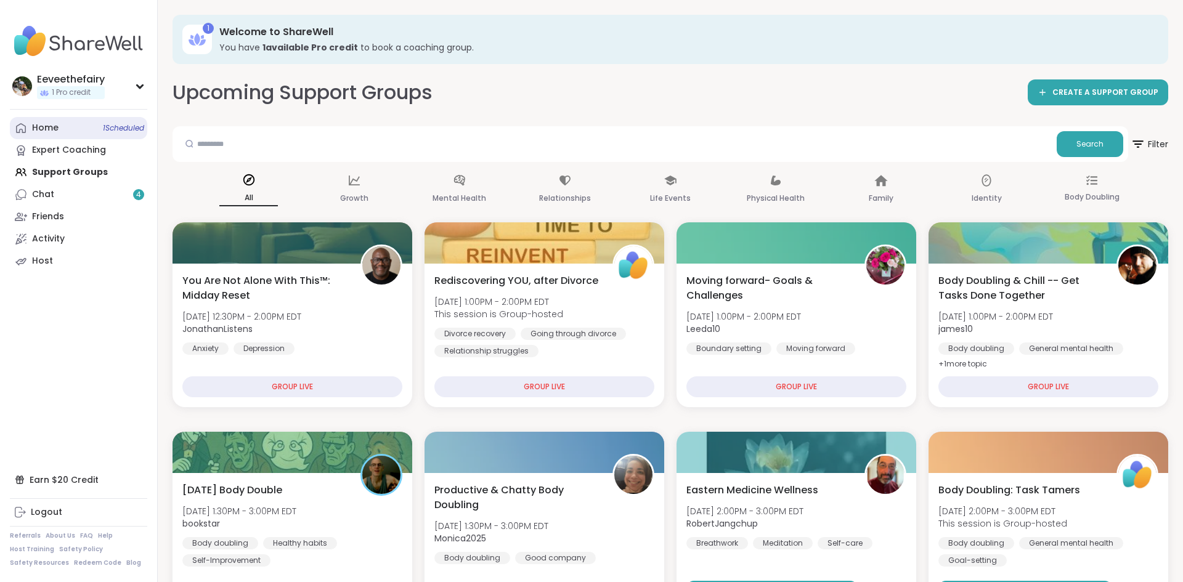
click at [72, 128] on link "Home 1 Scheduled" at bounding box center [78, 128] width 137 height 22
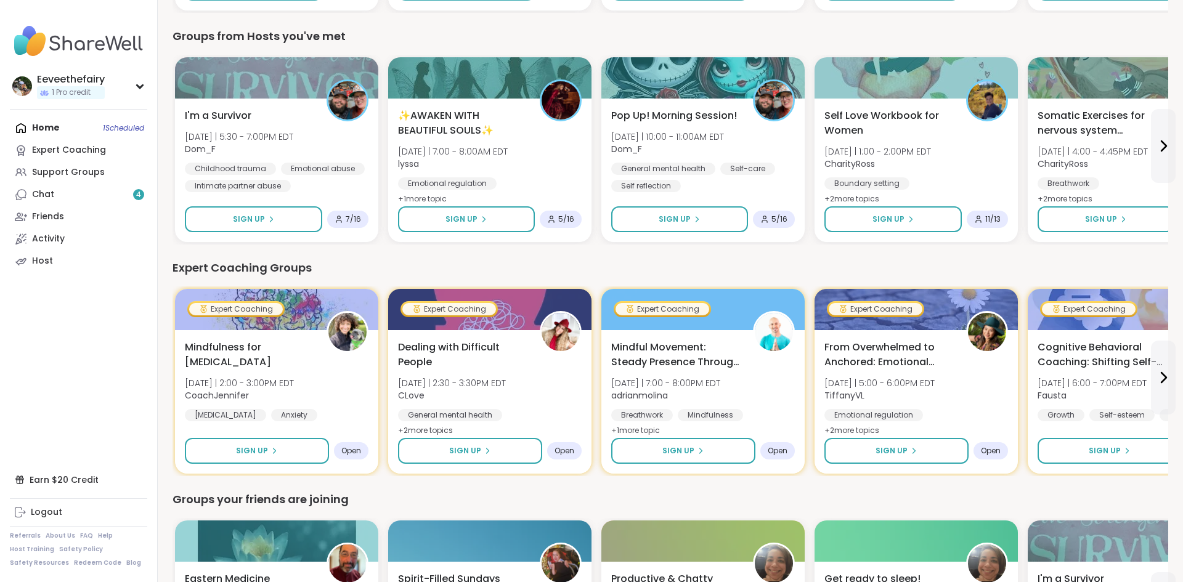
scroll to position [621, 0]
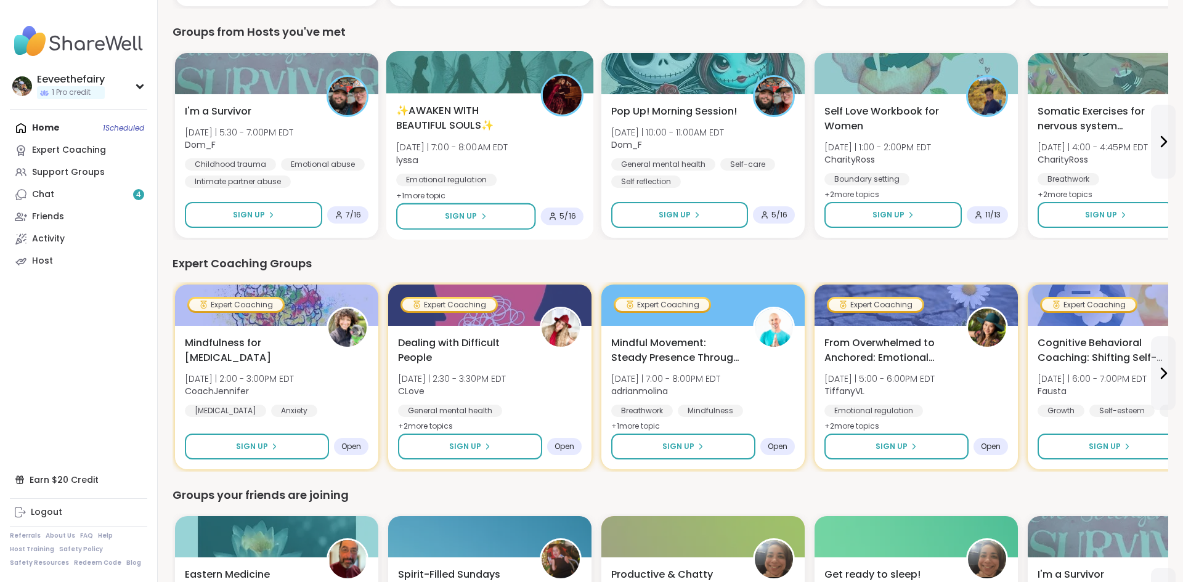
click at [406, 158] on b "lyssa" at bounding box center [407, 159] width 22 height 12
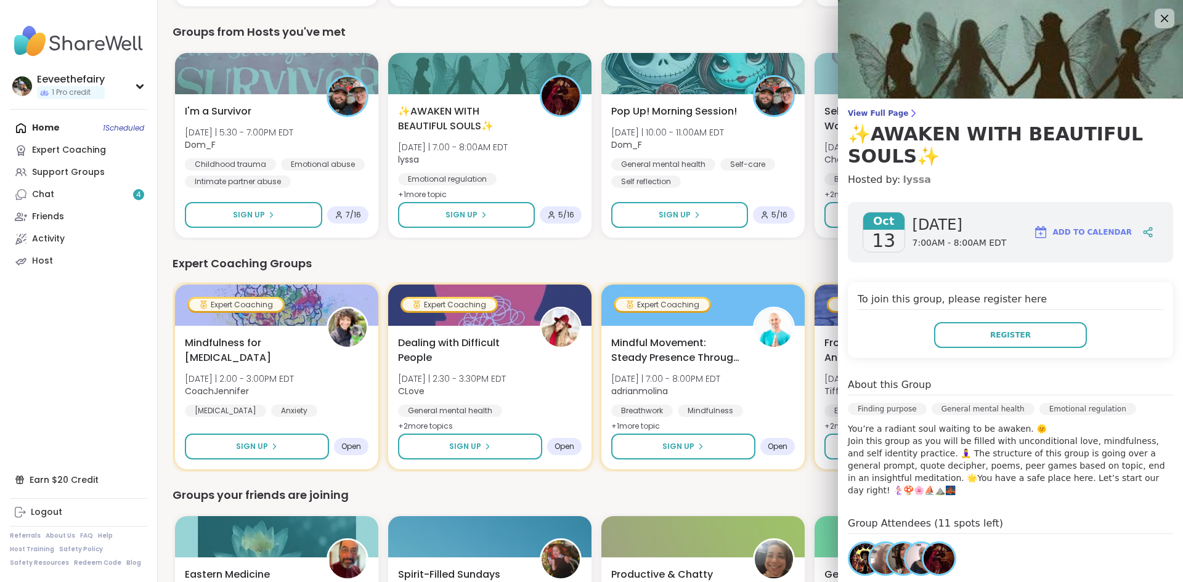
click at [910, 177] on link "lyssa" at bounding box center [917, 180] width 28 height 15
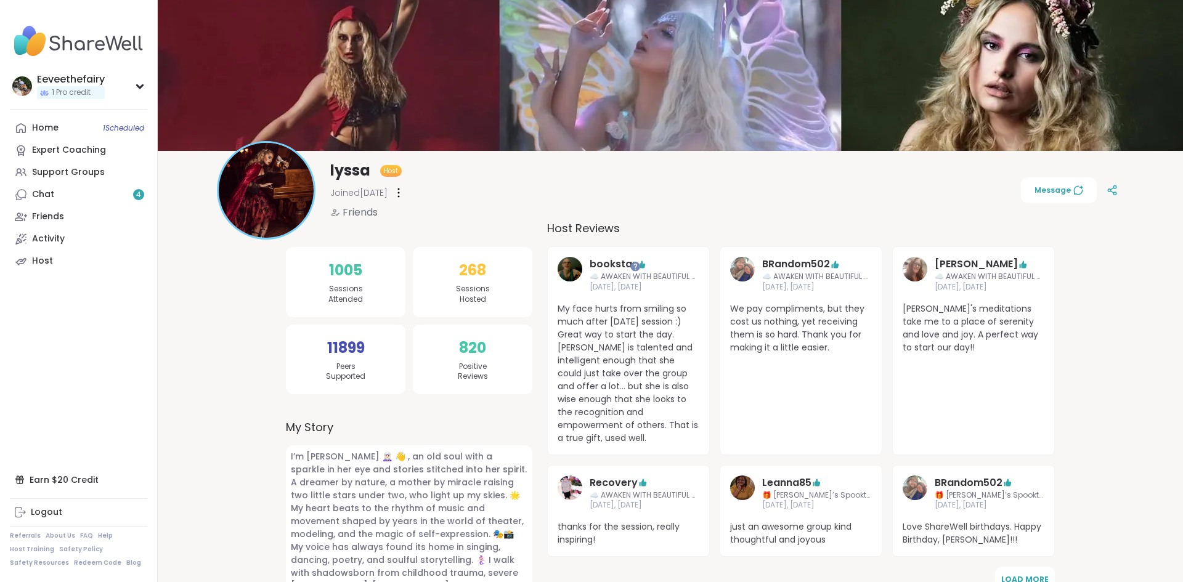
click at [267, 184] on img at bounding box center [266, 190] width 95 height 95
